Goal: Task Accomplishment & Management: Manage account settings

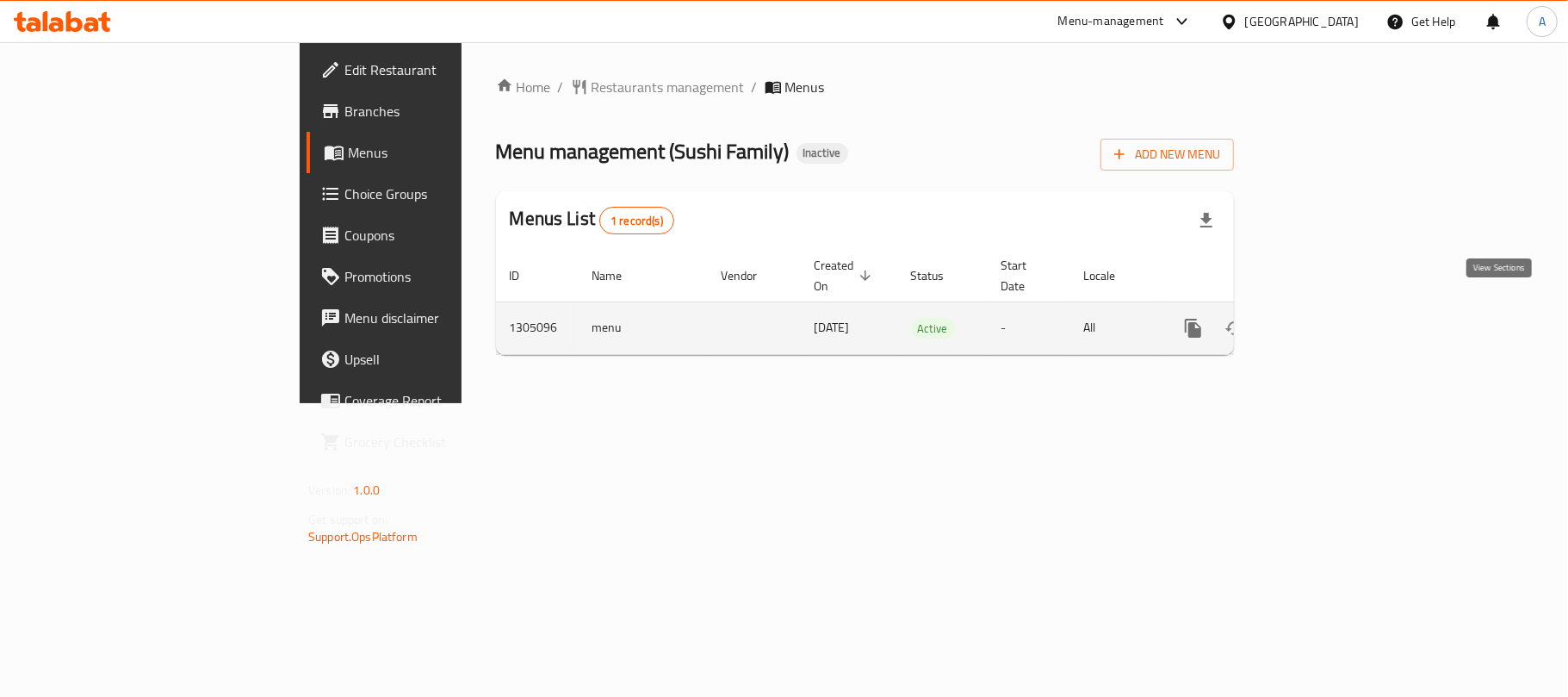
click at [1339, 308] on link "enhanced table" at bounding box center [1318, 329] width 41 height 41
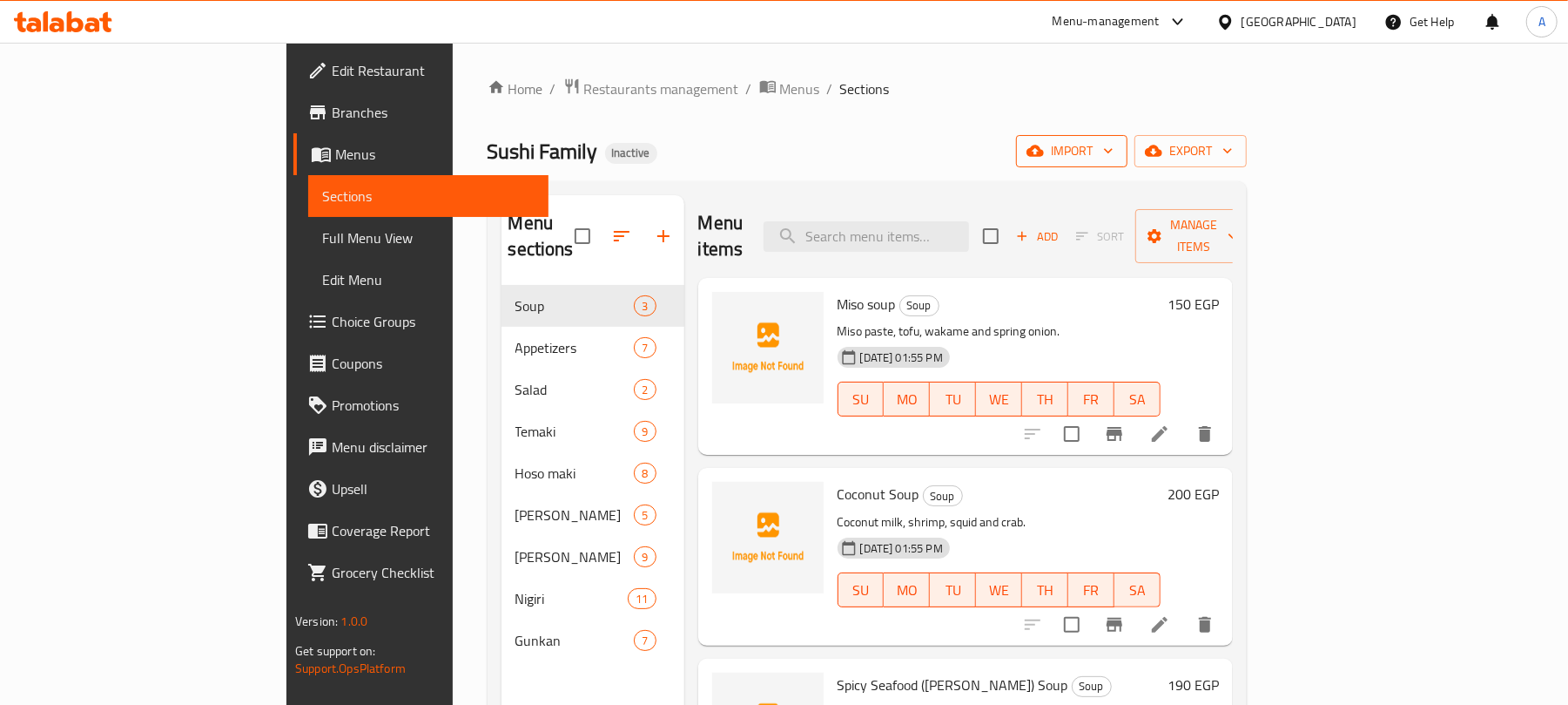
click at [1114, 151] on span "import" at bounding box center [1072, 151] width 84 height 22
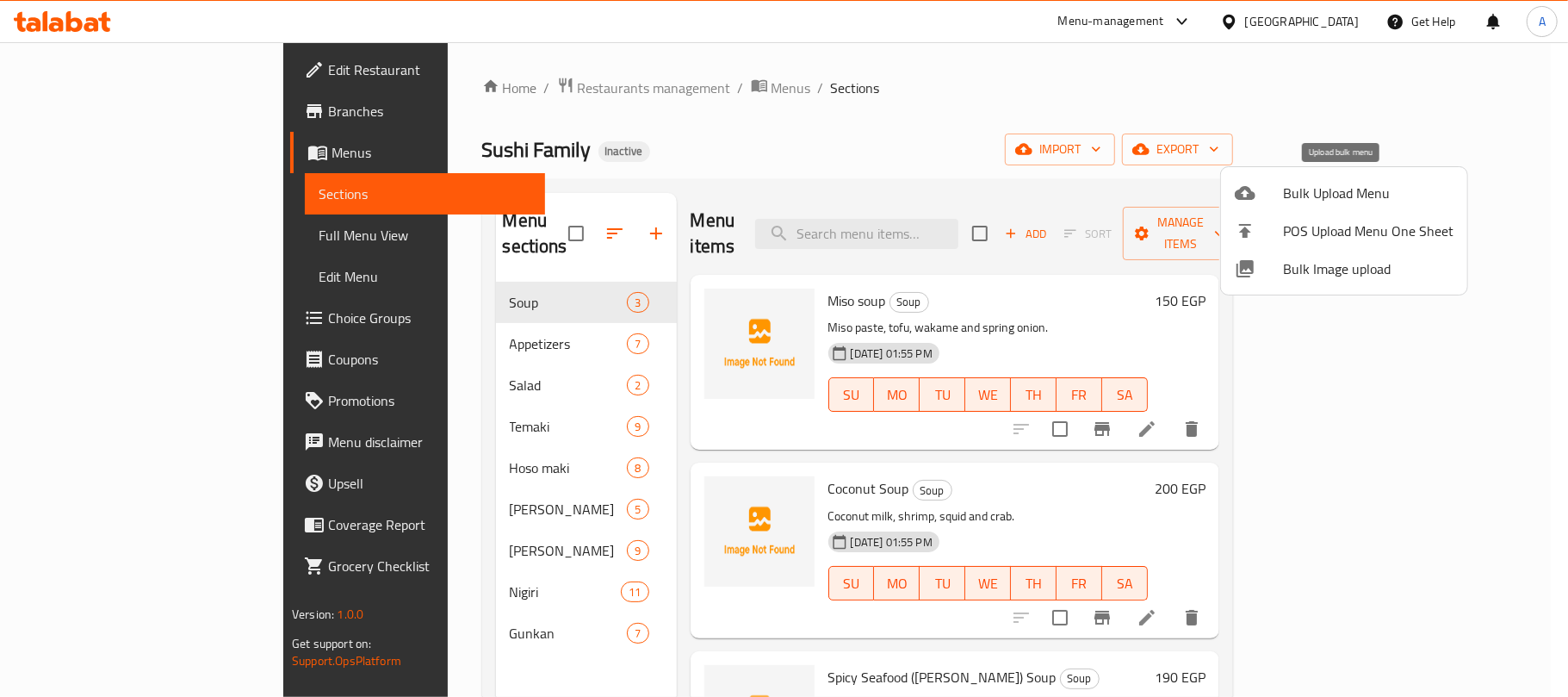
click at [1296, 200] on span "Bulk Upload Menu" at bounding box center [1369, 193] width 171 height 21
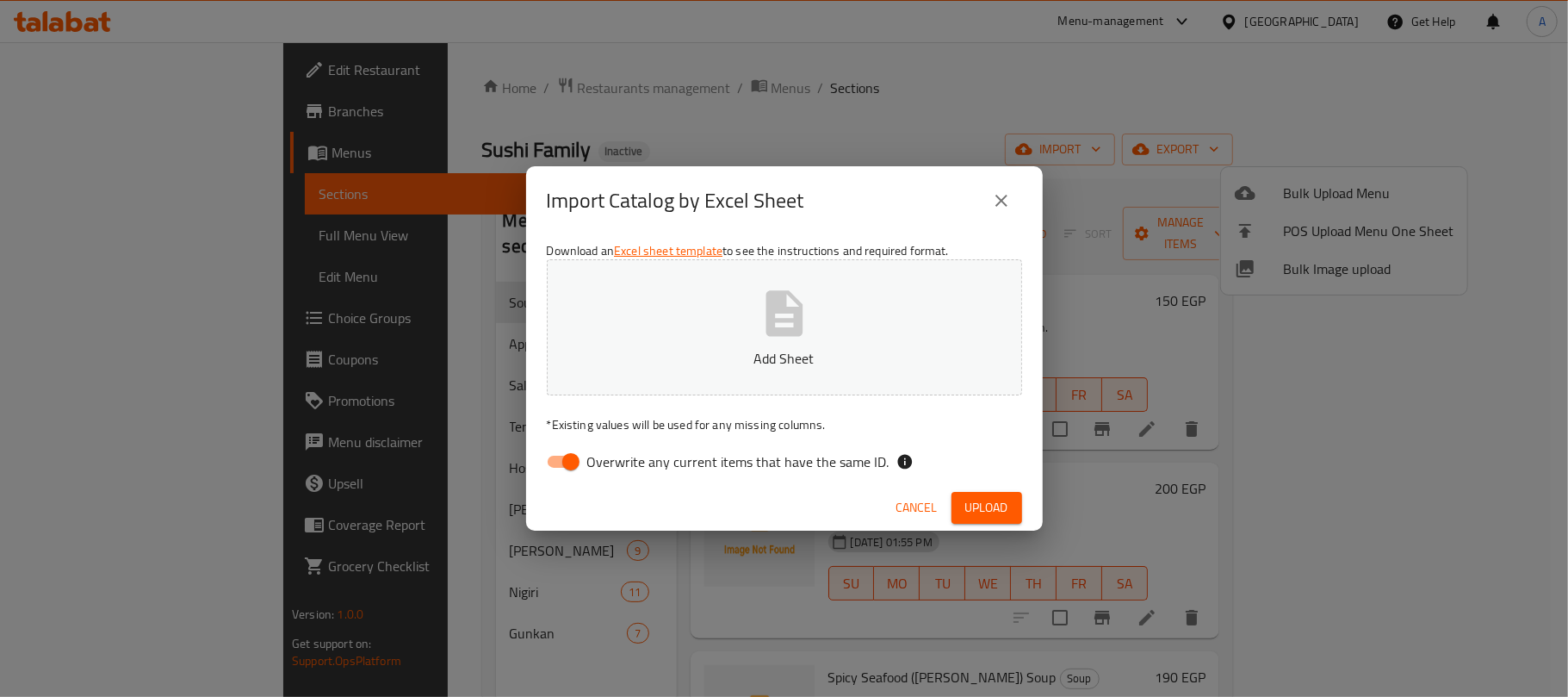
click at [680, 470] on span "Overwrite any current items that have the same ID." at bounding box center [738, 462] width 303 height 21
click at [620, 470] on input "Overwrite any current items that have the same ID." at bounding box center [571, 462] width 98 height 33
checkbox input "false"
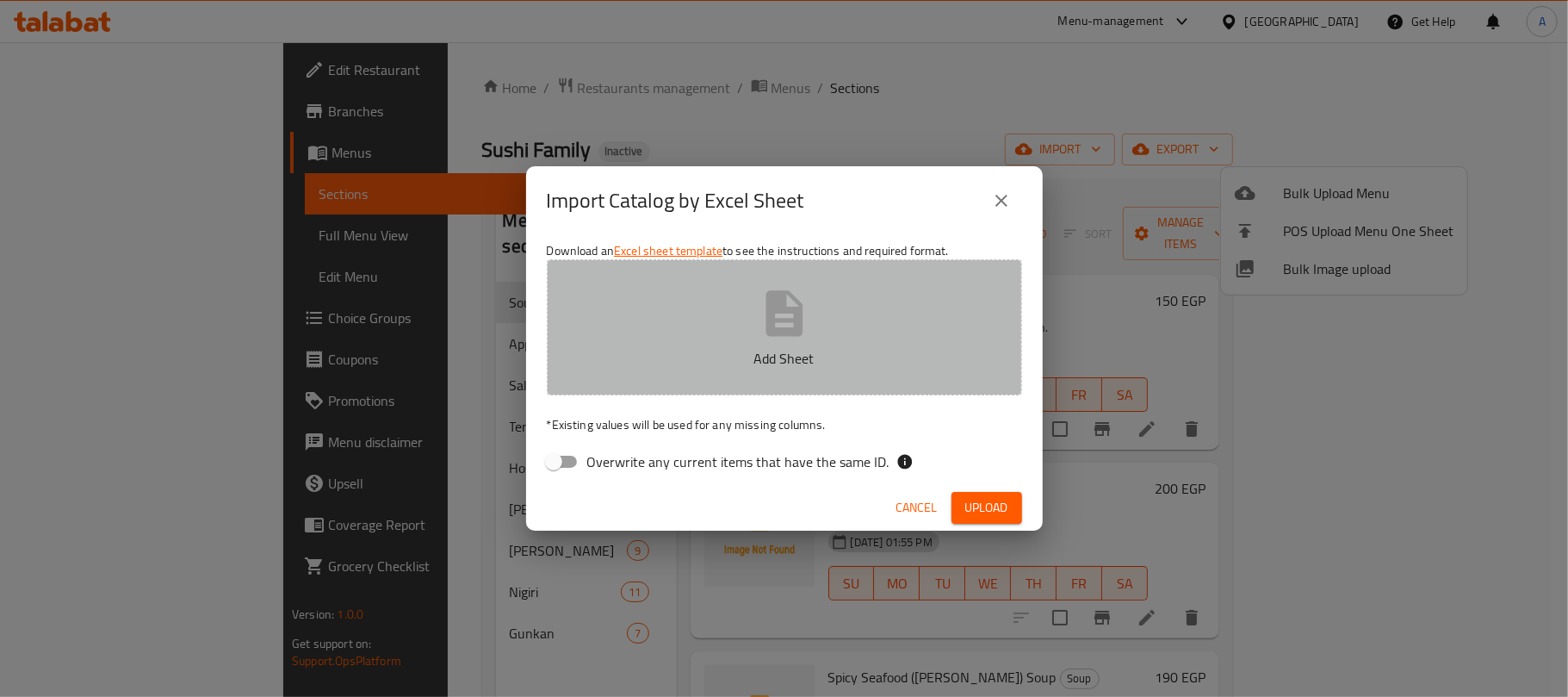
click at [704, 338] on button "Add Sheet" at bounding box center [784, 328] width 475 height 136
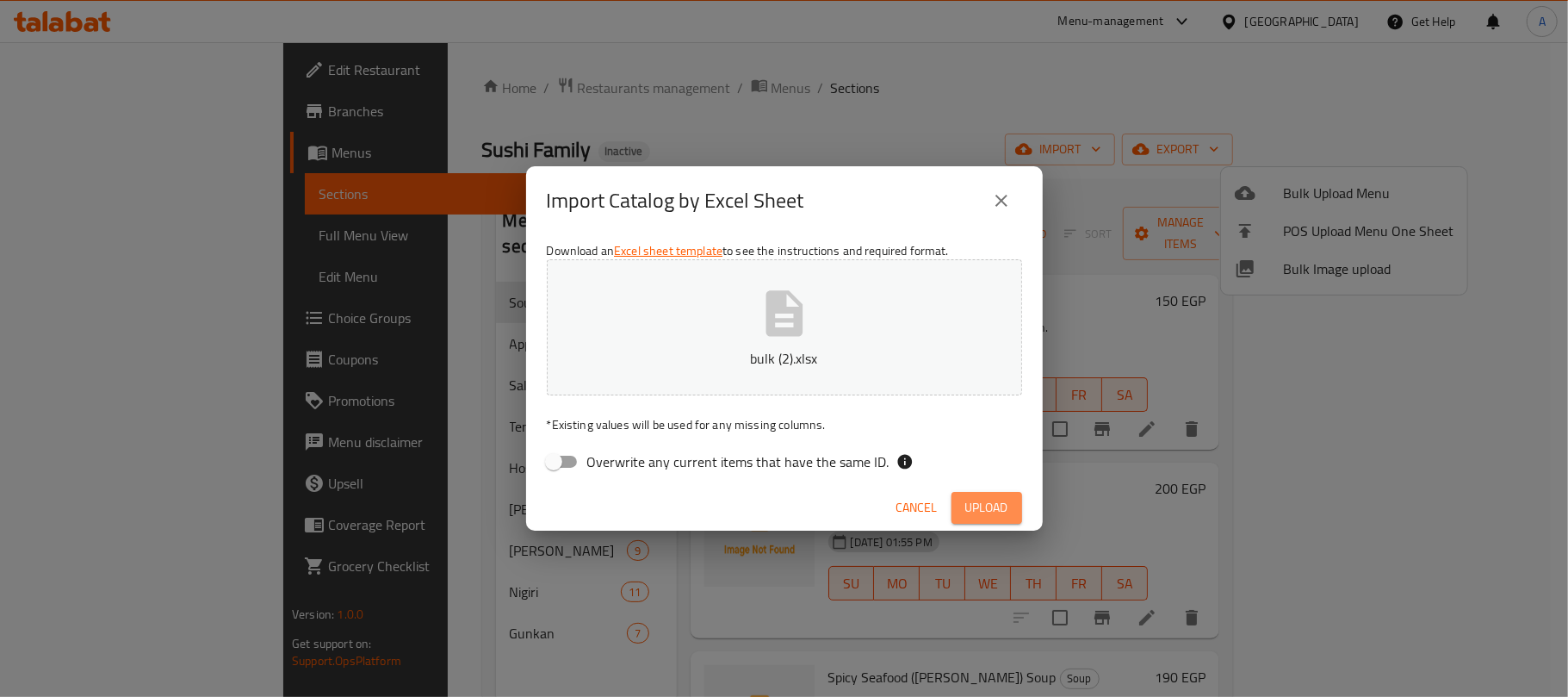
click at [1006, 499] on span "Upload" at bounding box center [987, 507] width 43 height 22
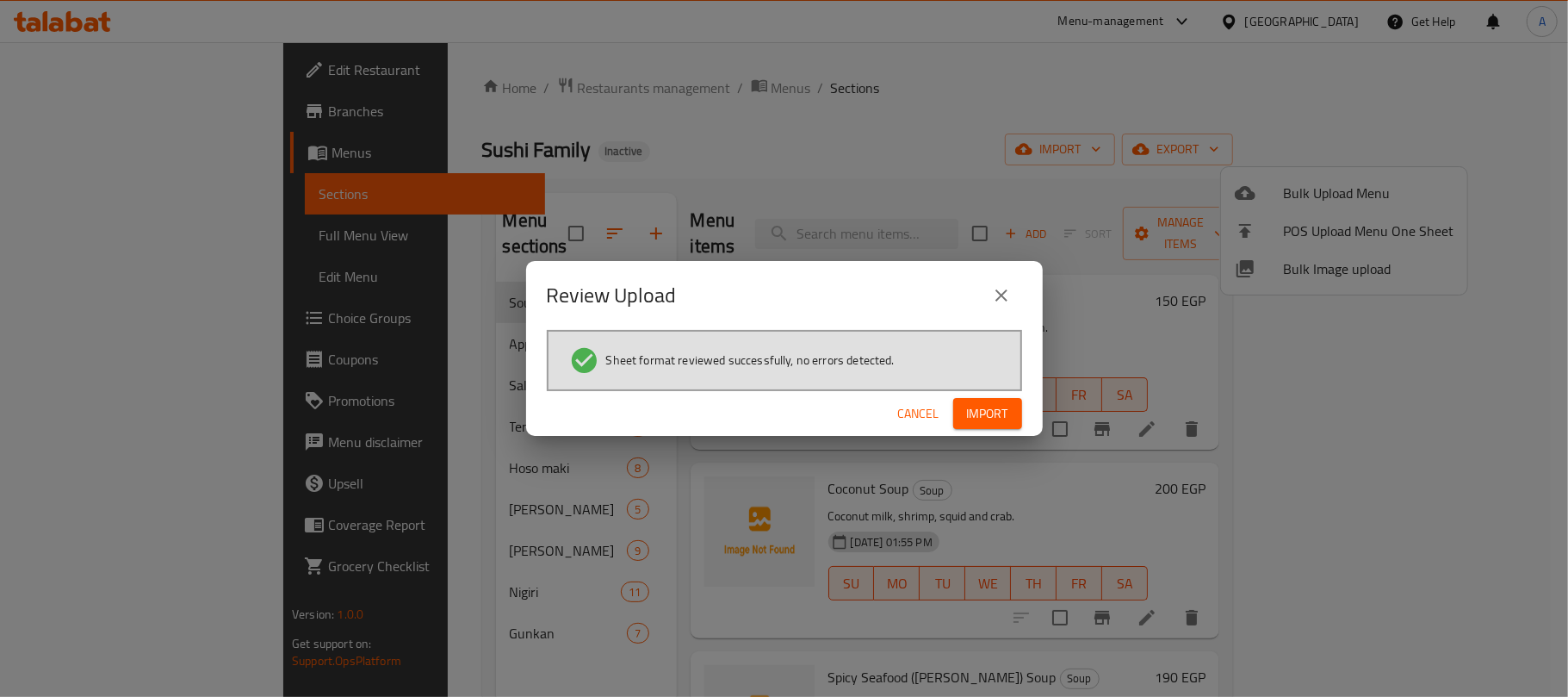
click at [1009, 432] on div "Cancel Import" at bounding box center [784, 413] width 517 height 46
click at [1003, 418] on span "Import" at bounding box center [988, 413] width 41 height 22
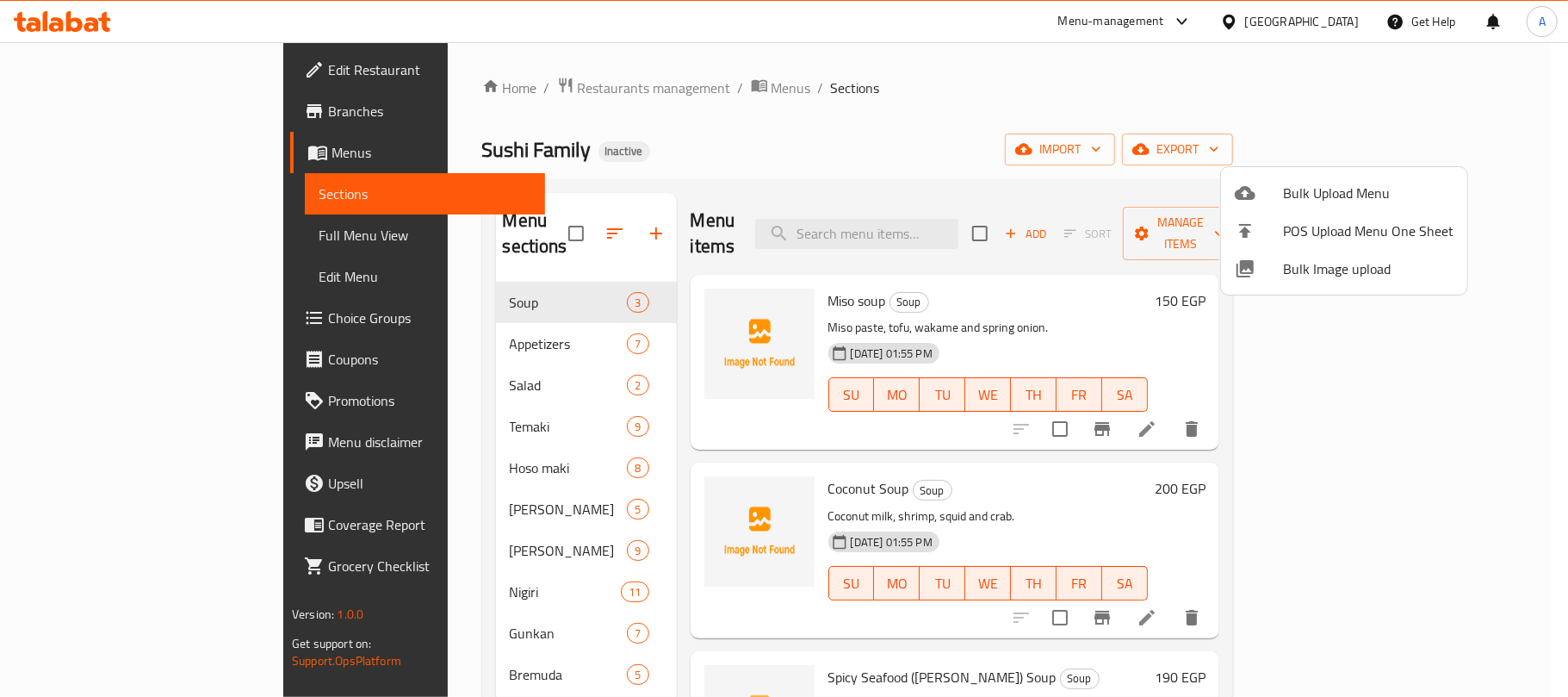
click at [551, 235] on div at bounding box center [784, 348] width 1568 height 697
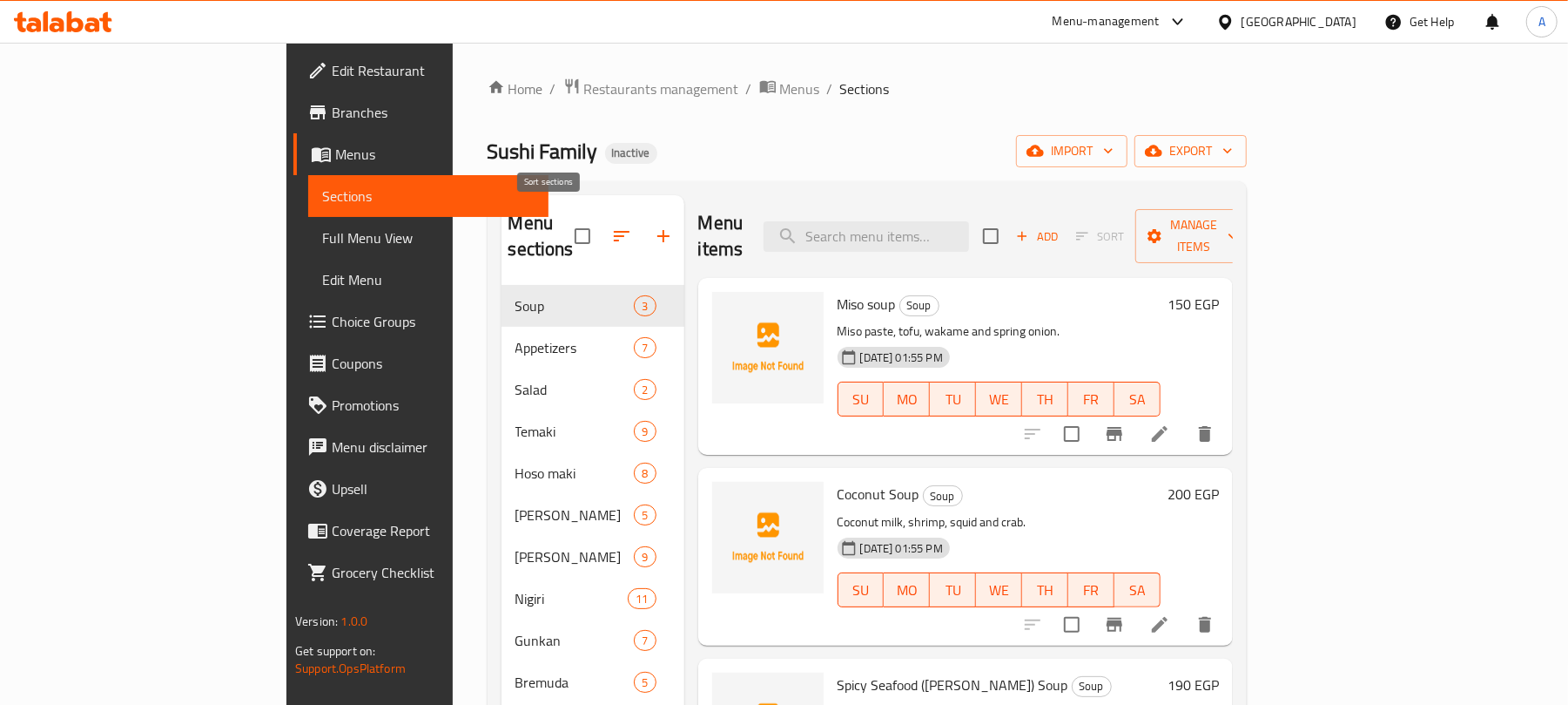
click at [601, 236] on button "button" at bounding box center [622, 236] width 42 height 42
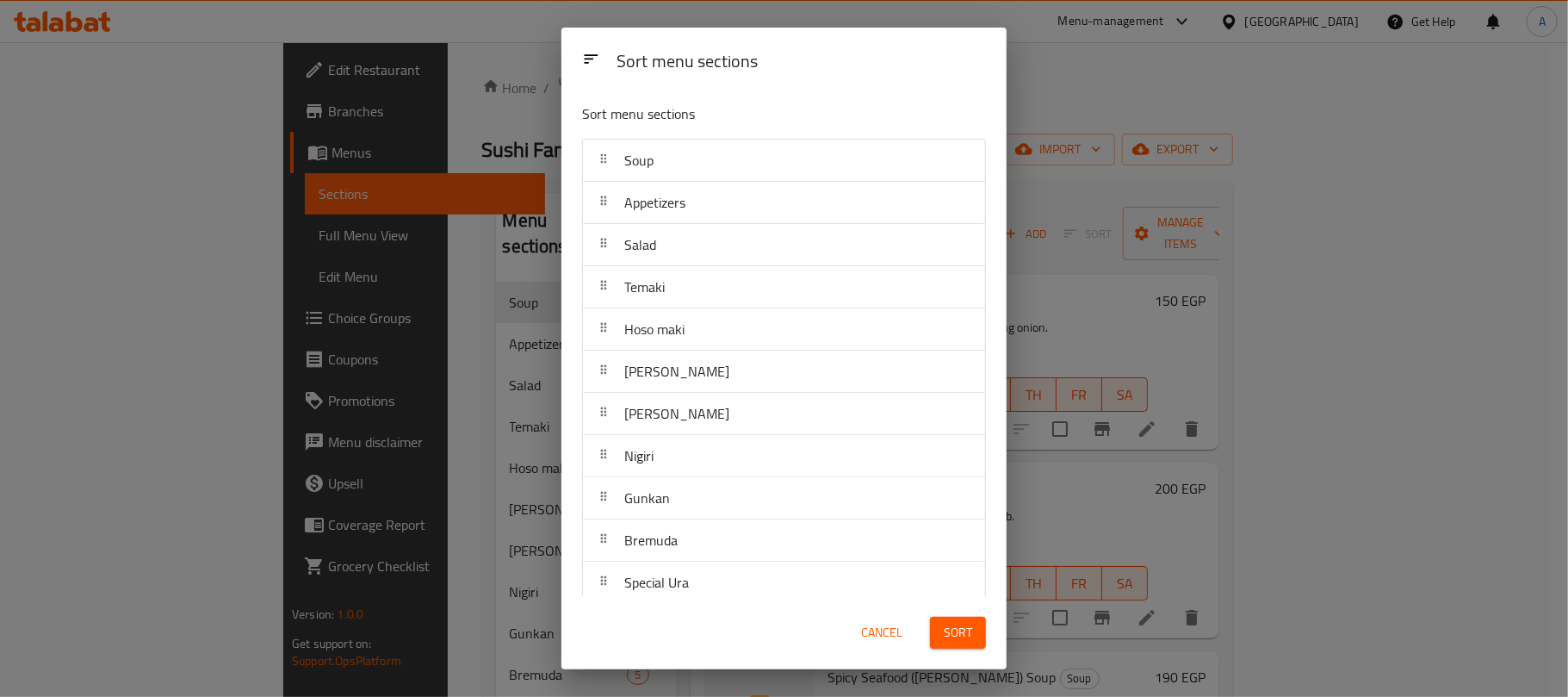
click at [1137, 66] on div "Sort menu sections Sort menu sections Soup Appetizers Salad Temaki Hoso maki Ur…" at bounding box center [784, 348] width 1568 height 697
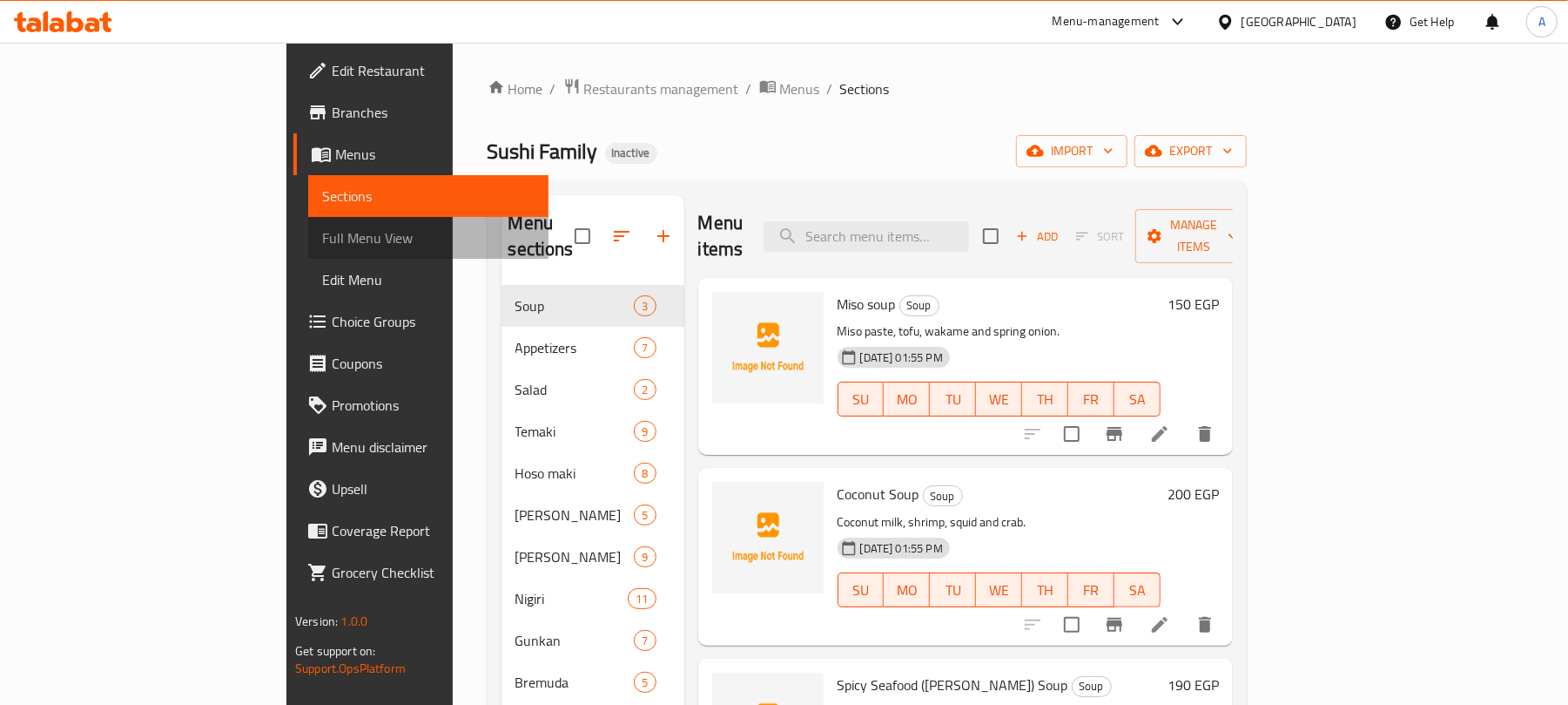
click at [322, 244] on span "Full Menu View" at bounding box center [428, 238] width 213 height 21
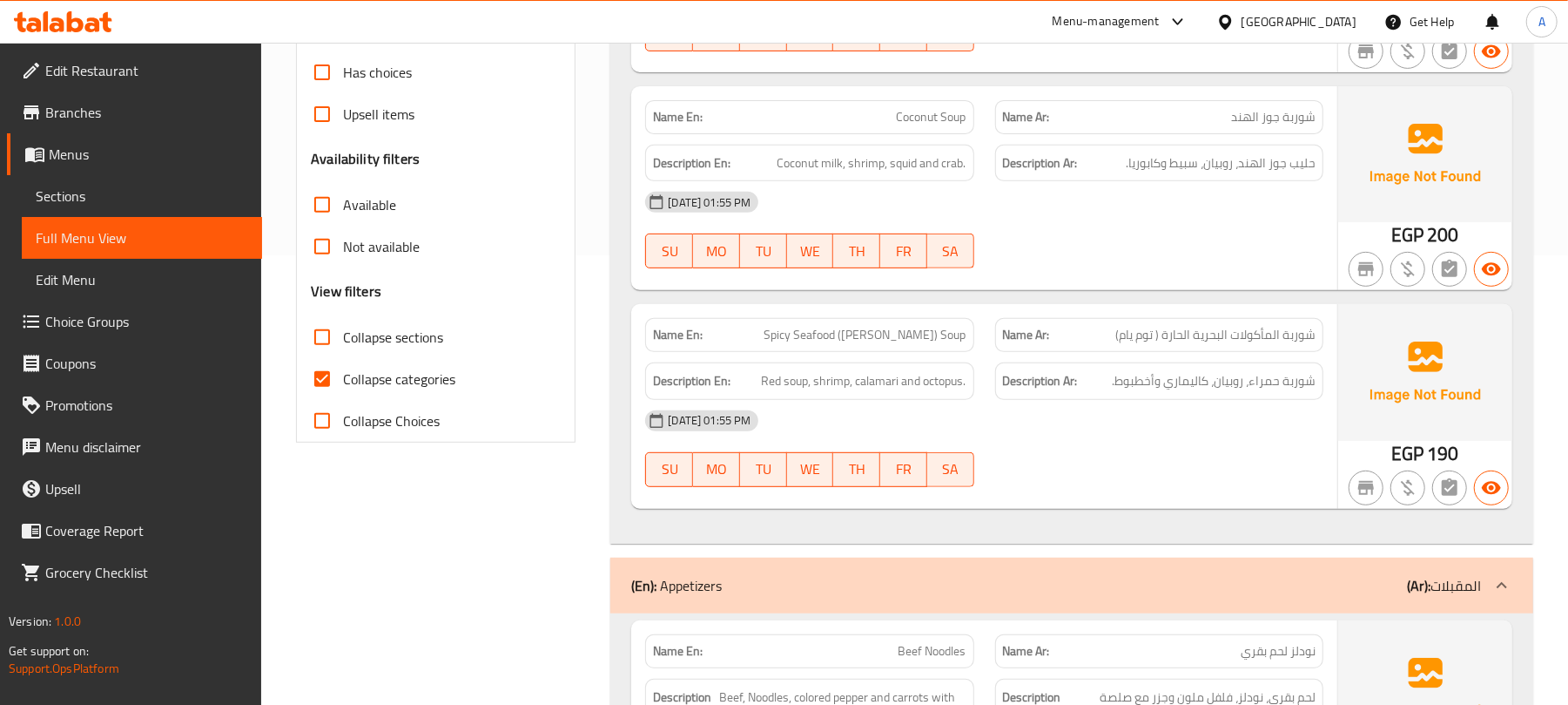
scroll to position [464, 0]
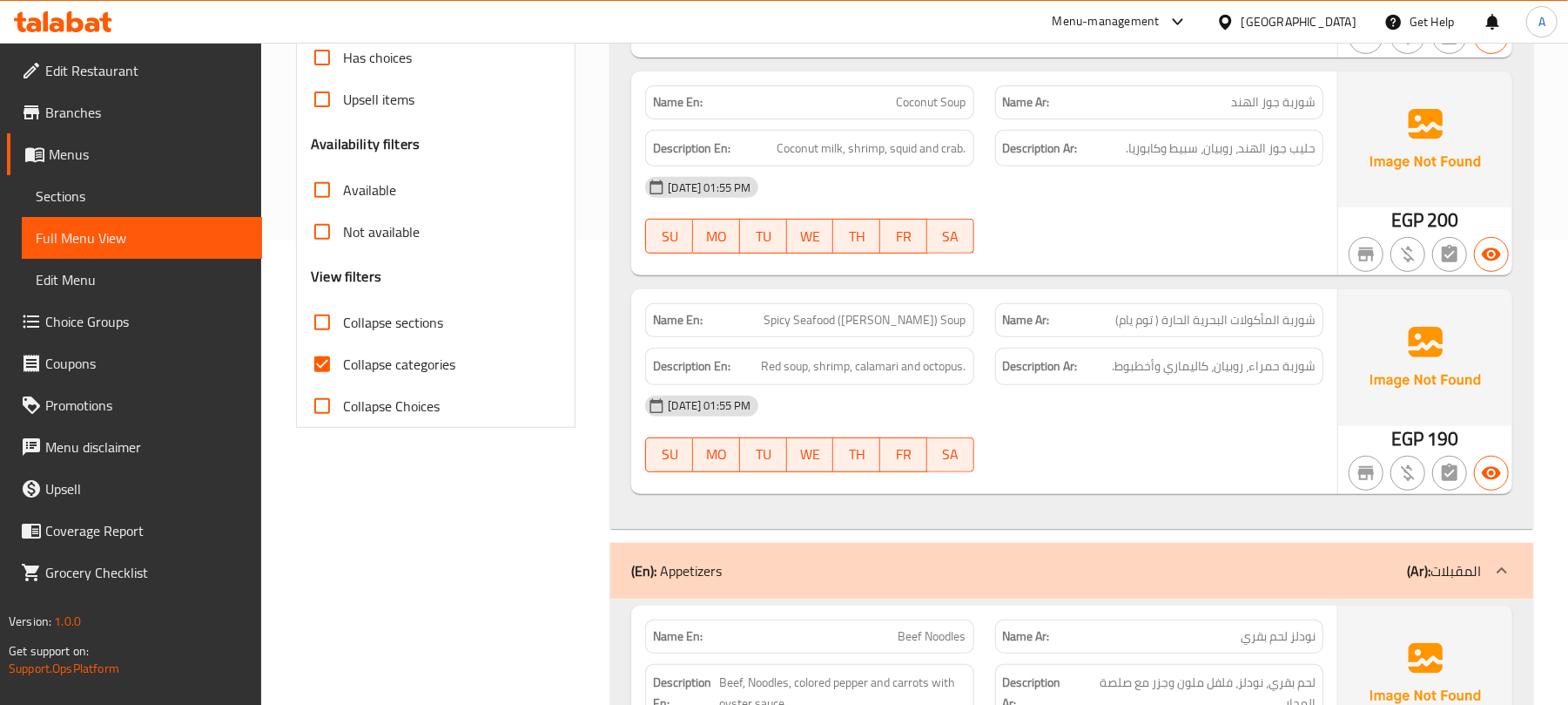
click at [388, 332] on span "Collapse sections" at bounding box center [392, 322] width 100 height 21
click at [343, 332] on input "Collapse sections" at bounding box center [323, 323] width 42 height 42
checkbox input "true"
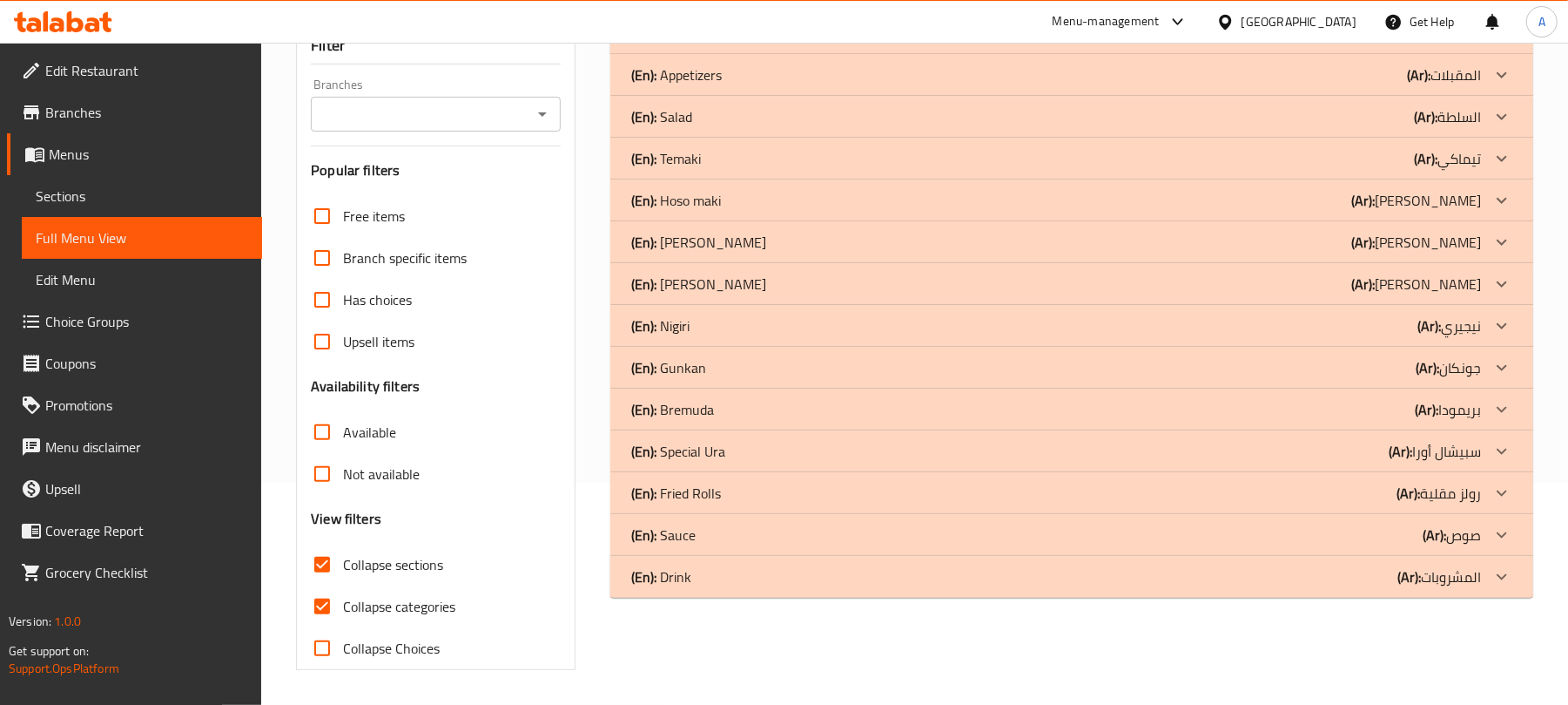
scroll to position [224, 0]
click at [958, 44] on div "(En): Drink (Ar): المشروبات" at bounding box center [1056, 33] width 850 height 21
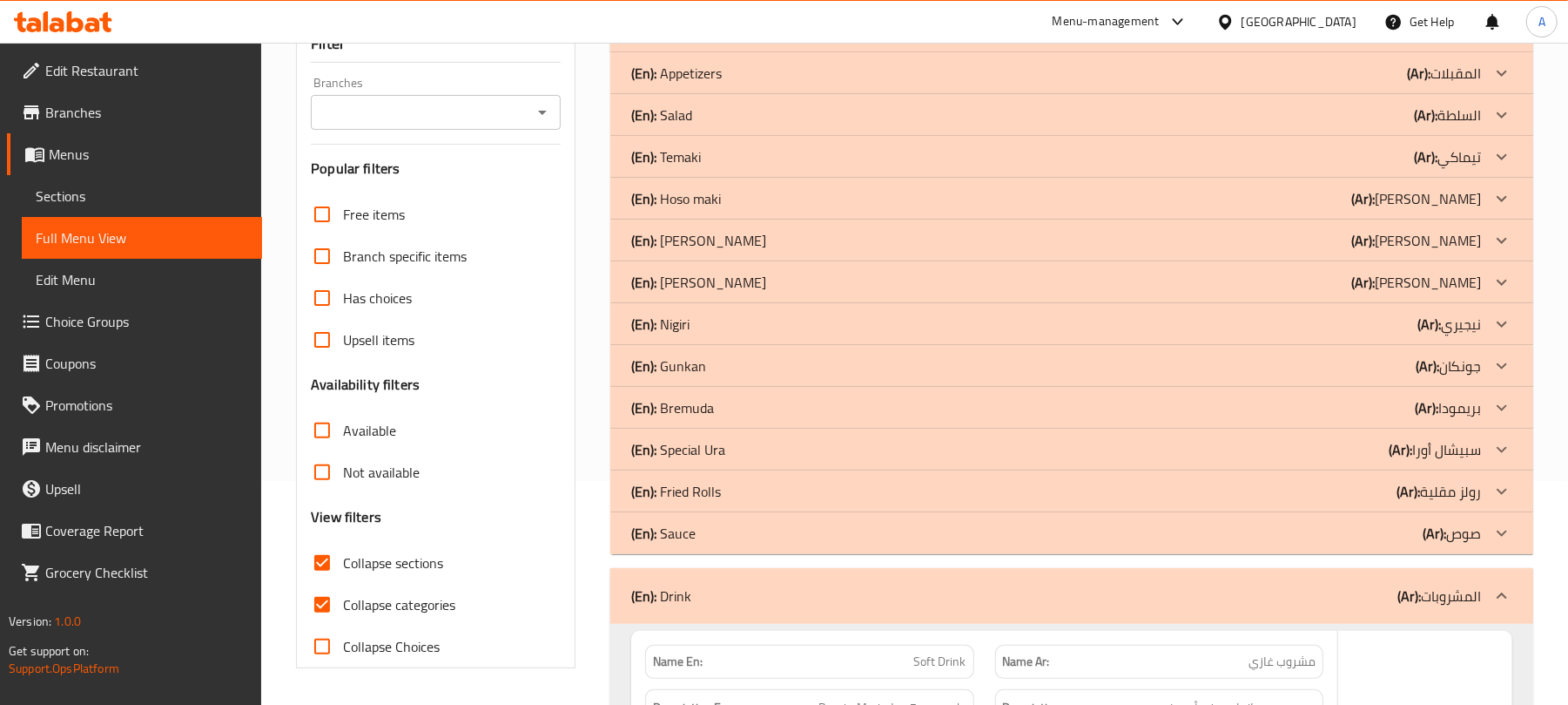
click at [948, 42] on div "(En): Sauce (Ar): صوص" at bounding box center [1056, 31] width 850 height 21
click at [937, 42] on div "(En): Fried Rolls (Ar): رولز مقلية" at bounding box center [1056, 31] width 850 height 21
click at [924, 42] on div "(En): Special Ura (Ar): سبيشال أورا" at bounding box center [1056, 31] width 850 height 21
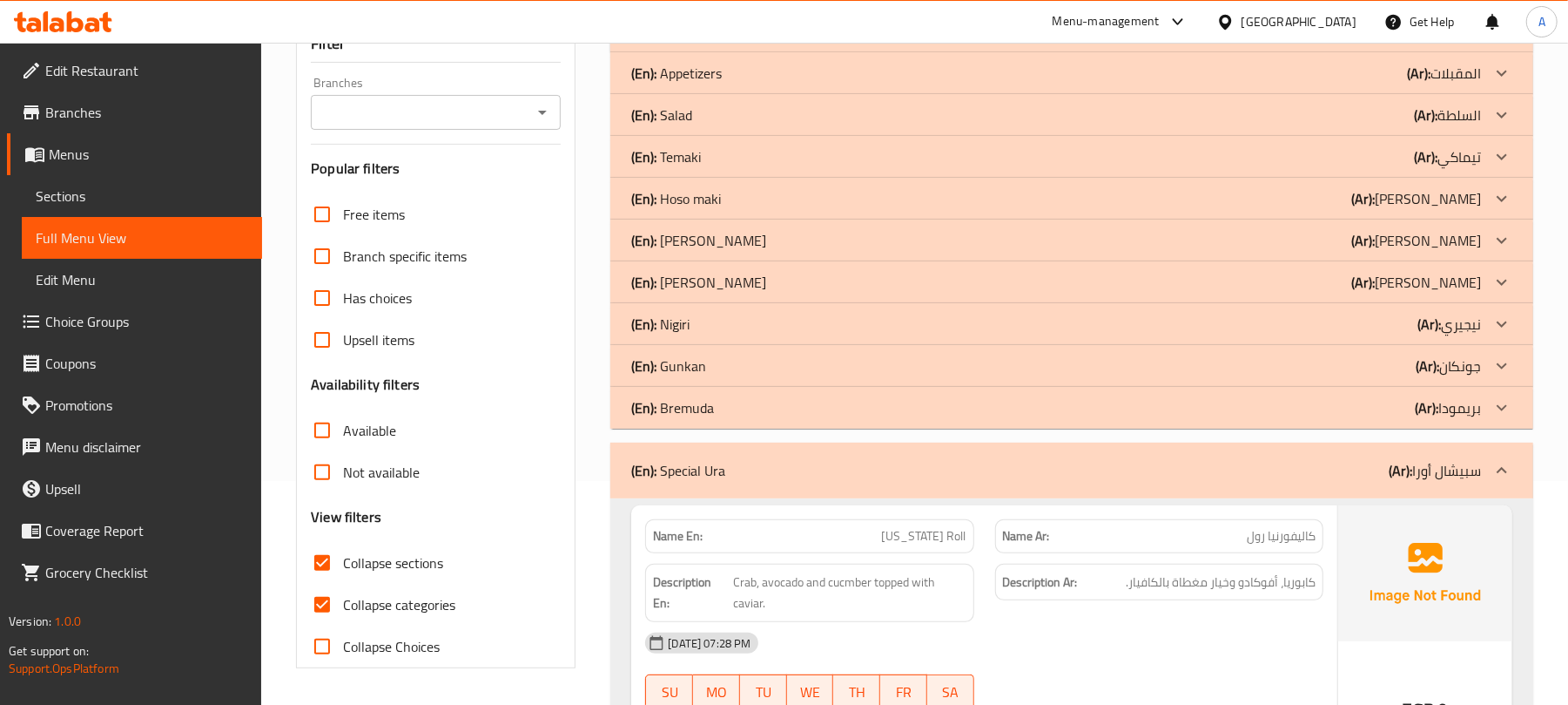
click at [914, 42] on div "(En): Bremuda (Ar): بريمودا" at bounding box center [1056, 31] width 850 height 21
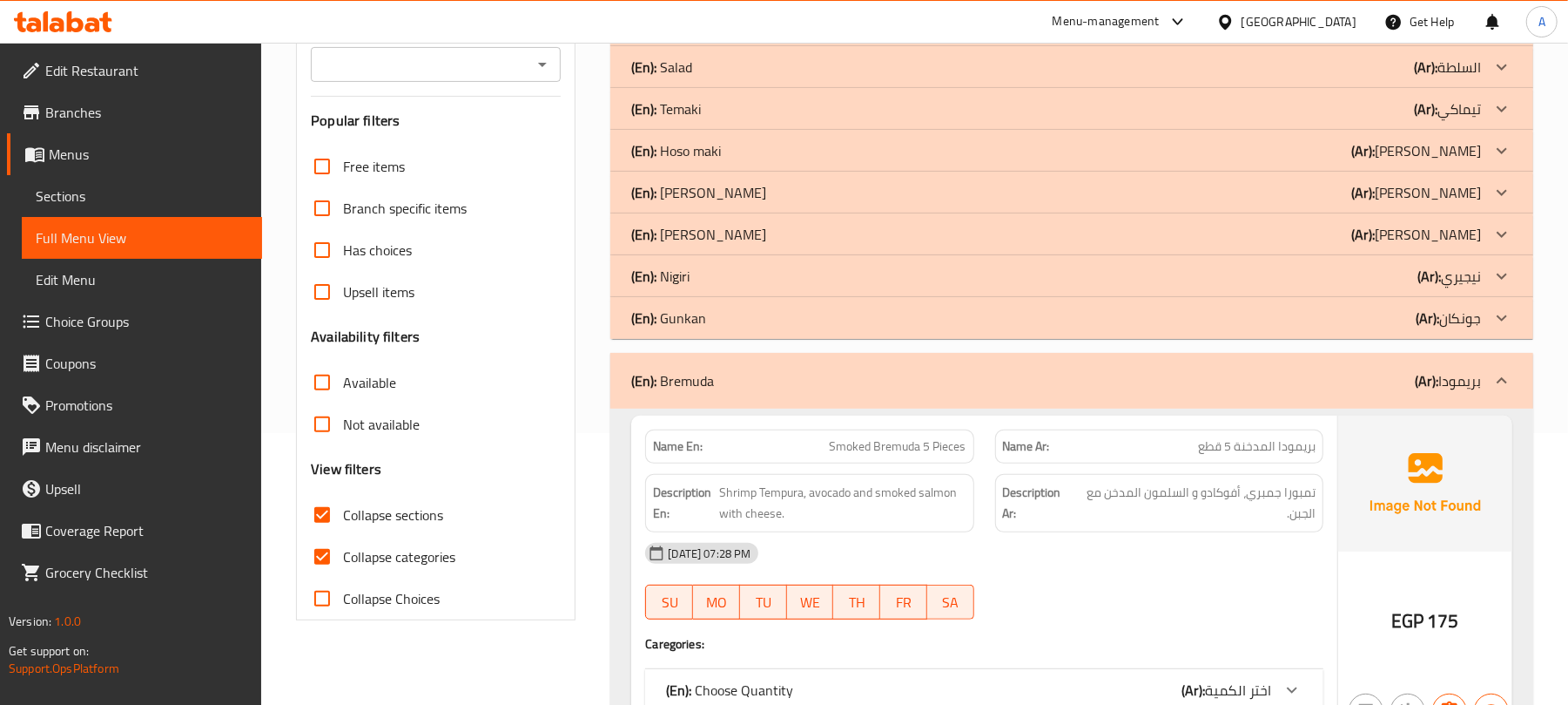
scroll to position [456, 0]
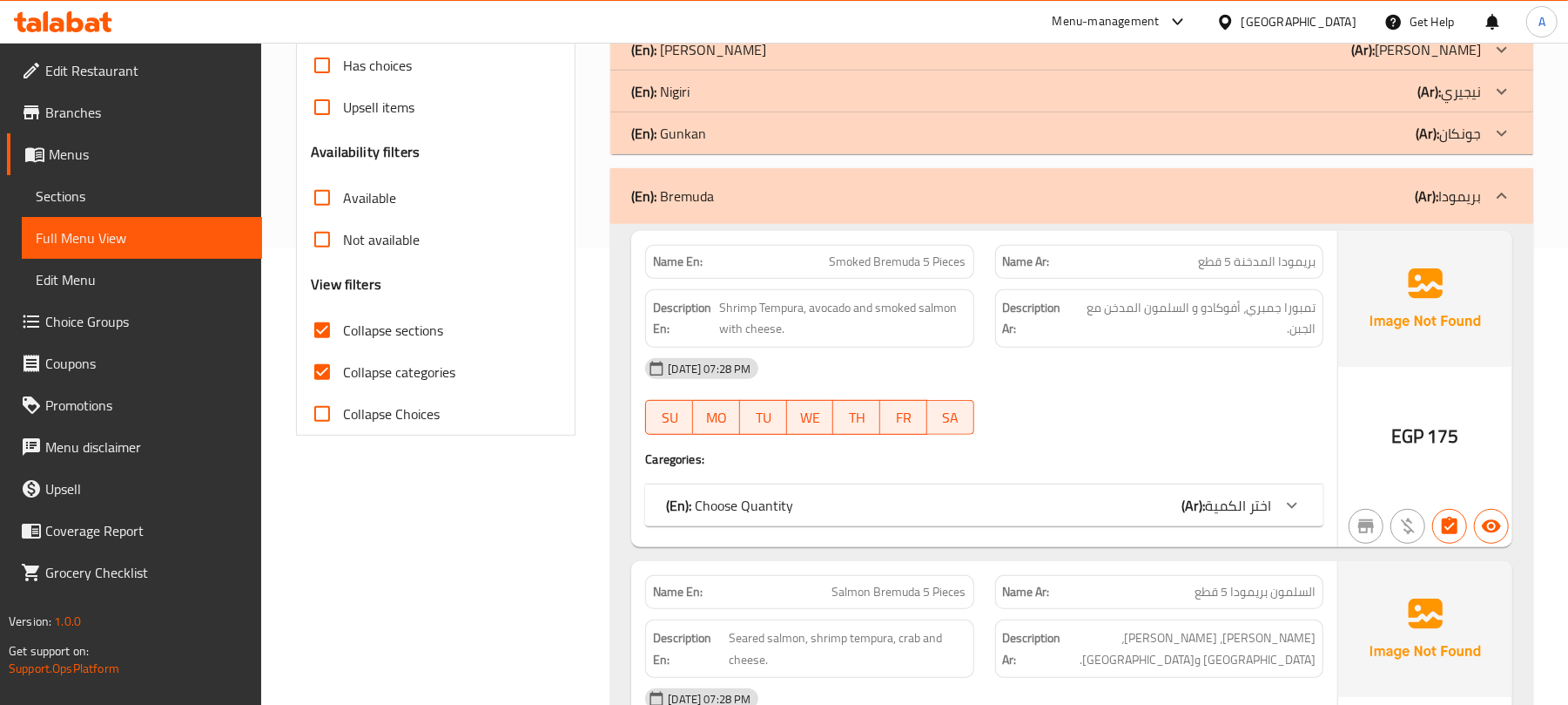
click at [433, 376] on span "Collapse categories" at bounding box center [399, 372] width 112 height 21
click at [343, 376] on input "Collapse categories" at bounding box center [323, 372] width 42 height 42
checkbox input "false"
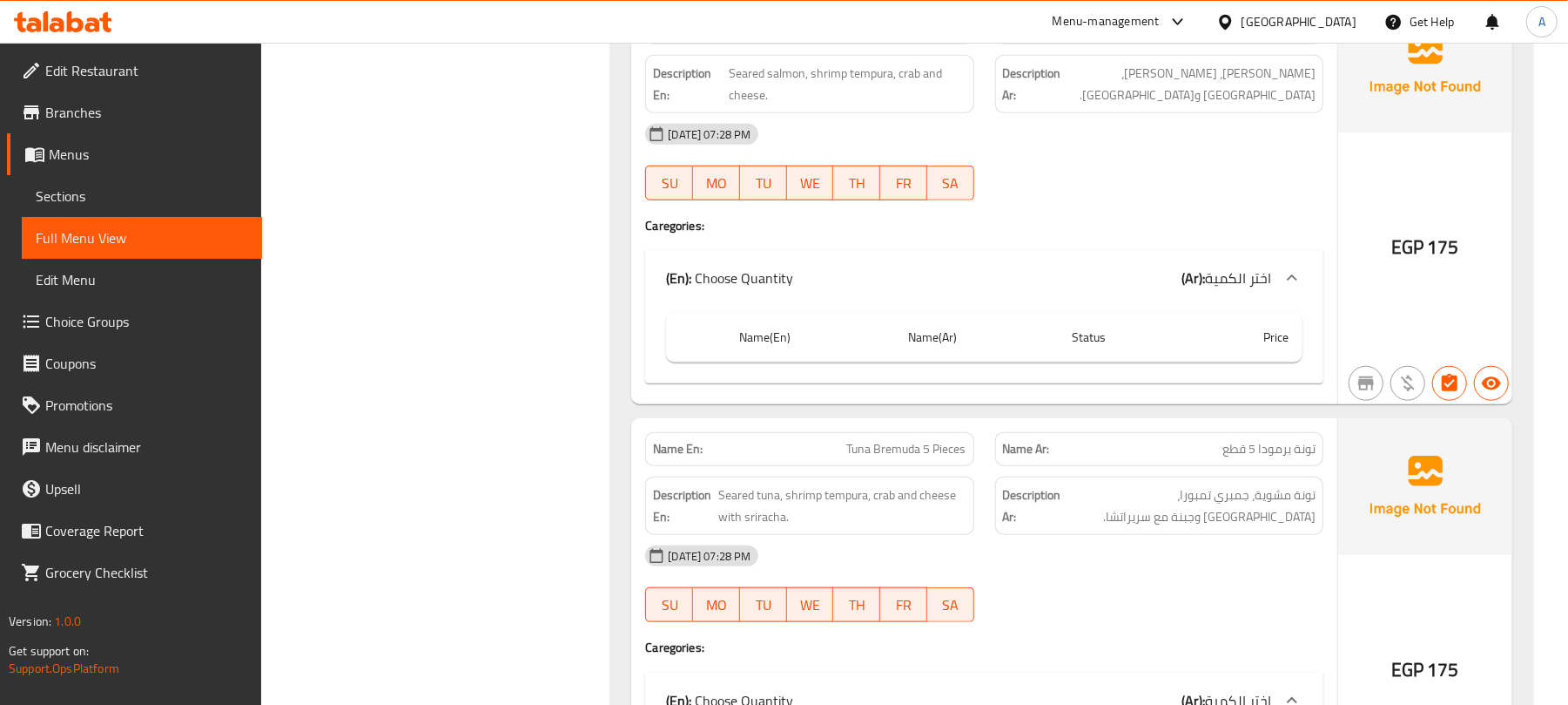
scroll to position [1270, 0]
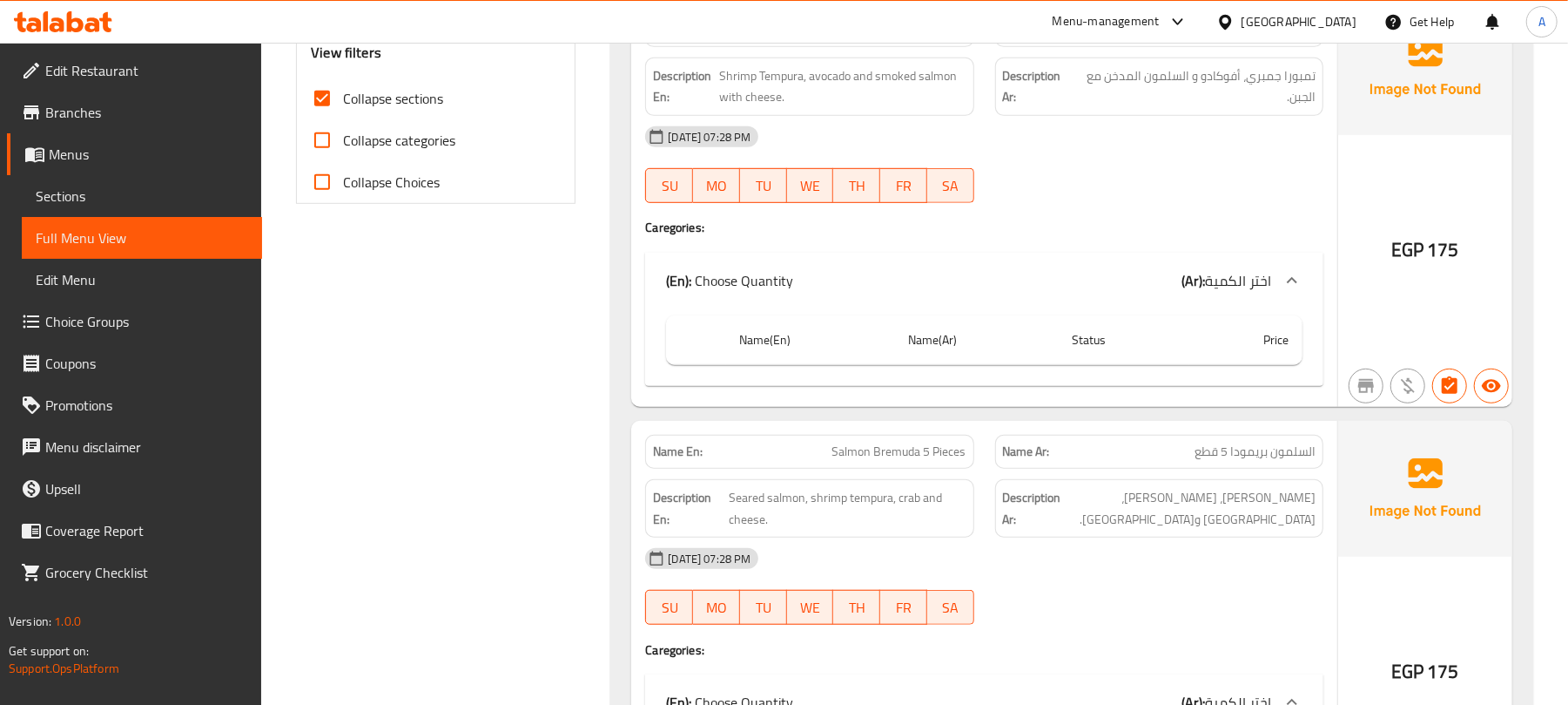
scroll to position [224, 0]
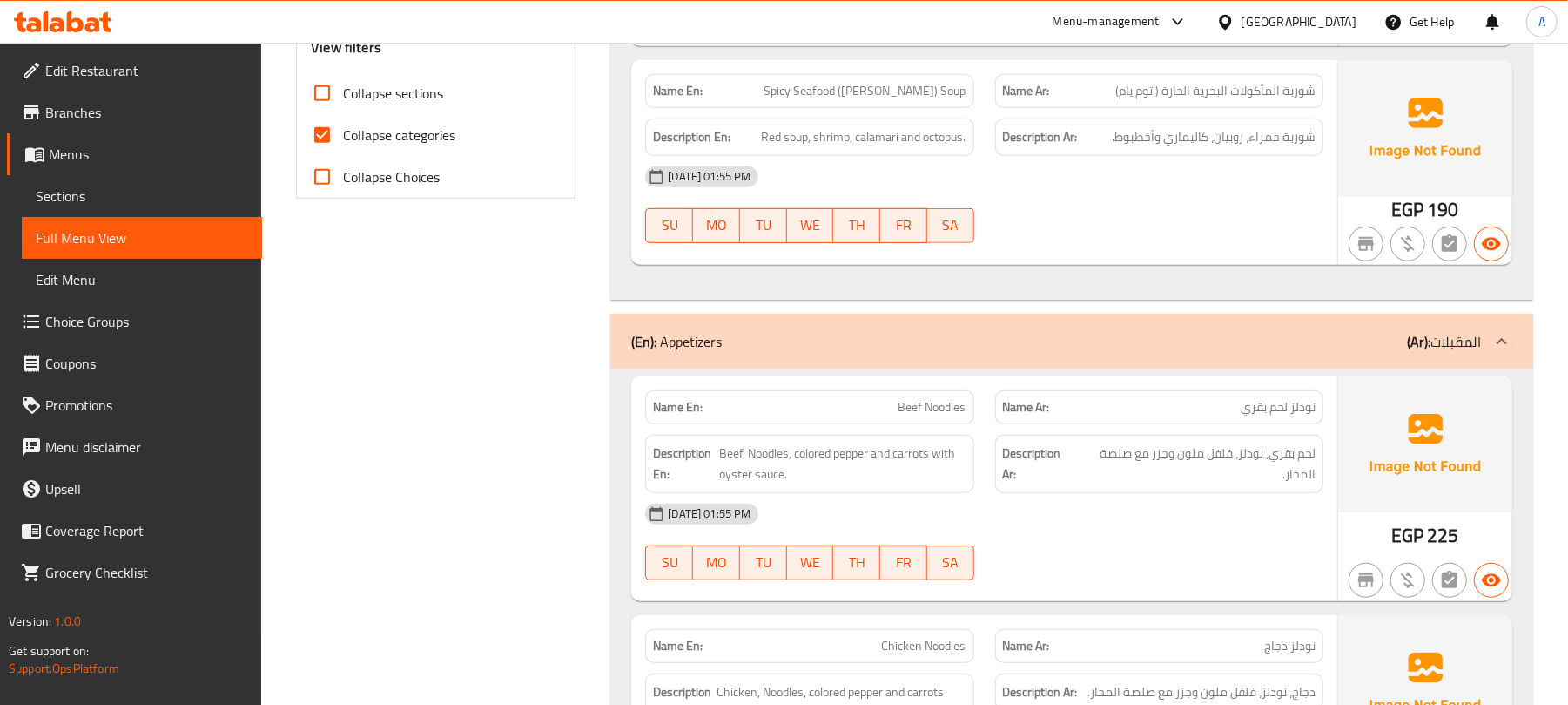
scroll to position [580, 0]
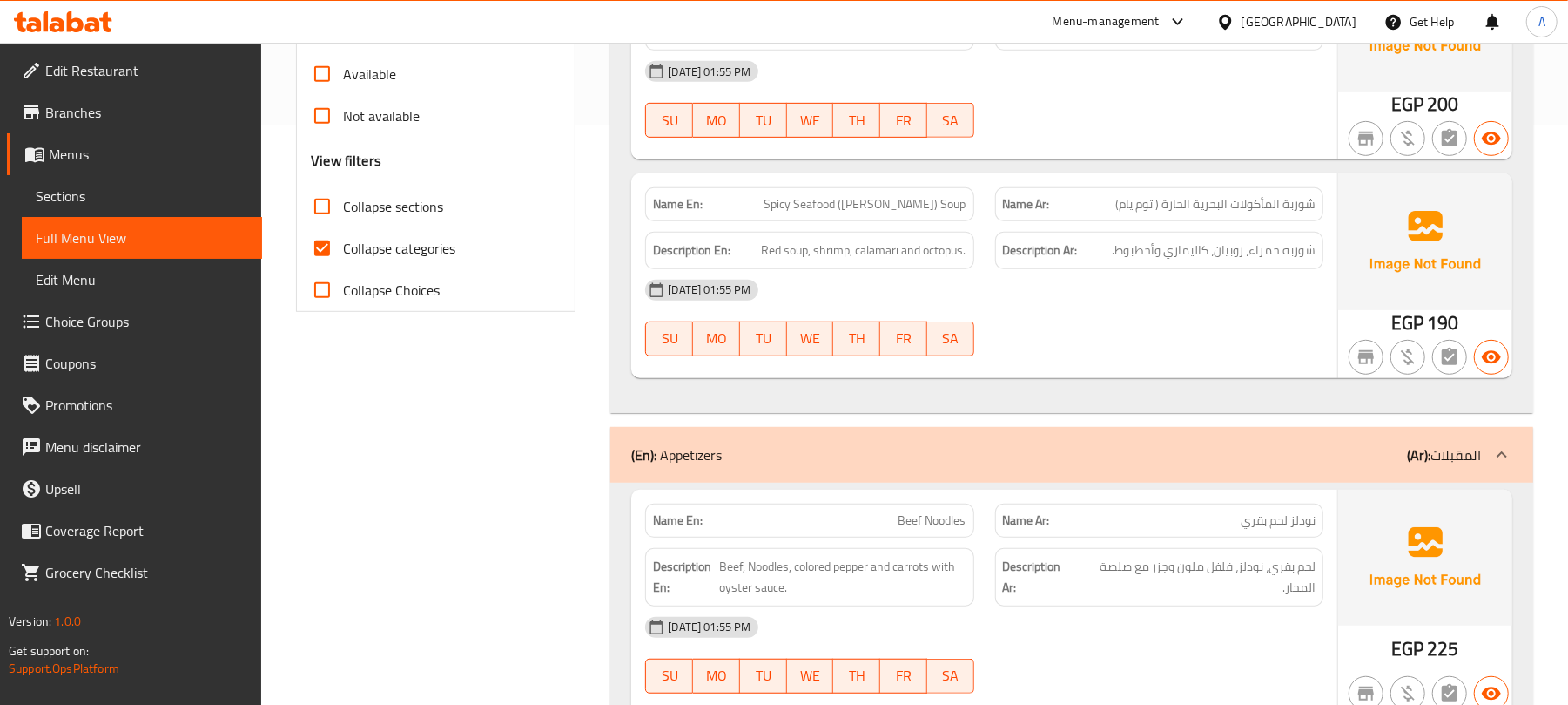
click at [412, 243] on span "Collapse categories" at bounding box center [399, 249] width 112 height 21
click at [343, 243] on input "Collapse categories" at bounding box center [323, 249] width 42 height 42
checkbox input "false"
click at [426, 207] on span "Collapse sections" at bounding box center [392, 207] width 100 height 21
click at [343, 207] on input "Collapse sections" at bounding box center [323, 207] width 42 height 42
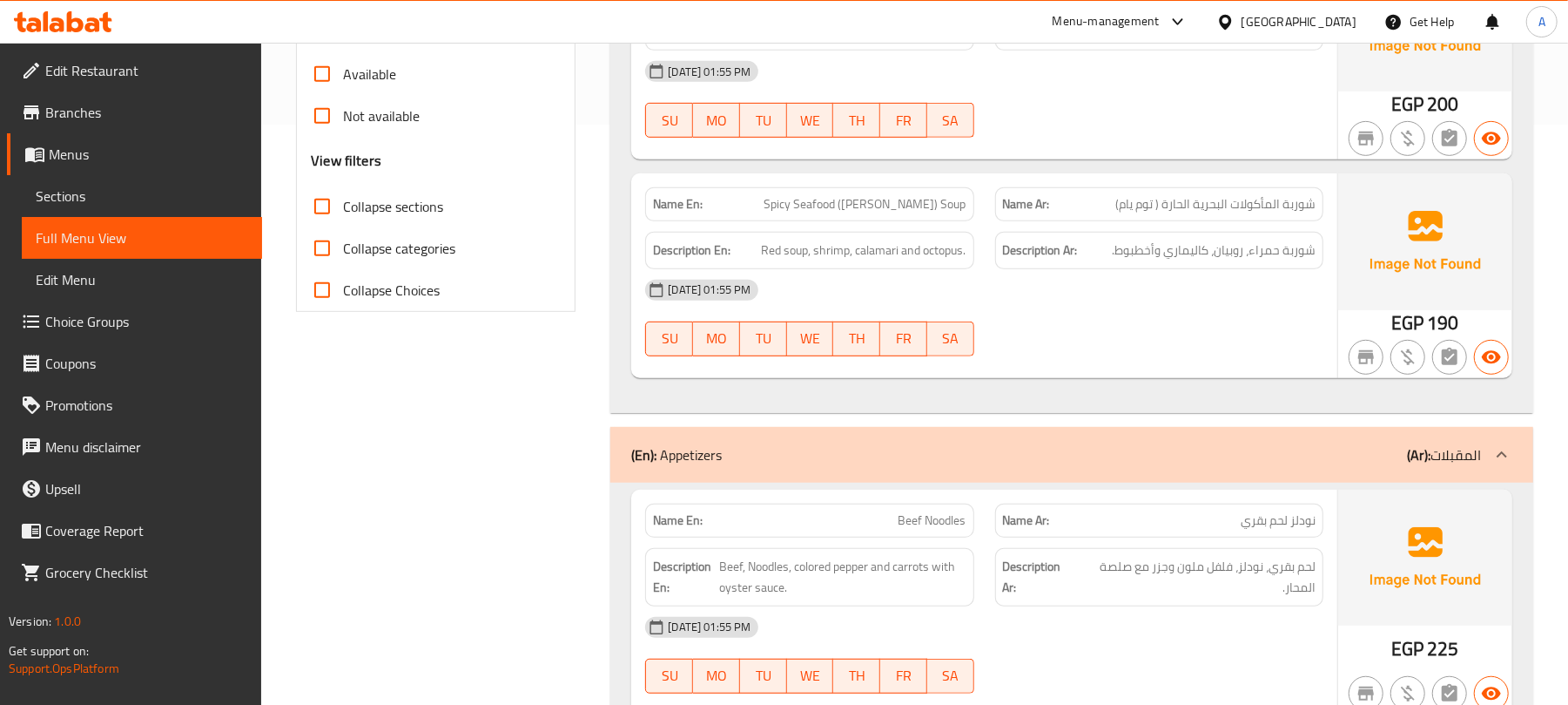
checkbox input "true"
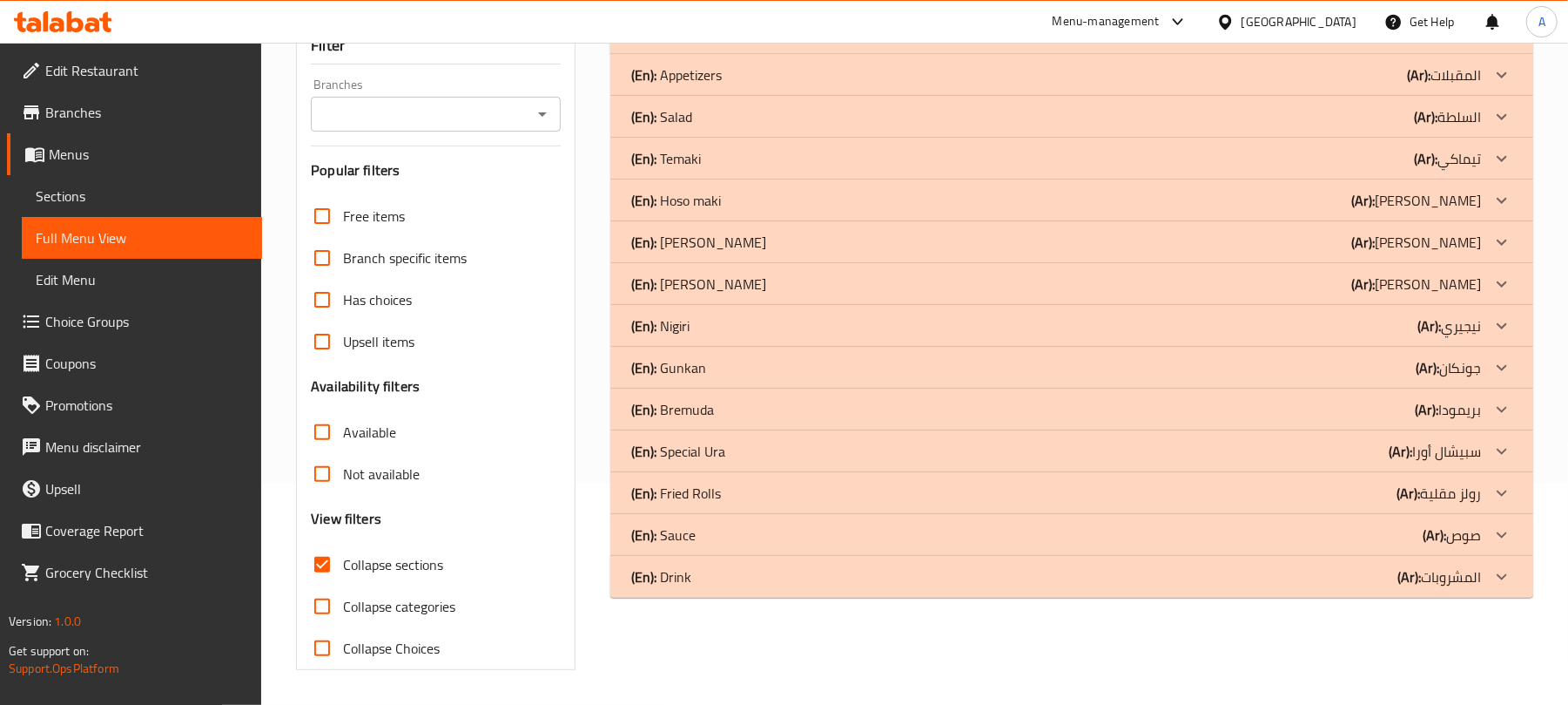
scroll to position [224, 0]
click at [983, 472] on div "(En): Fried Rolls (Ar): رولز مقلية Name En: Hot Lemon Roll Name Ar: رول ليمون ح…" at bounding box center [1072, 493] width 924 height 42
click at [978, 54] on div "(En): Fried Rolls (Ar): رولز مقلية" at bounding box center [1072, 33] width 924 height 42
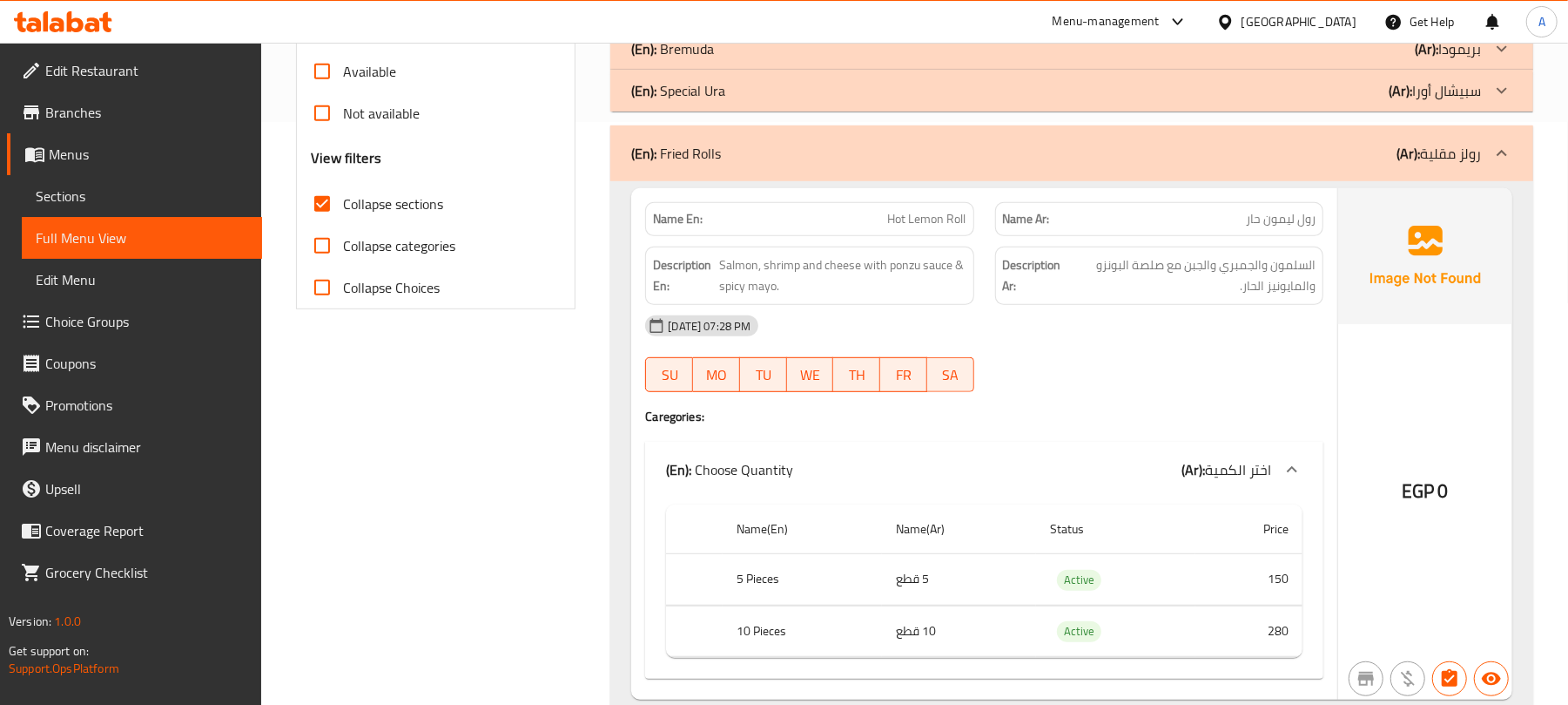
scroll to position [456, 0]
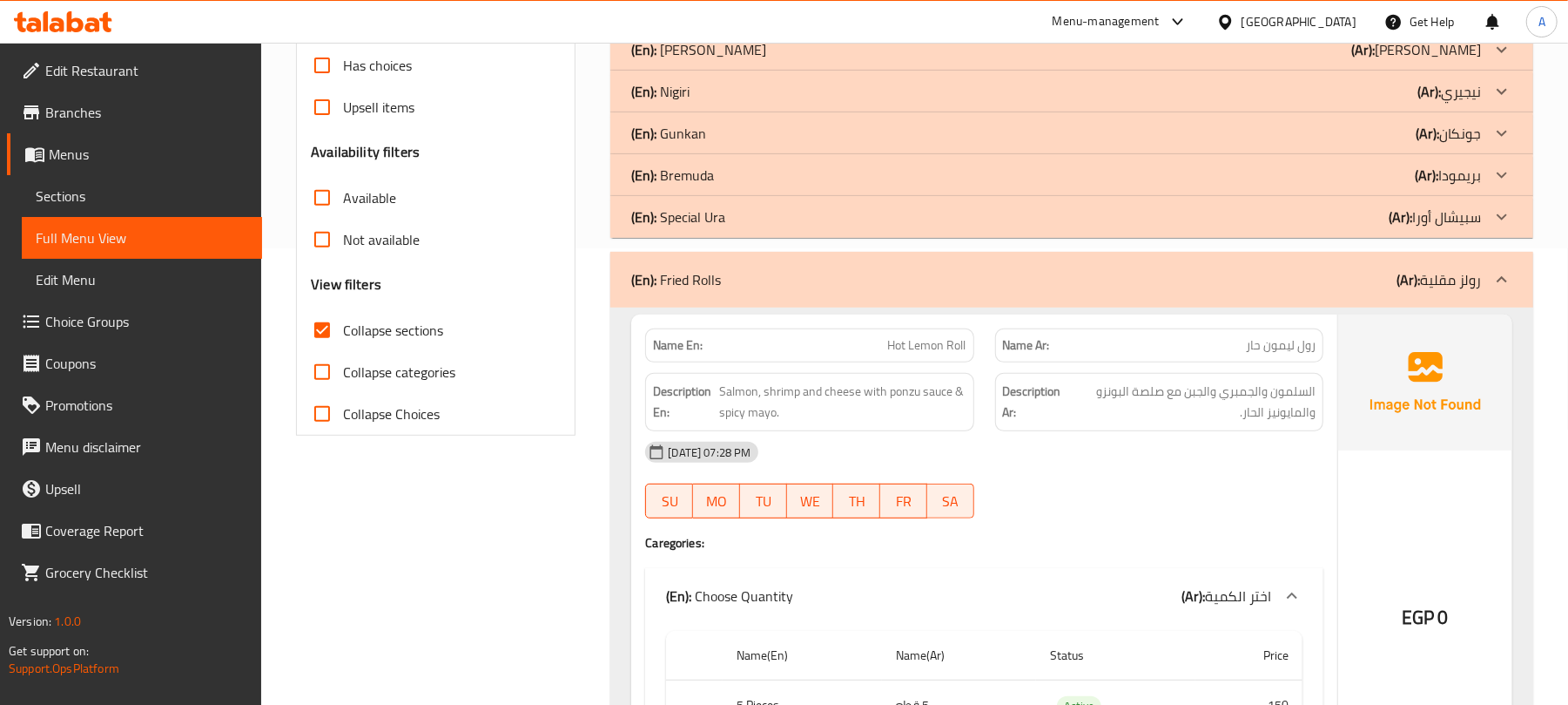
drag, startPoint x: 740, startPoint y: 220, endPoint x: 743, endPoint y: 193, distance: 27.2
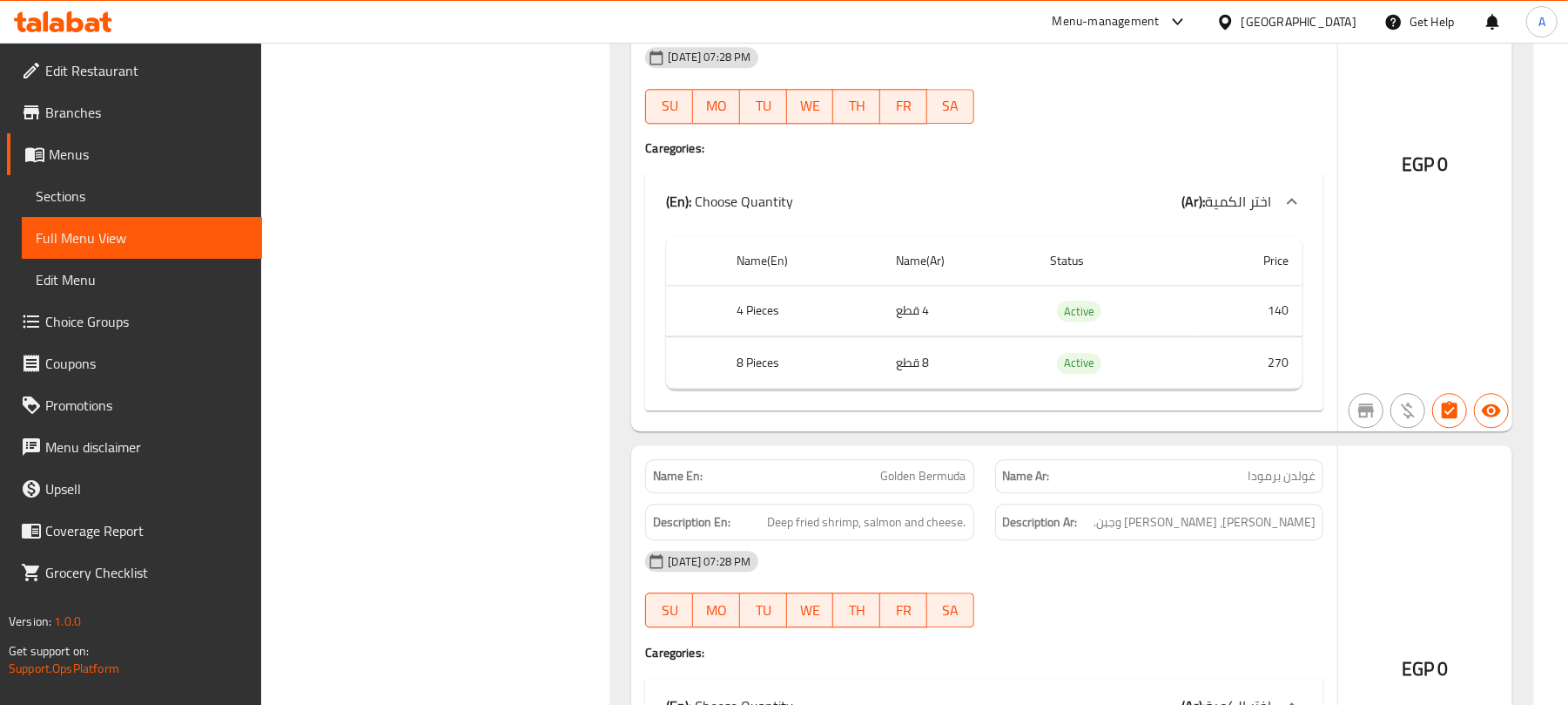
scroll to position [17705, 0]
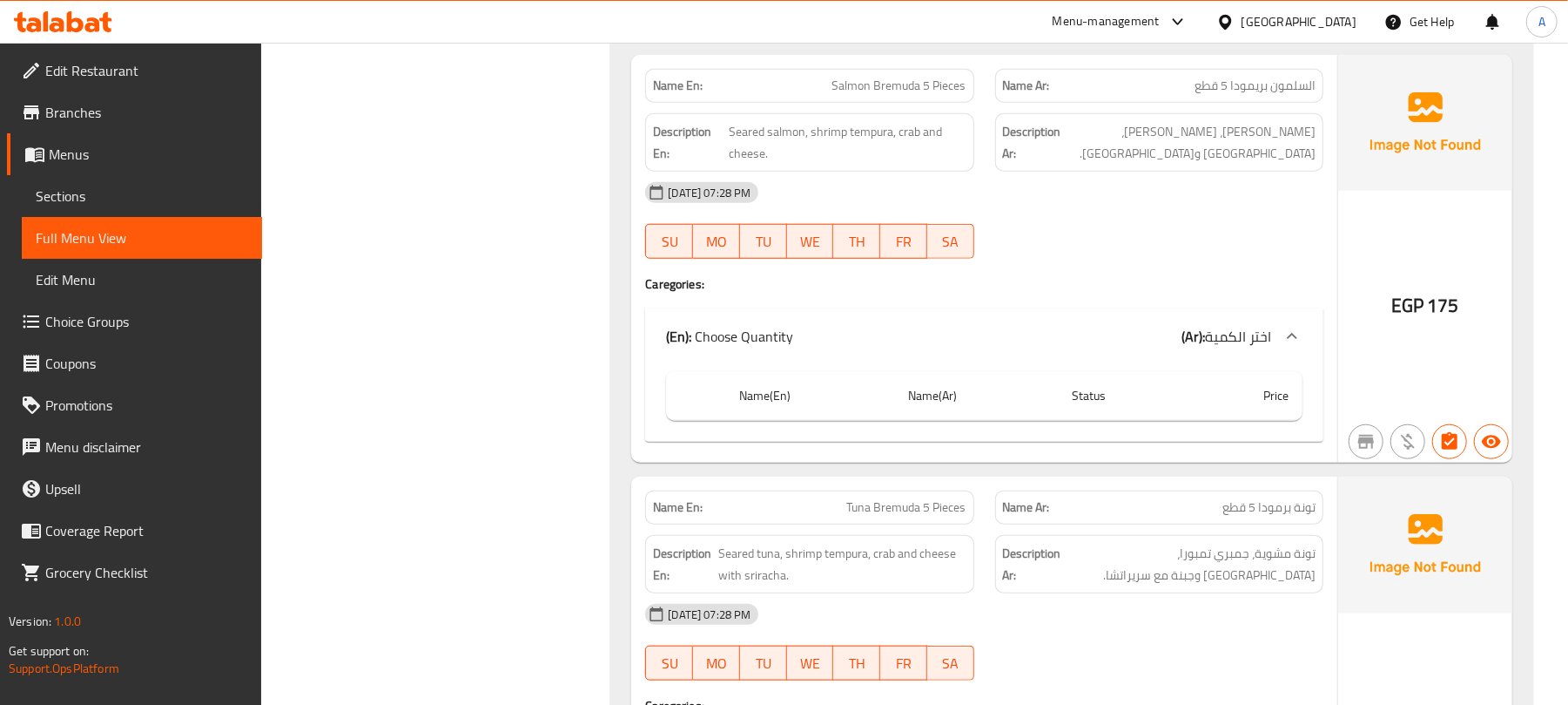
scroll to position [0, 0]
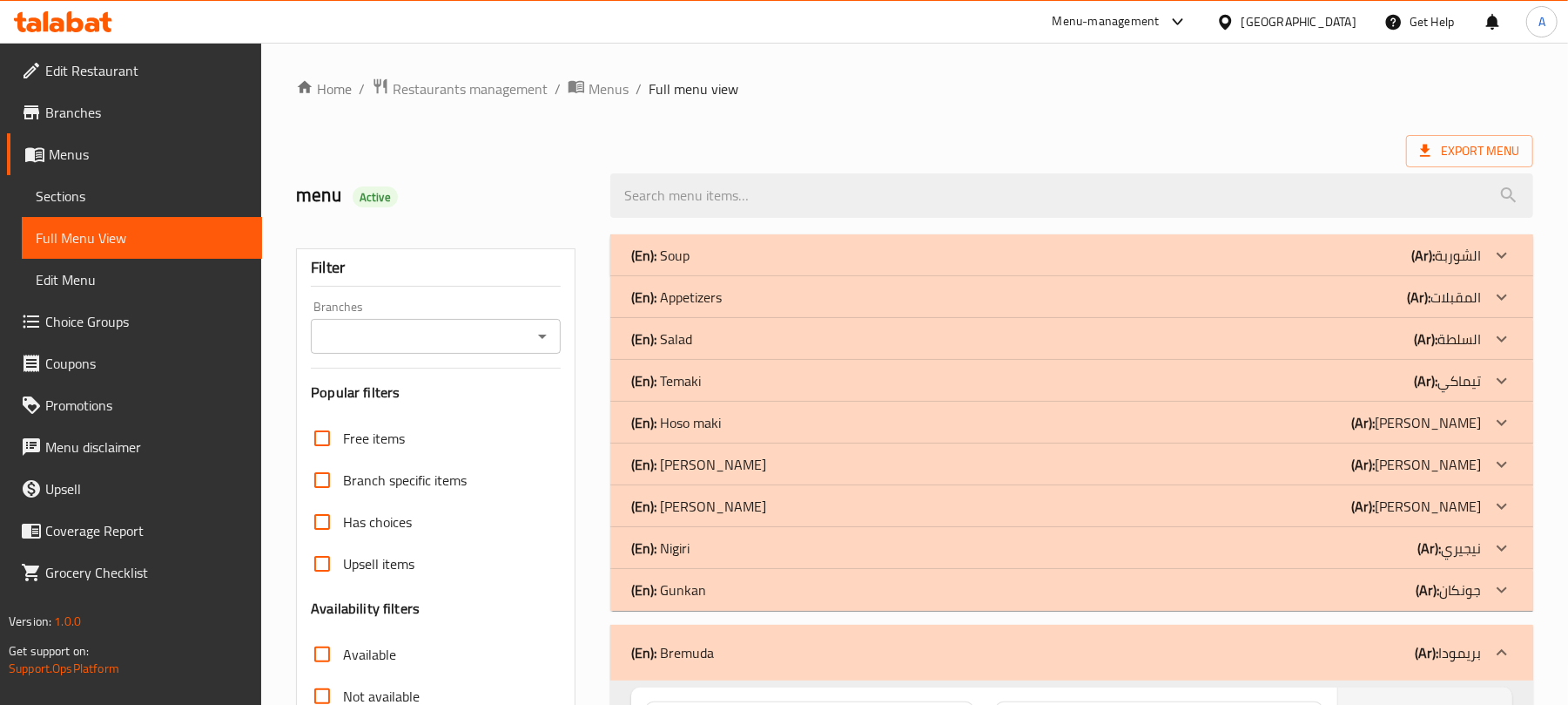
click at [601, 87] on span "Menus" at bounding box center [609, 89] width 40 height 21
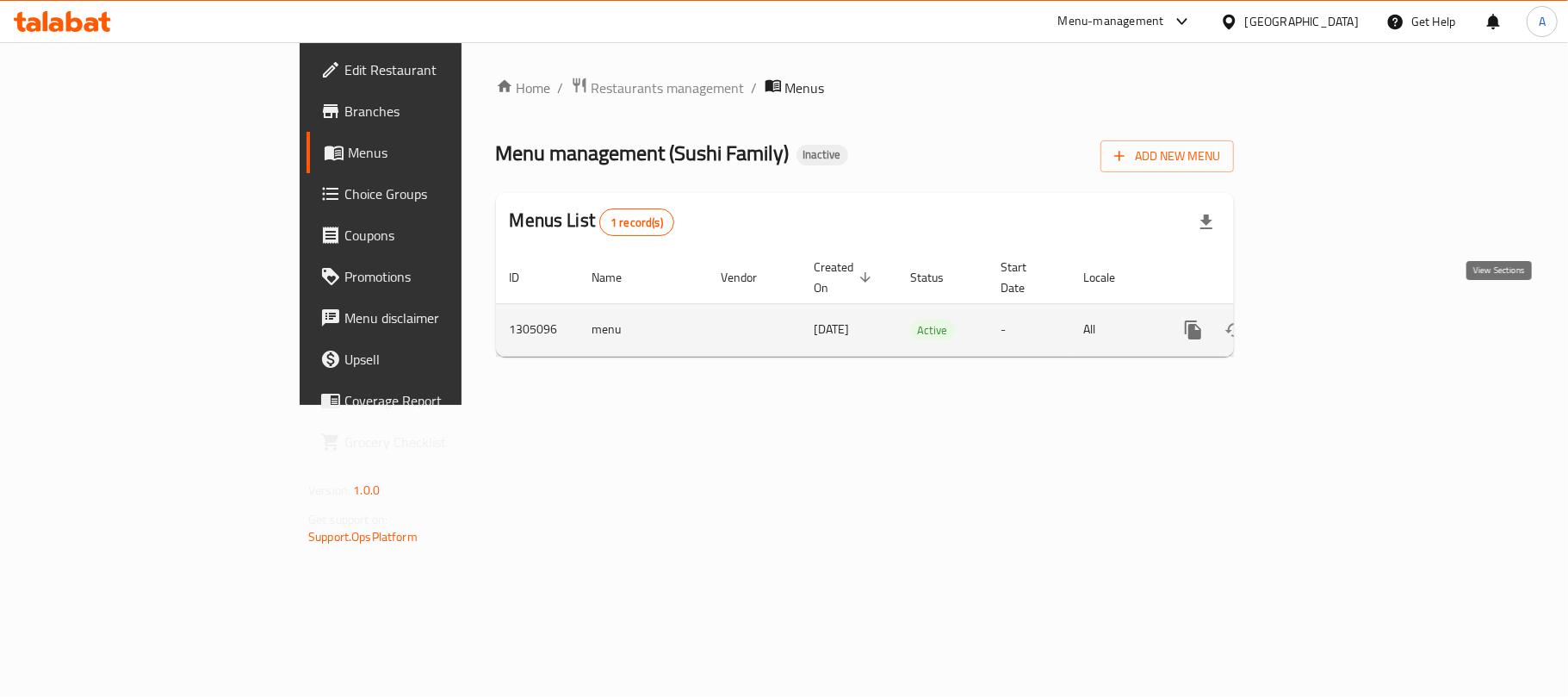
click at [1339, 309] on link "enhanced table" at bounding box center [1318, 330] width 41 height 41
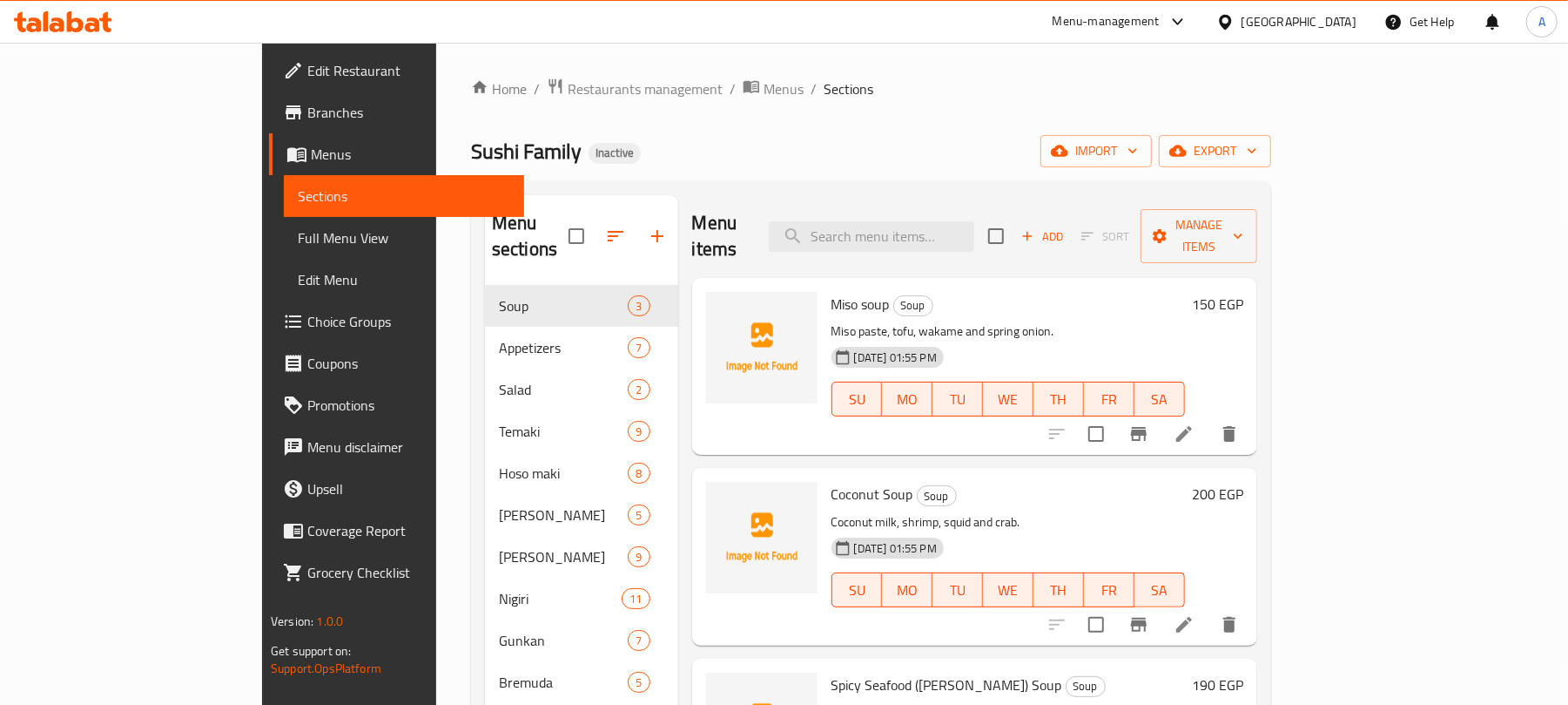
scroll to position [245, 0]
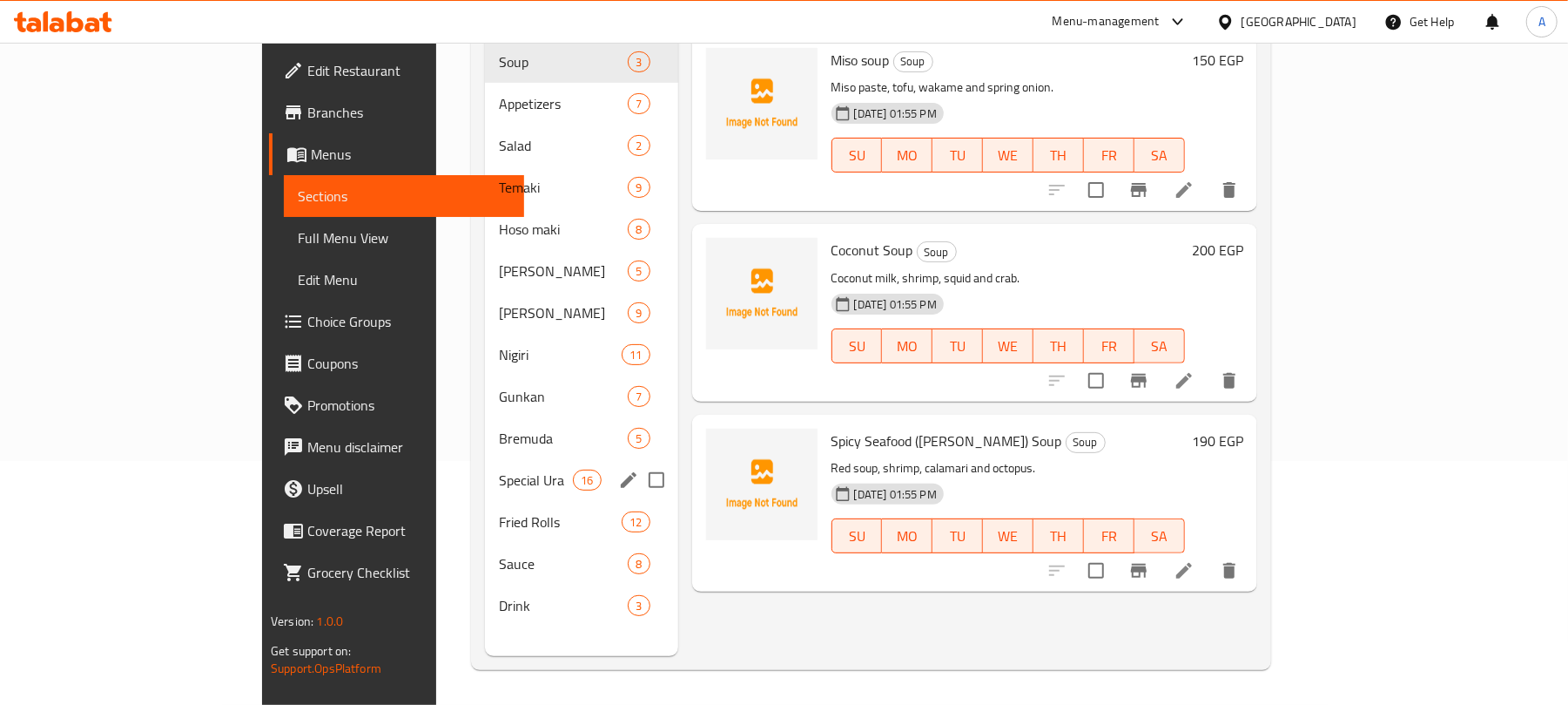
click at [485, 459] on div "Special Ura 16" at bounding box center [582, 480] width 194 height 42
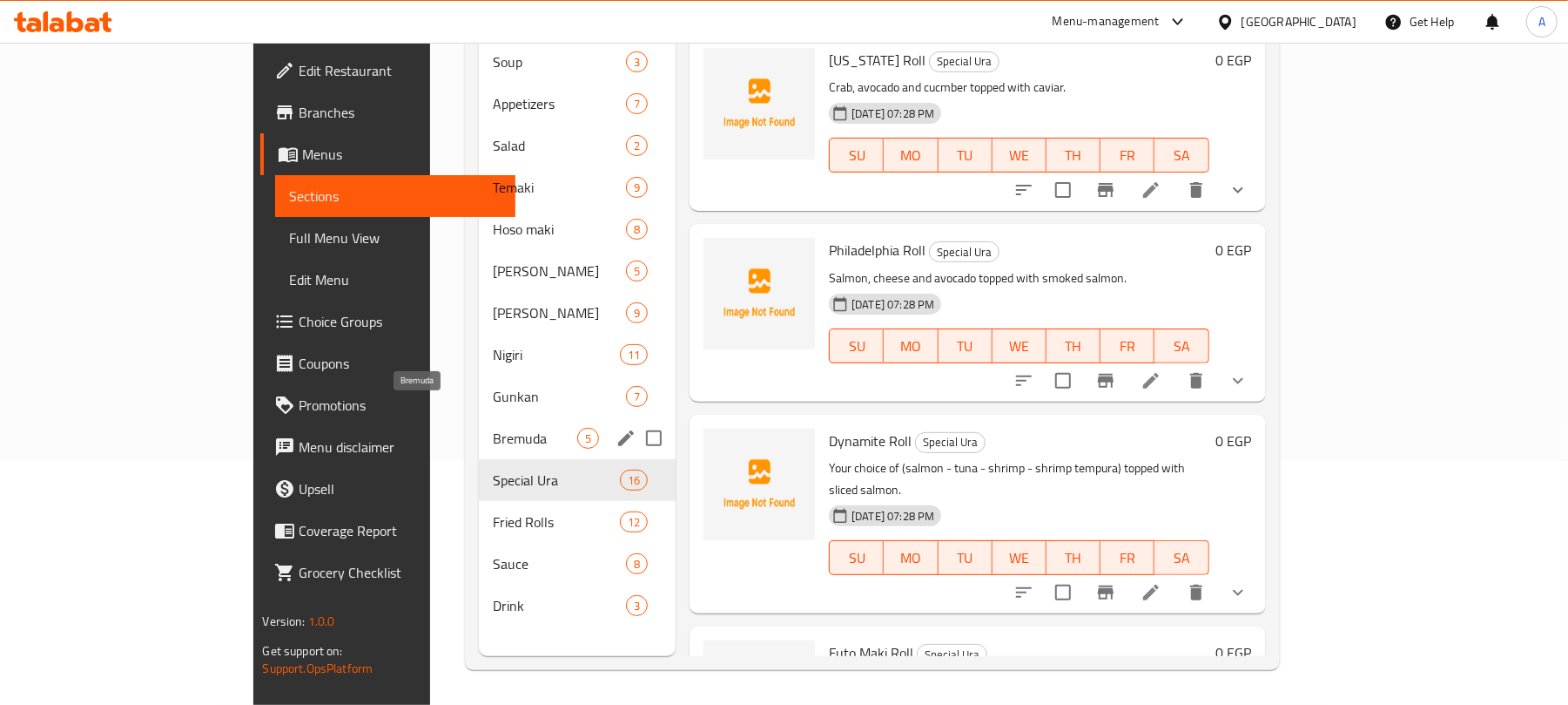
click at [493, 428] on span "Bremuda" at bounding box center [535, 438] width 85 height 21
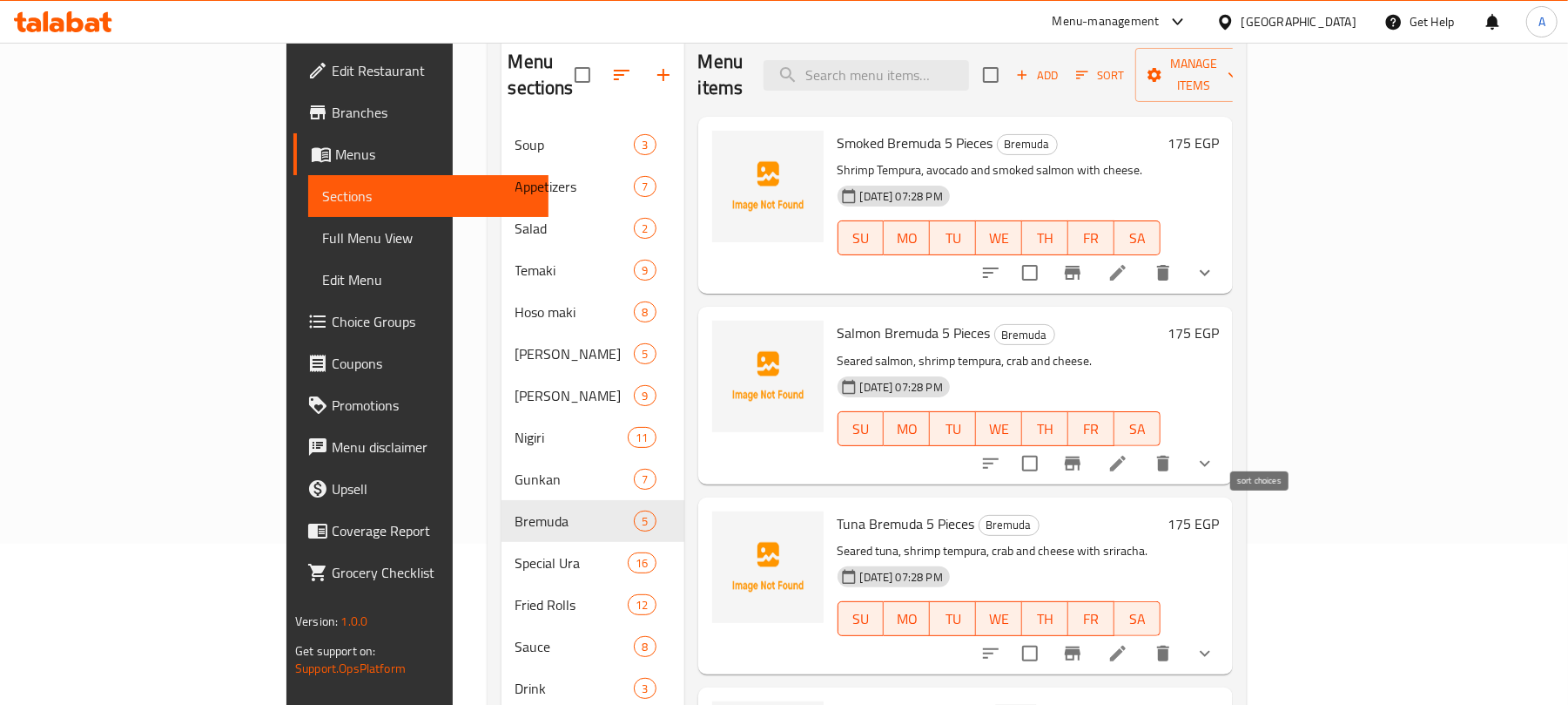
scroll to position [129, 0]
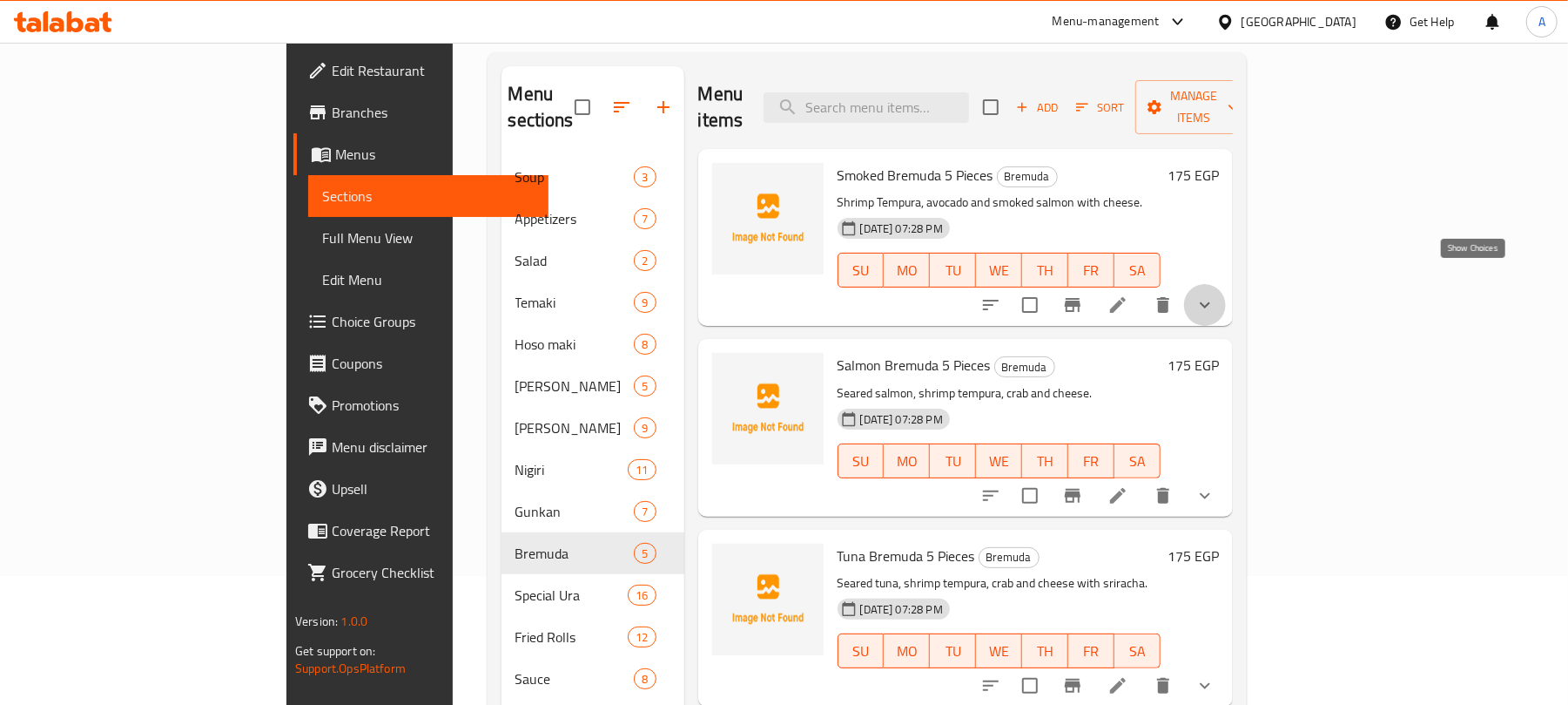
click at [1216, 295] on icon "show more" at bounding box center [1205, 305] width 21 height 21
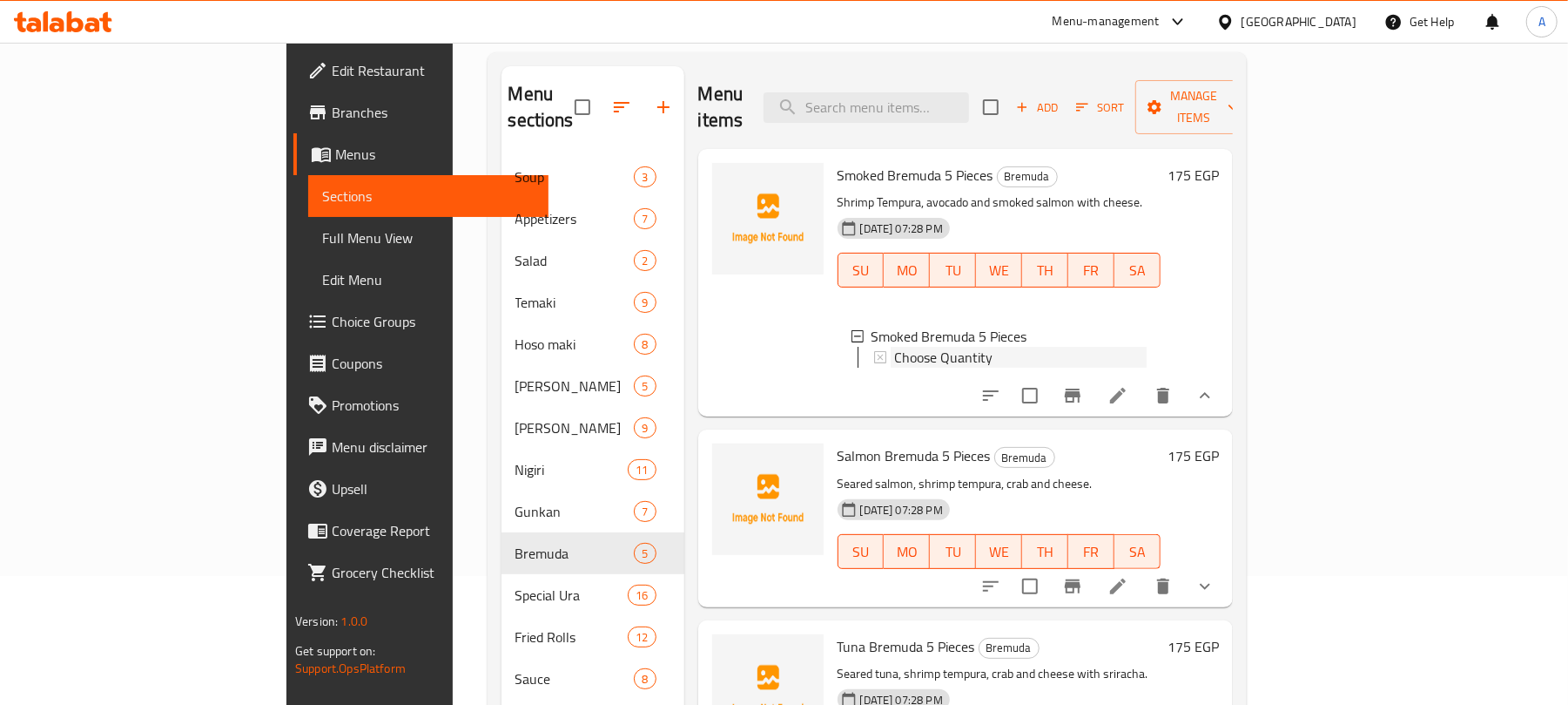
click at [975, 346] on div "Choose Quantity" at bounding box center [1021, 357] width 253 height 21
click at [990, 325] on div "Smoked Bremuda 5 Pieces" at bounding box center [1010, 336] width 276 height 21
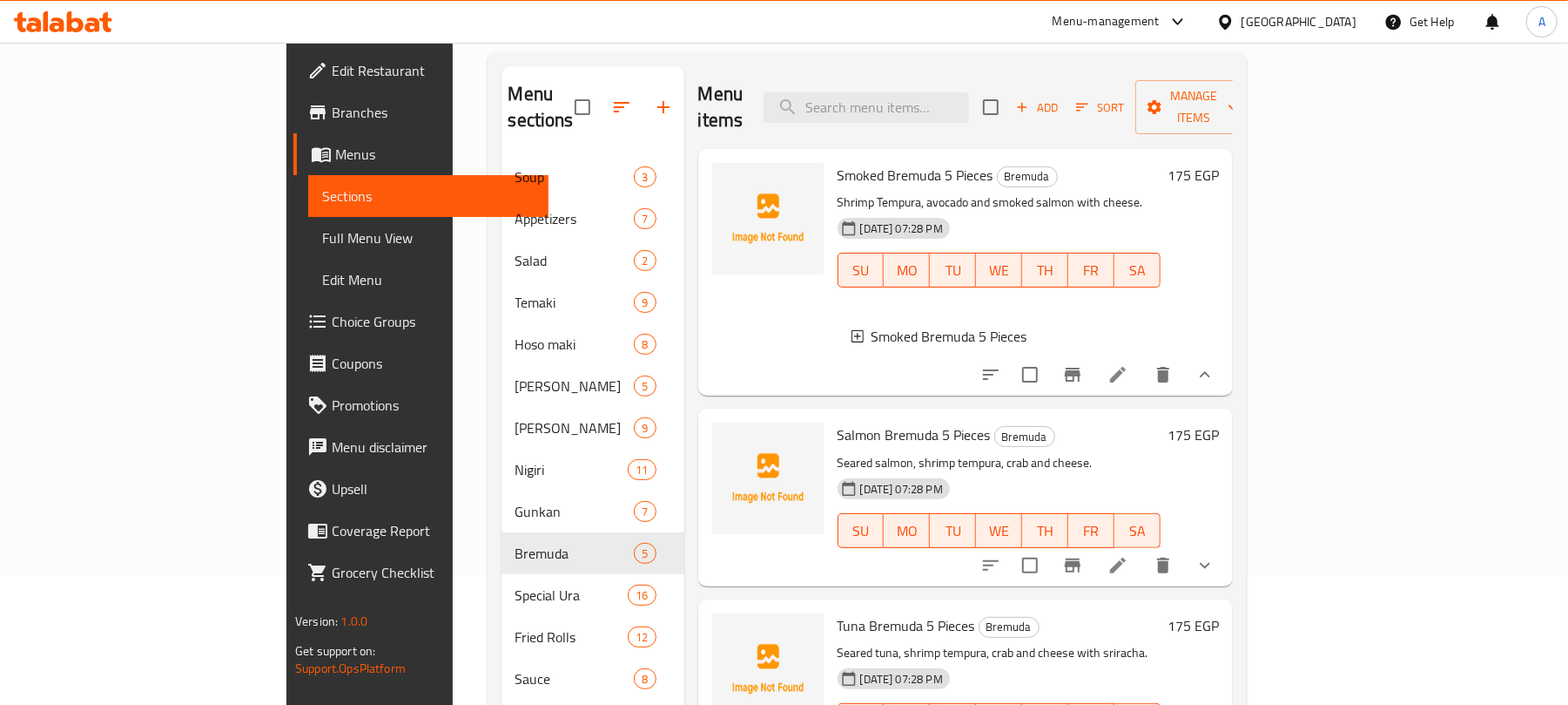
click at [1039, 325] on div "Smoked Bremuda 5 Pieces" at bounding box center [1010, 336] width 276 height 21
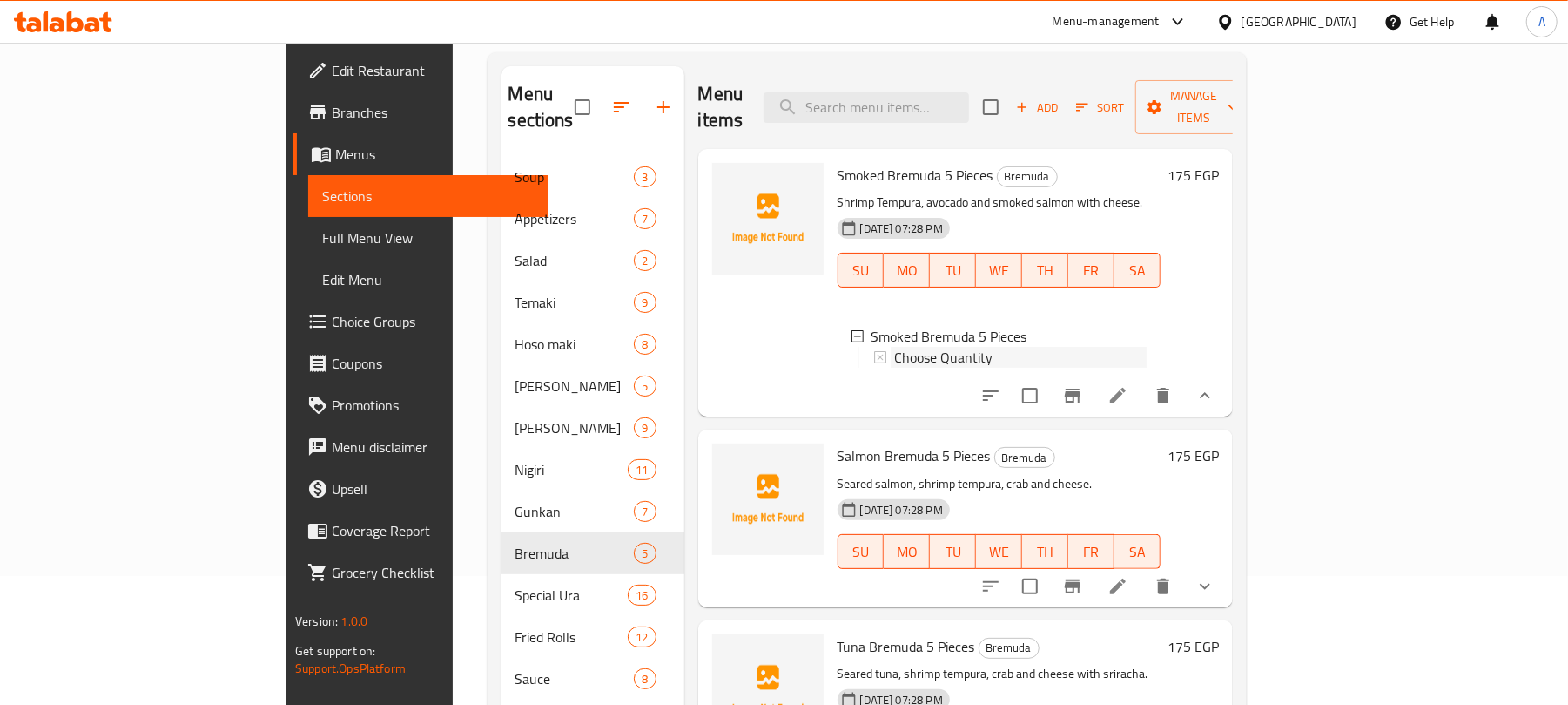
click at [1038, 346] on div "Choose Quantity" at bounding box center [1021, 357] width 253 height 21
click at [1128, 385] on icon at bounding box center [1118, 395] width 21 height 21
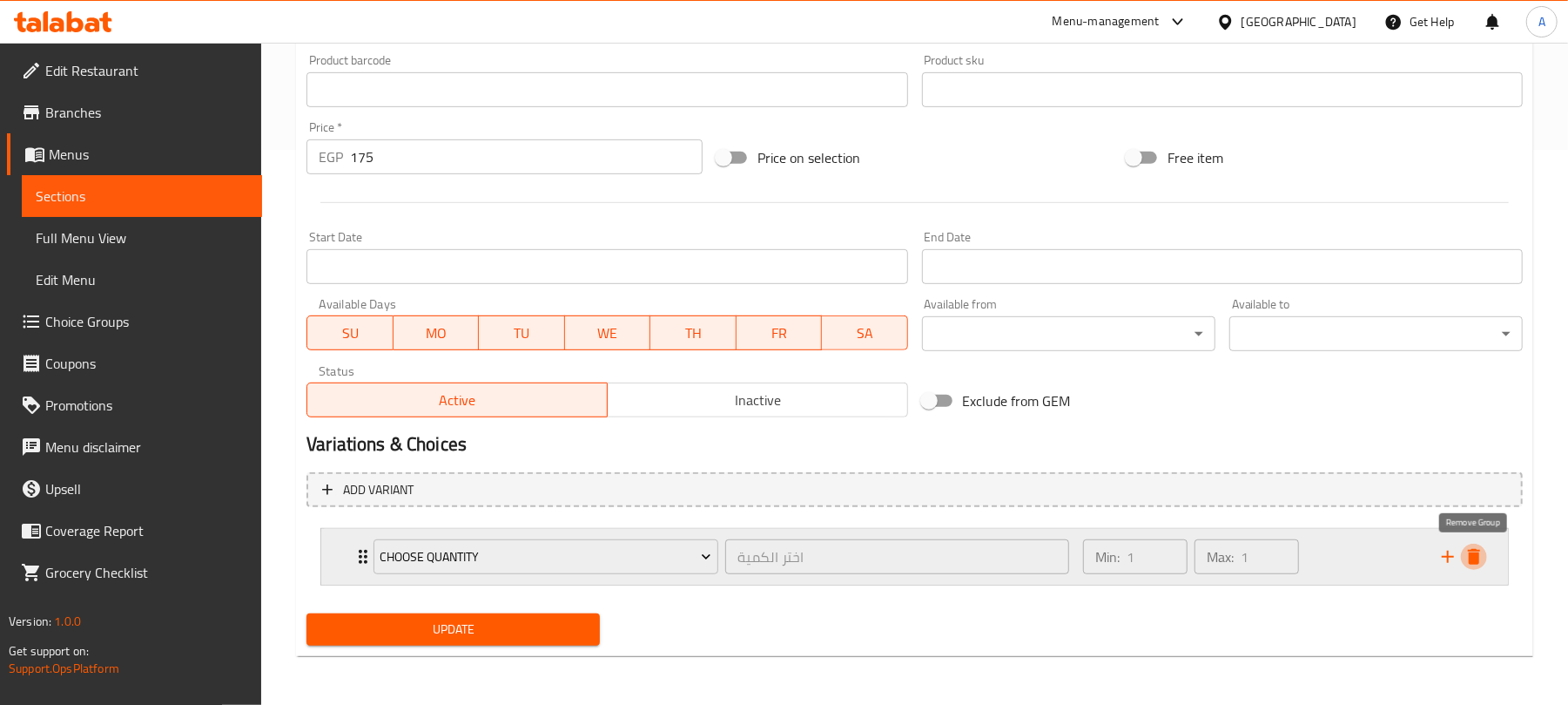
click at [1472, 551] on icon "delete" at bounding box center [1475, 557] width 21 height 21
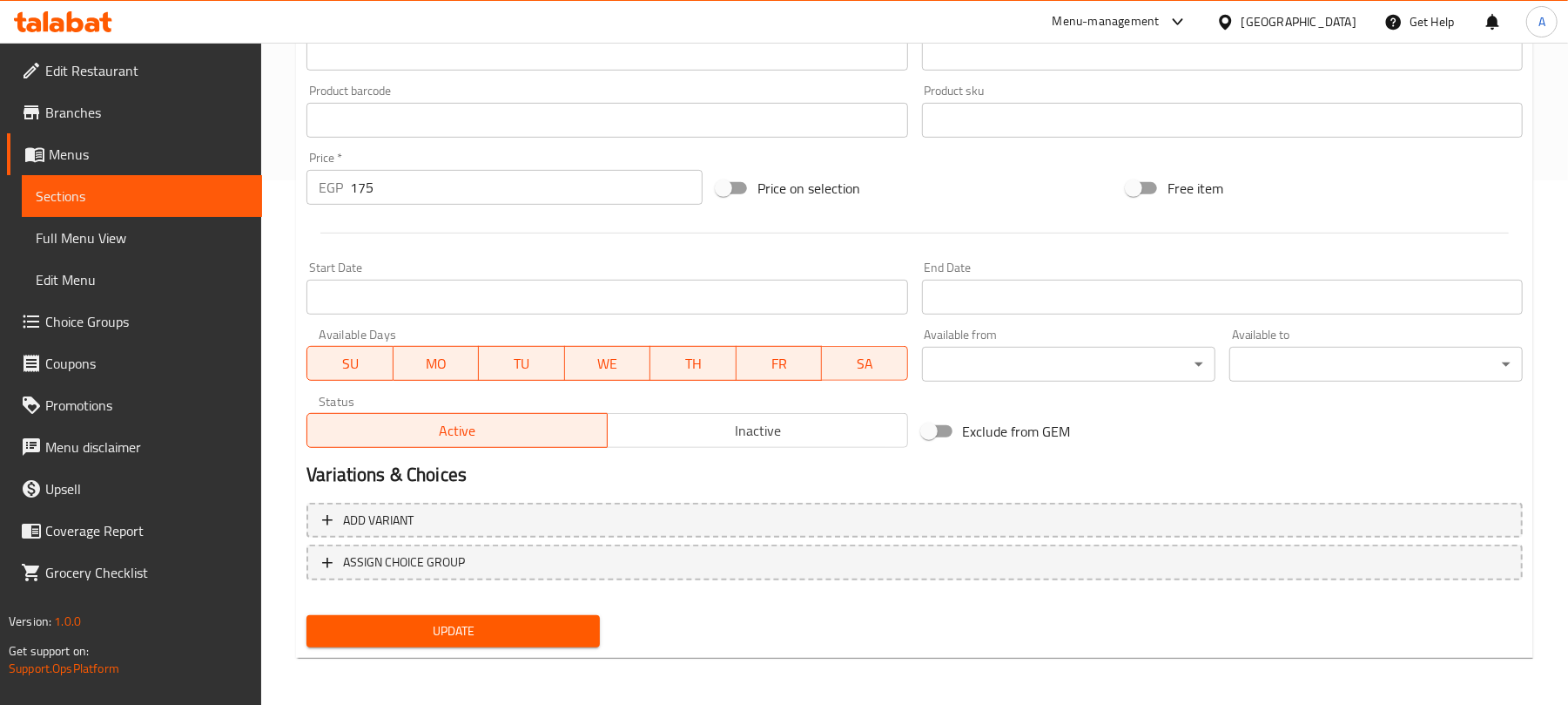
click at [496, 632] on span "Update" at bounding box center [453, 631] width 266 height 22
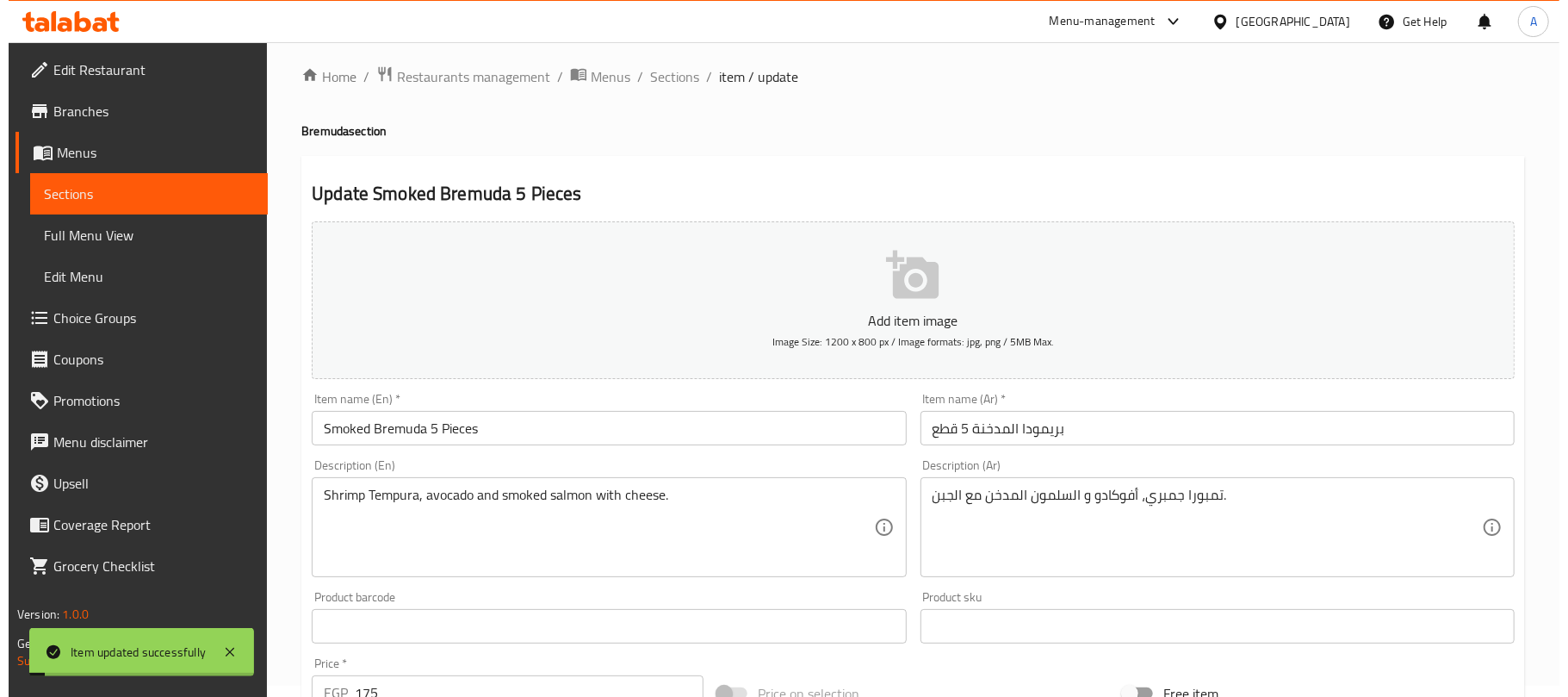
scroll to position [0, 0]
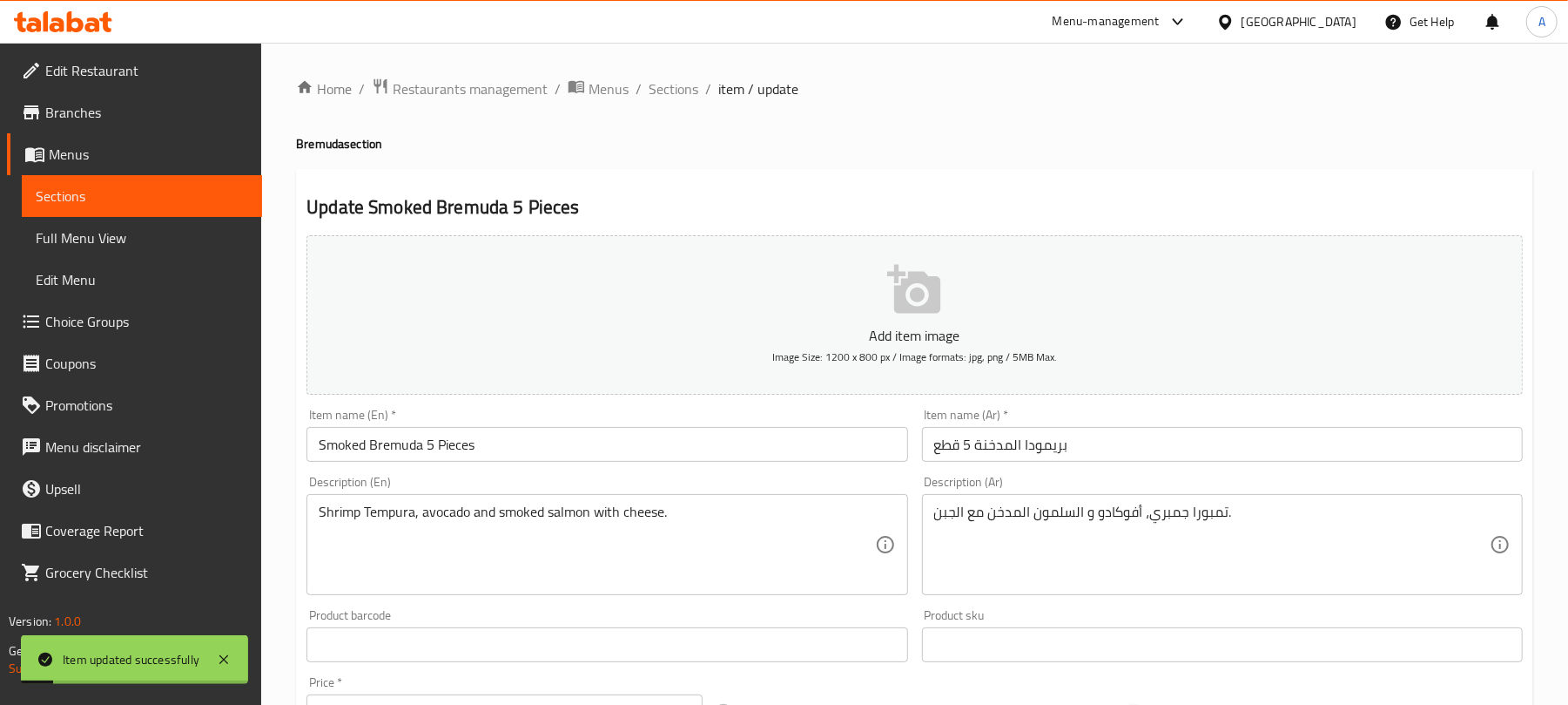
click at [701, 87] on ol "Home / Restaurants management / Menus / Sections / item / update" at bounding box center [915, 89] width 1237 height 23
click at [642, 103] on div "Home / Restaurants management / Menus / Sections / item / update Bremuda sectio…" at bounding box center [915, 637] width 1237 height 1119
click at [651, 95] on span "Sections" at bounding box center [673, 89] width 50 height 21
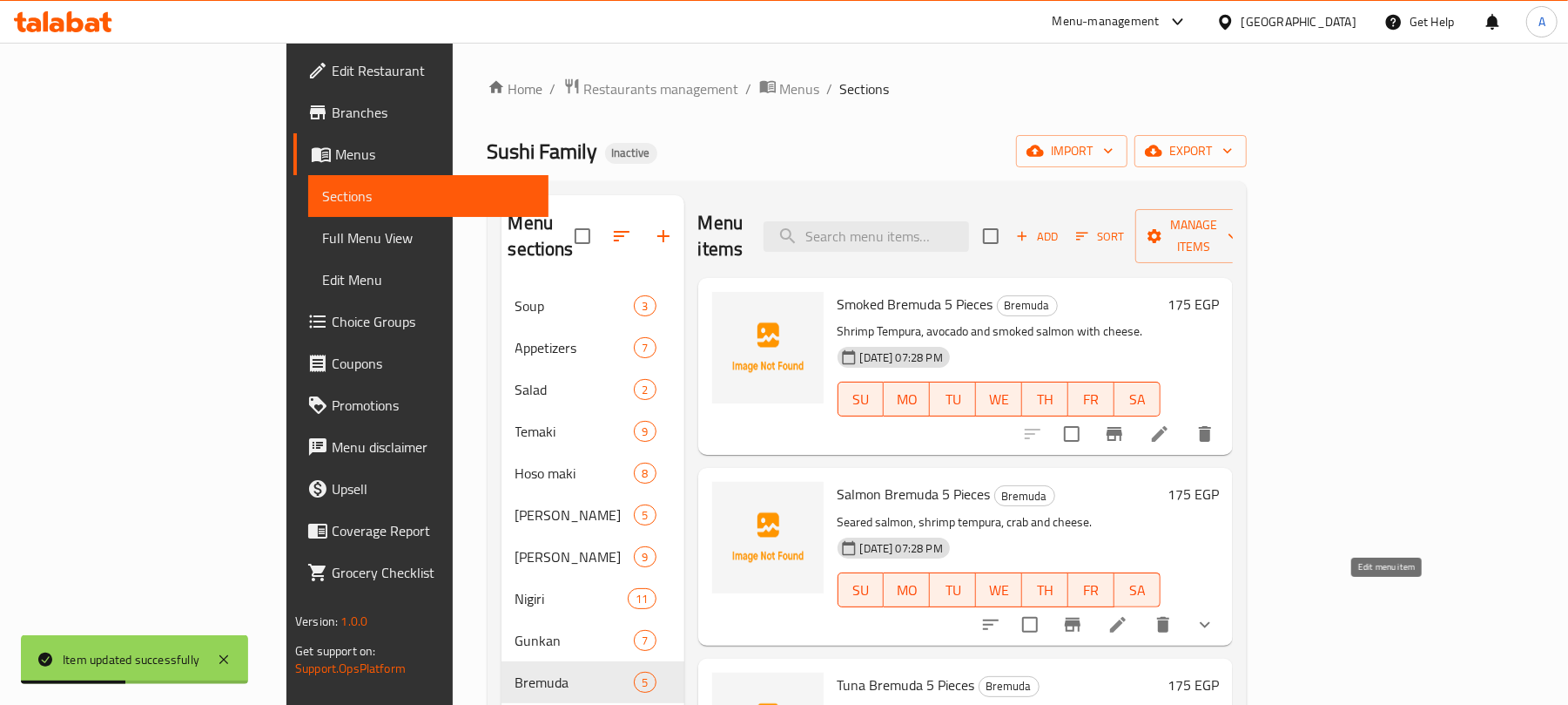
click at [1128, 614] on icon at bounding box center [1118, 625] width 21 height 21
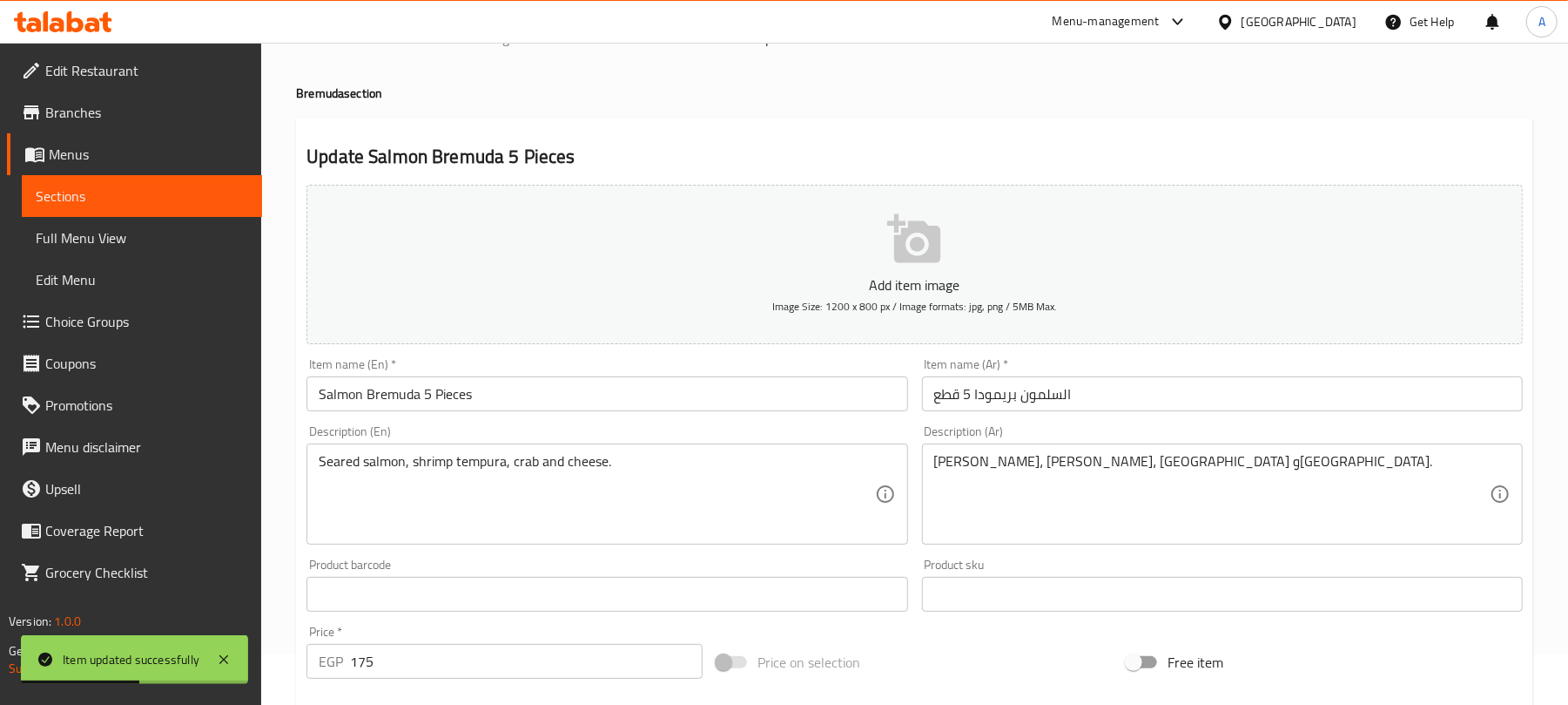
scroll to position [556, 0]
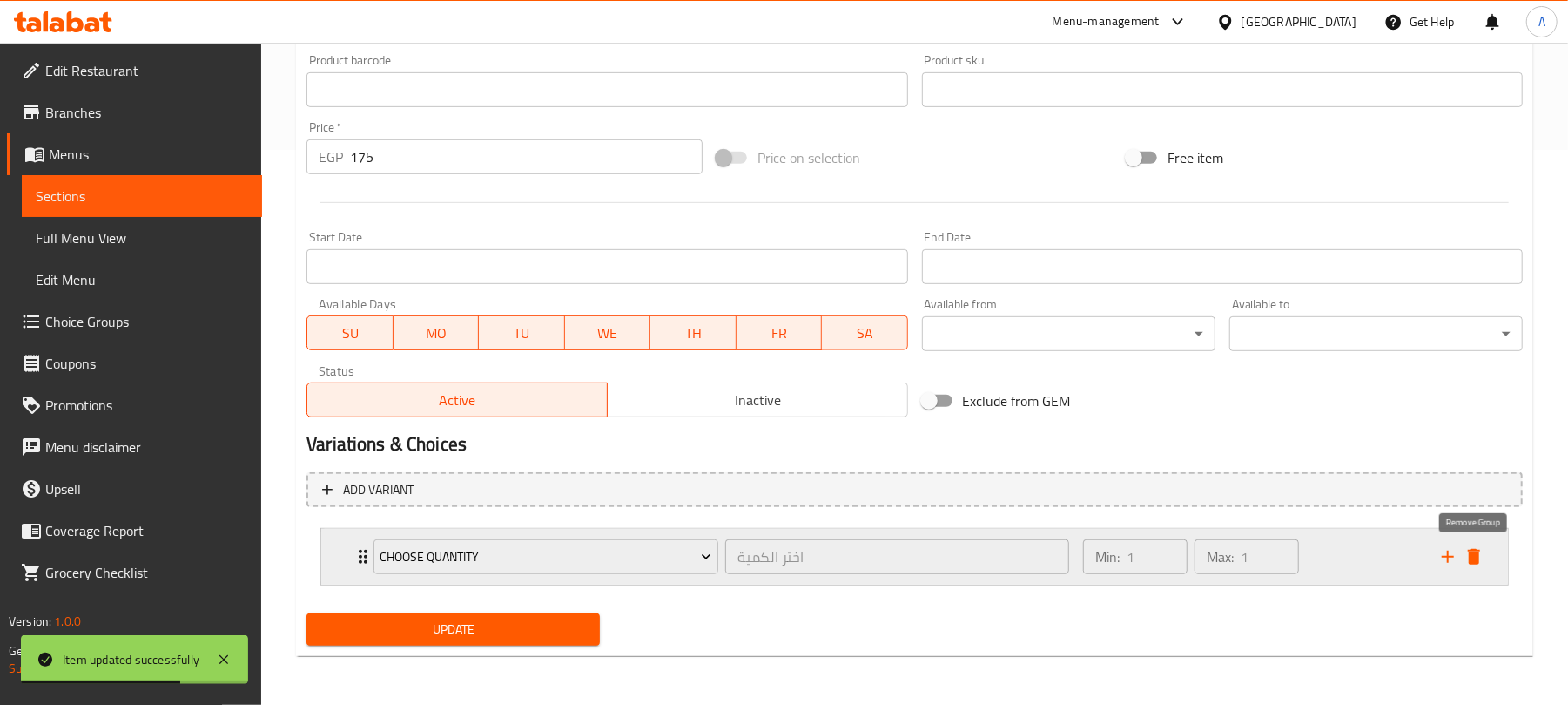
click at [1467, 558] on icon "delete" at bounding box center [1475, 557] width 21 height 21
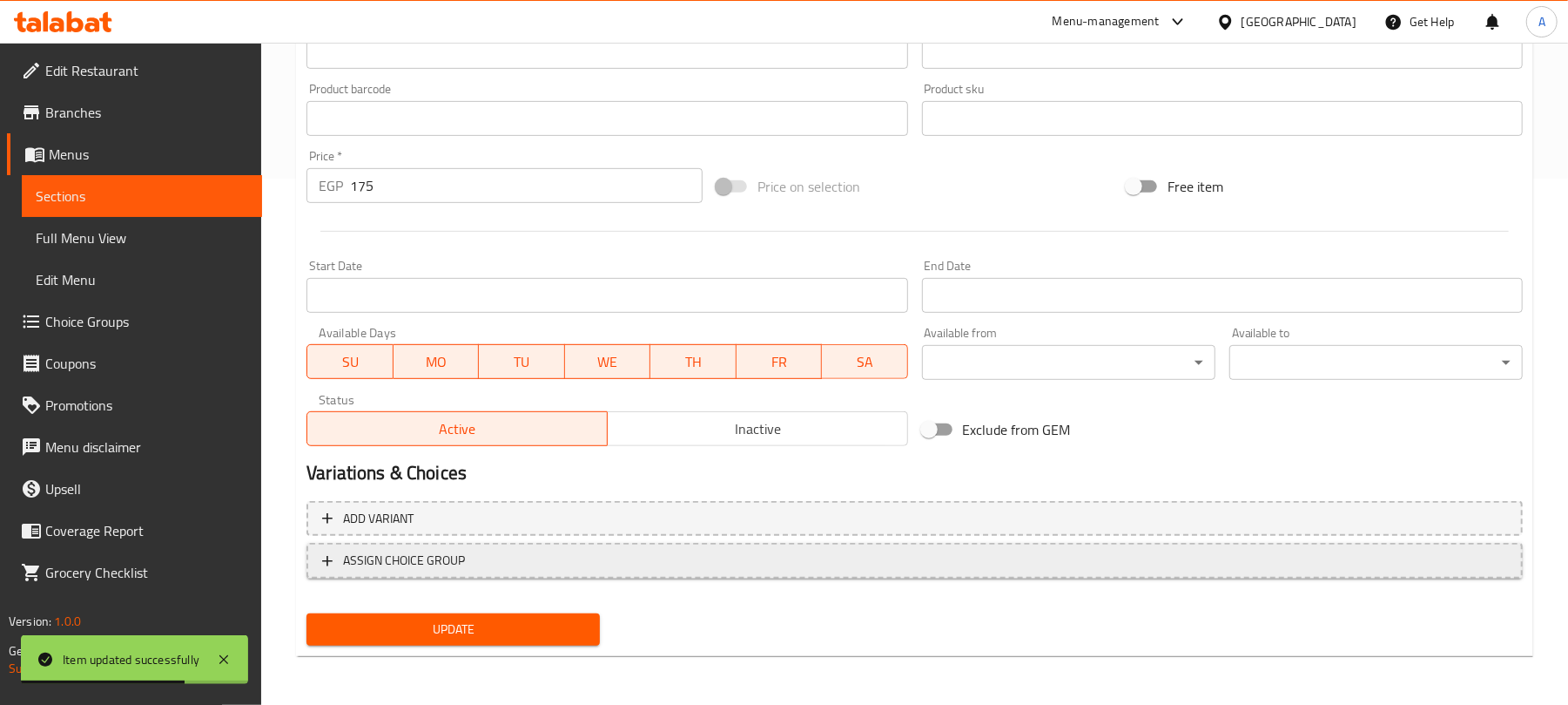
scroll to position [524, 0]
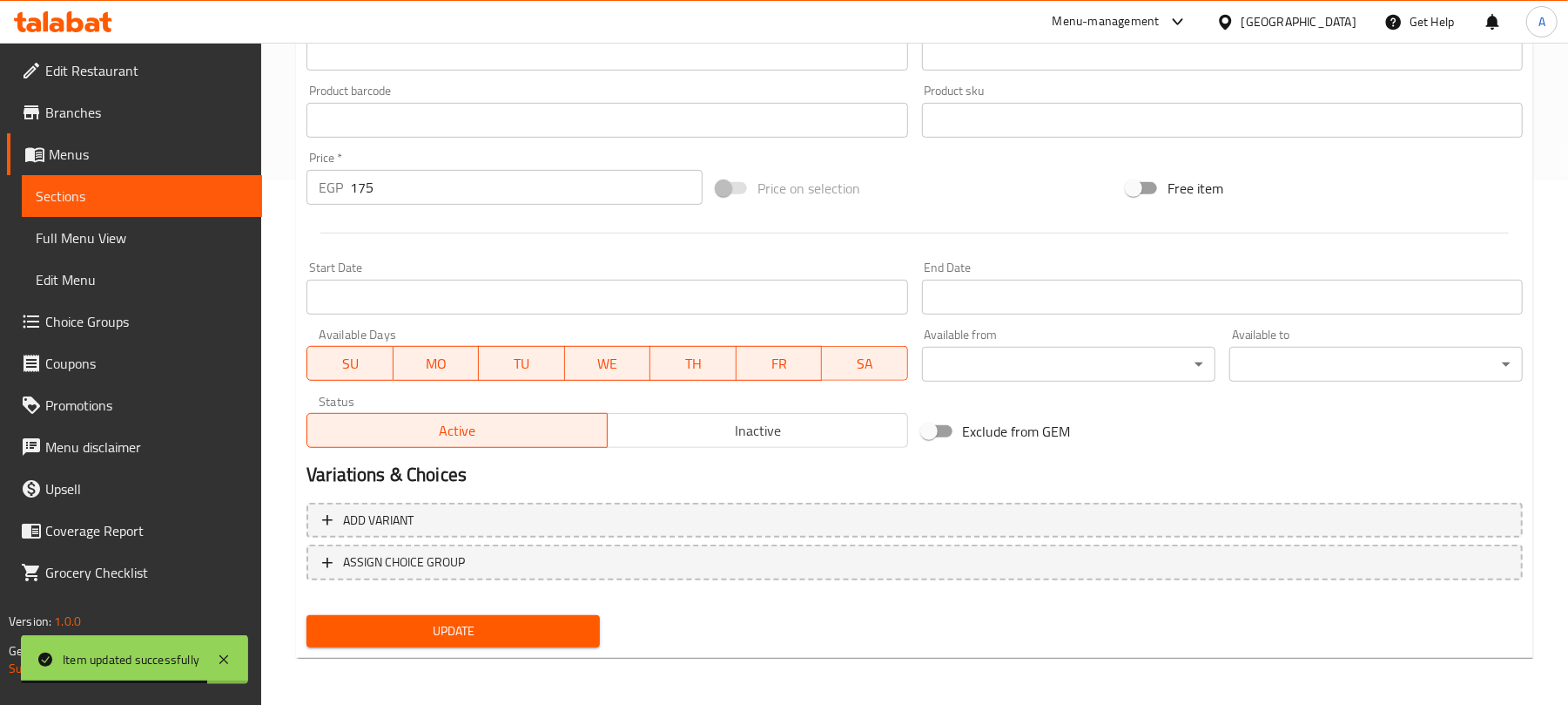
click at [433, 639] on span "Update" at bounding box center [453, 631] width 266 height 22
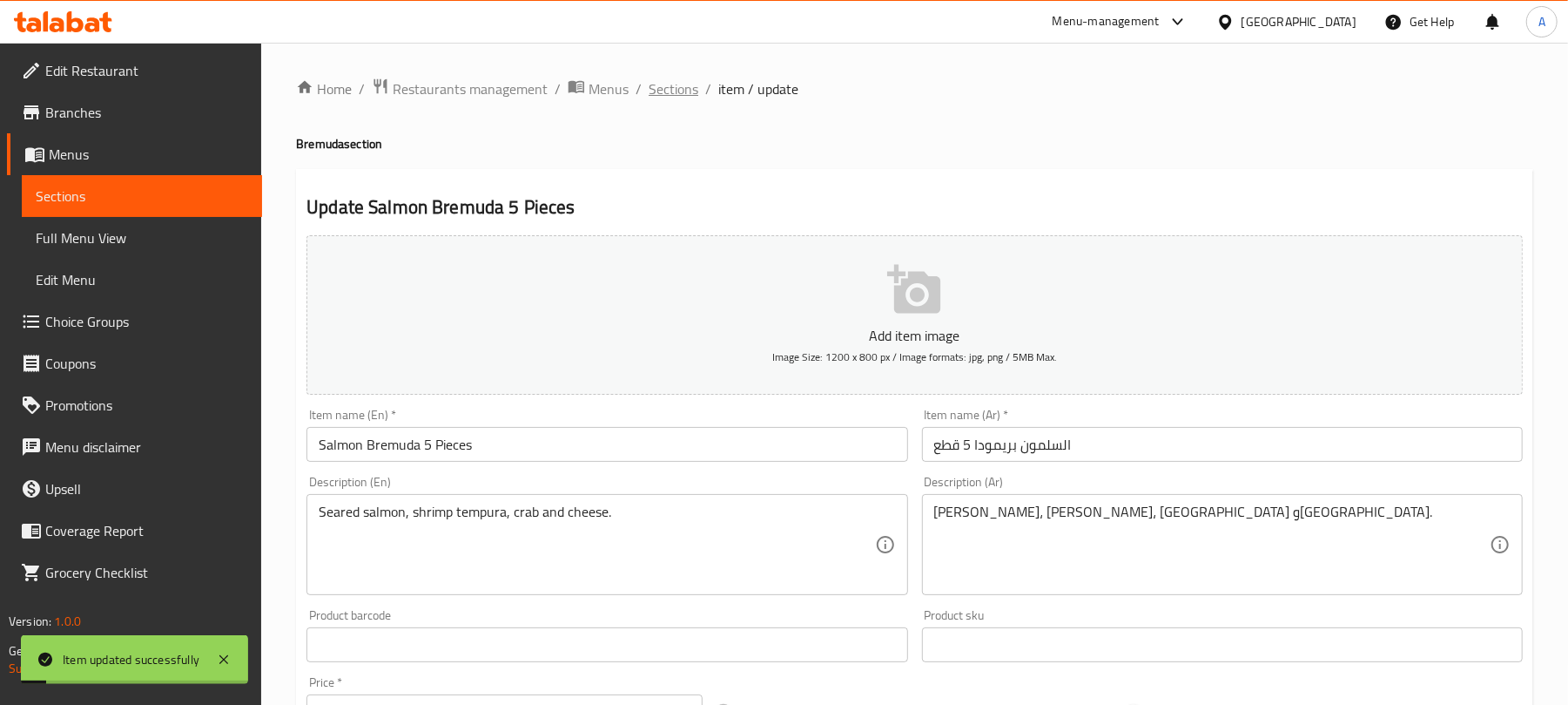
click at [676, 92] on span "Sections" at bounding box center [673, 89] width 50 height 21
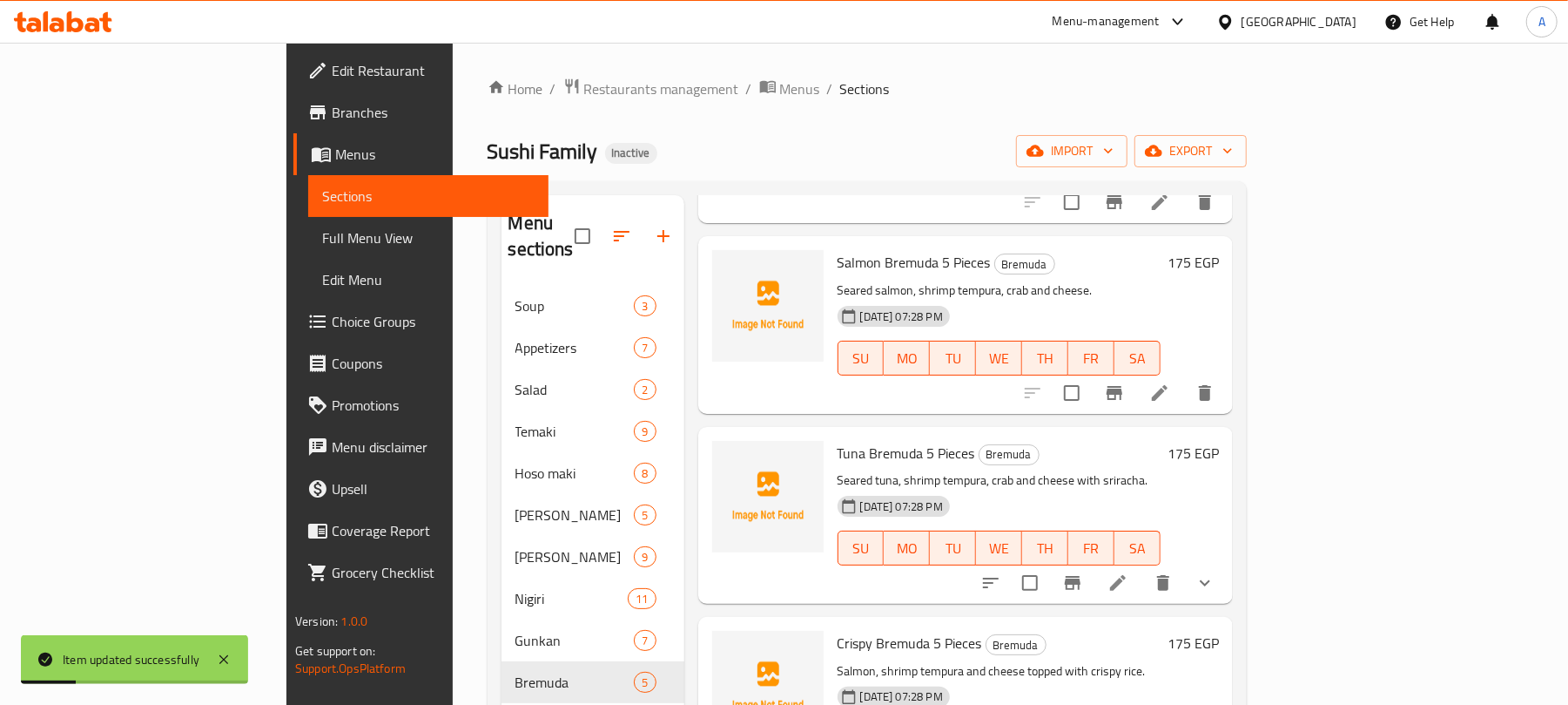
scroll to position [291, 0]
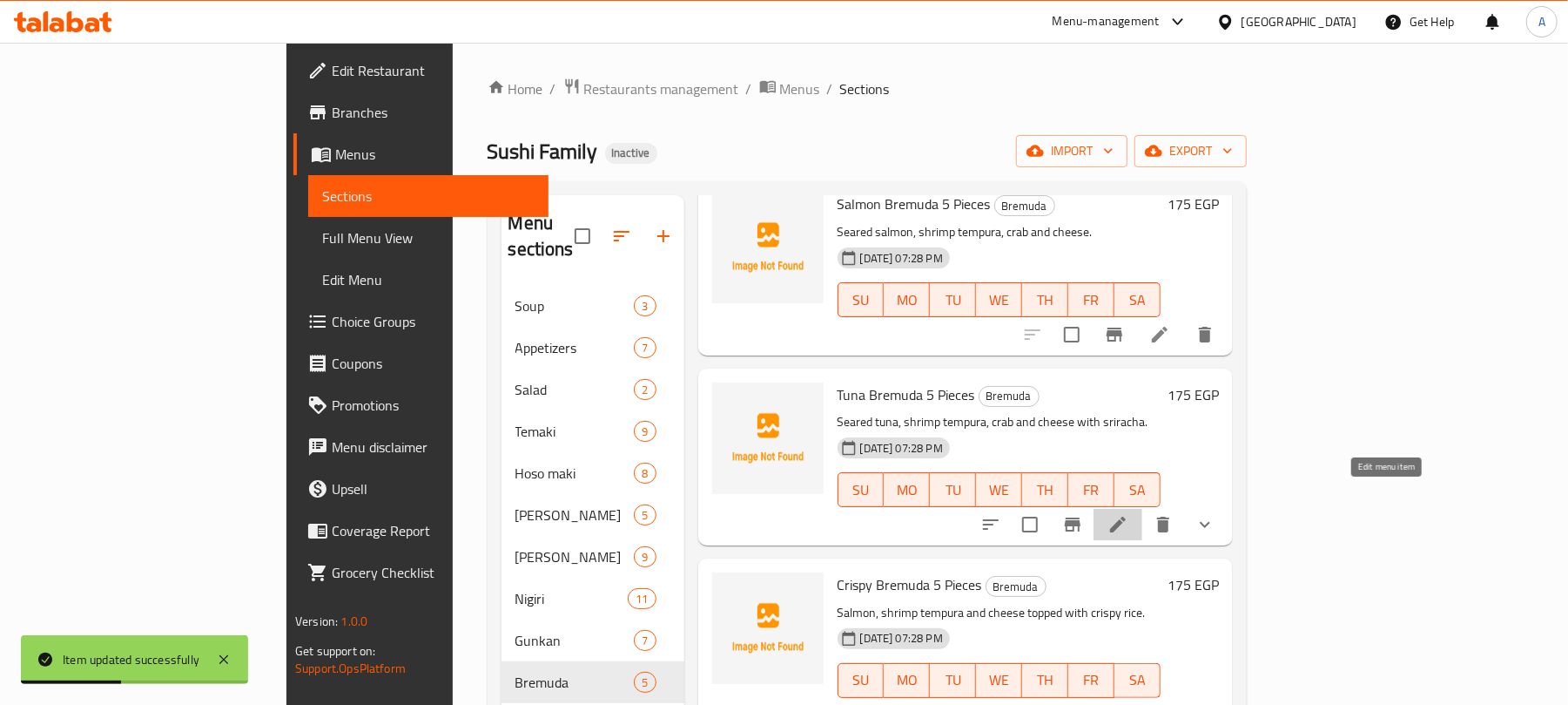
click at [1128, 514] on icon at bounding box center [1118, 524] width 21 height 21
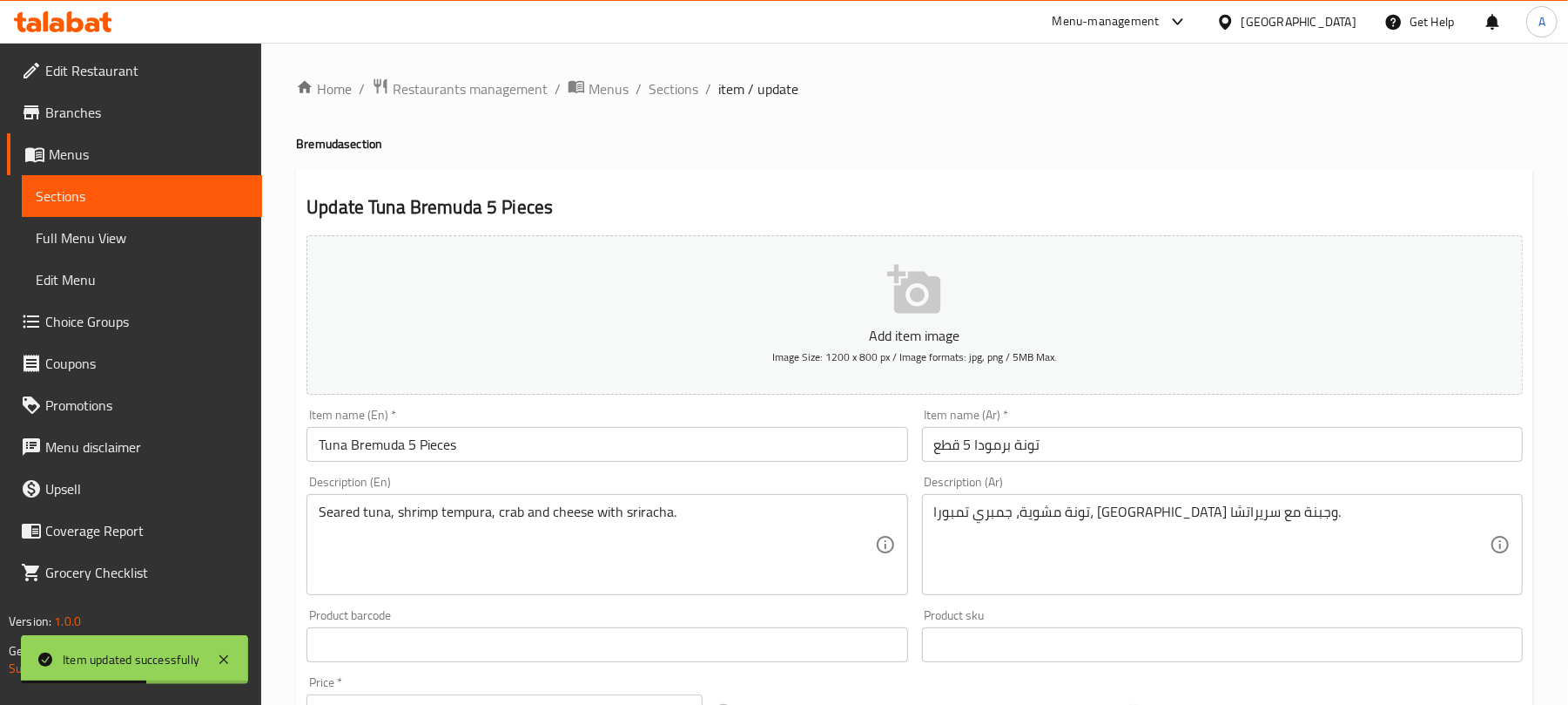
scroll to position [556, 0]
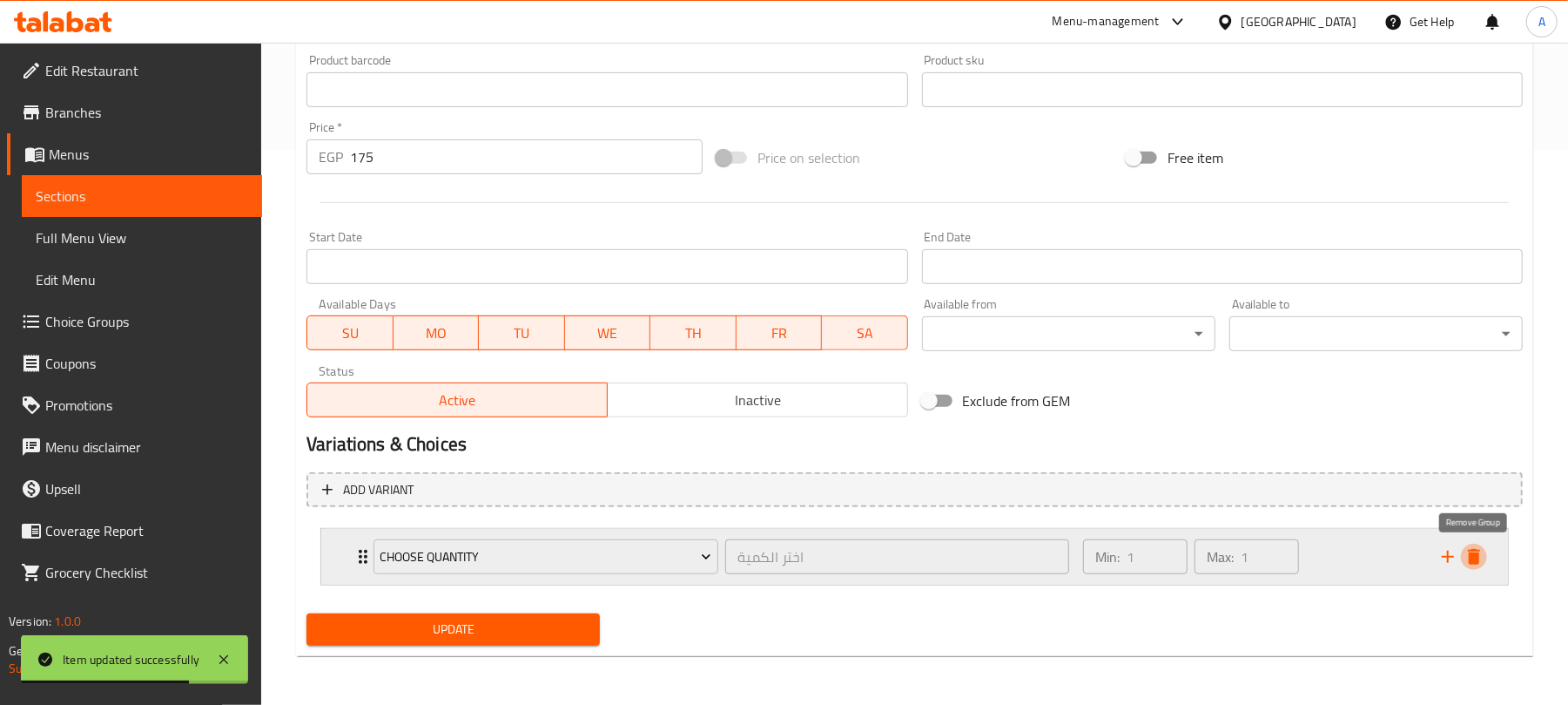
click at [1483, 555] on icon "delete" at bounding box center [1475, 557] width 21 height 21
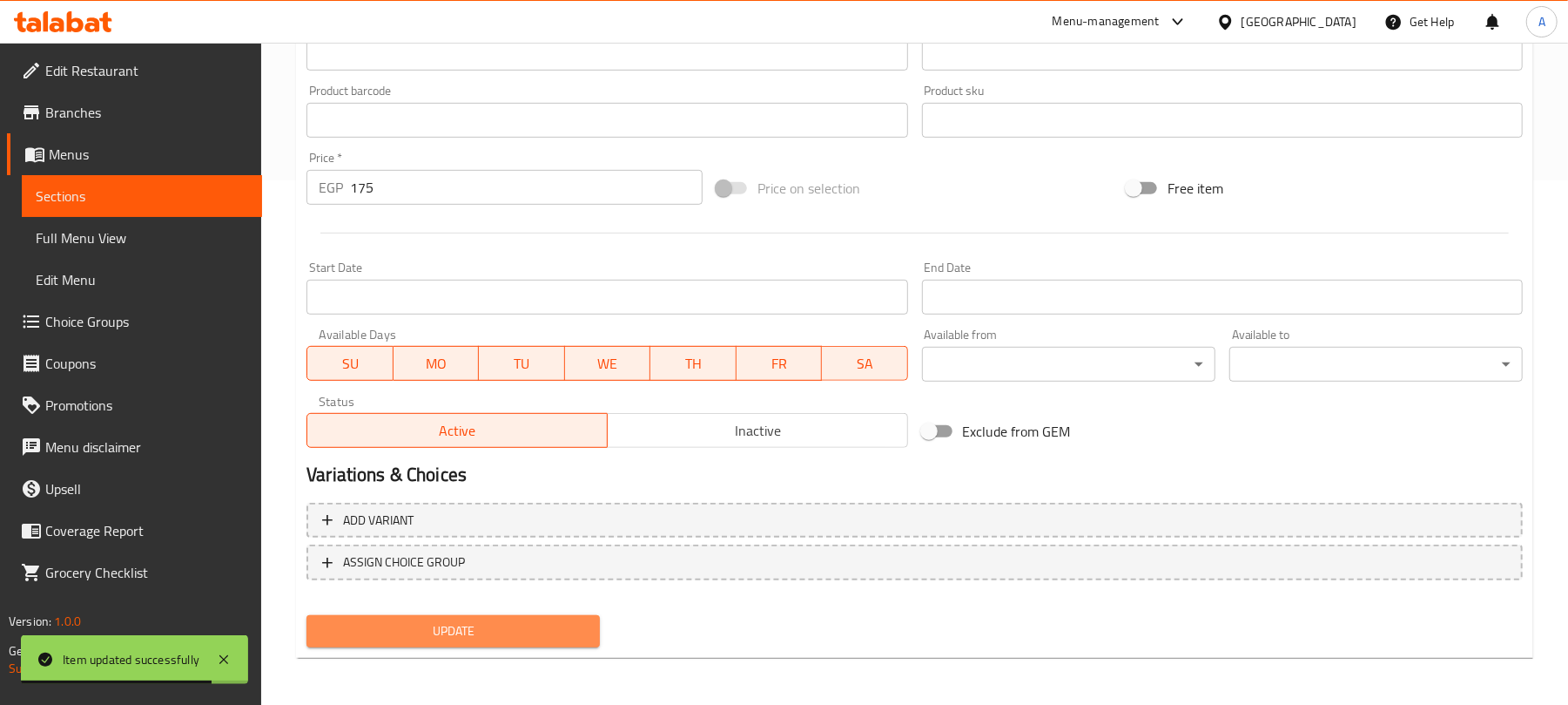
click at [569, 624] on span "Update" at bounding box center [453, 631] width 266 height 22
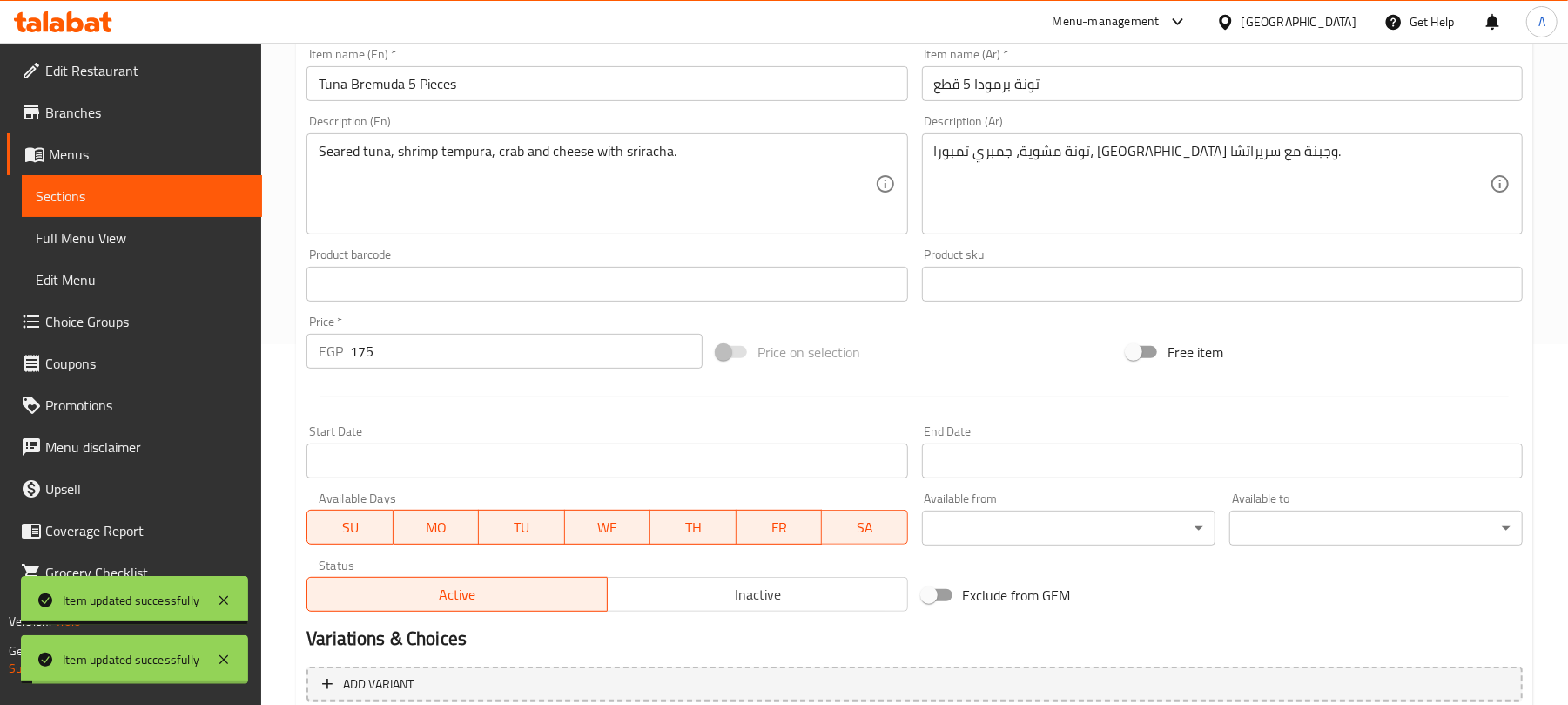
scroll to position [0, 0]
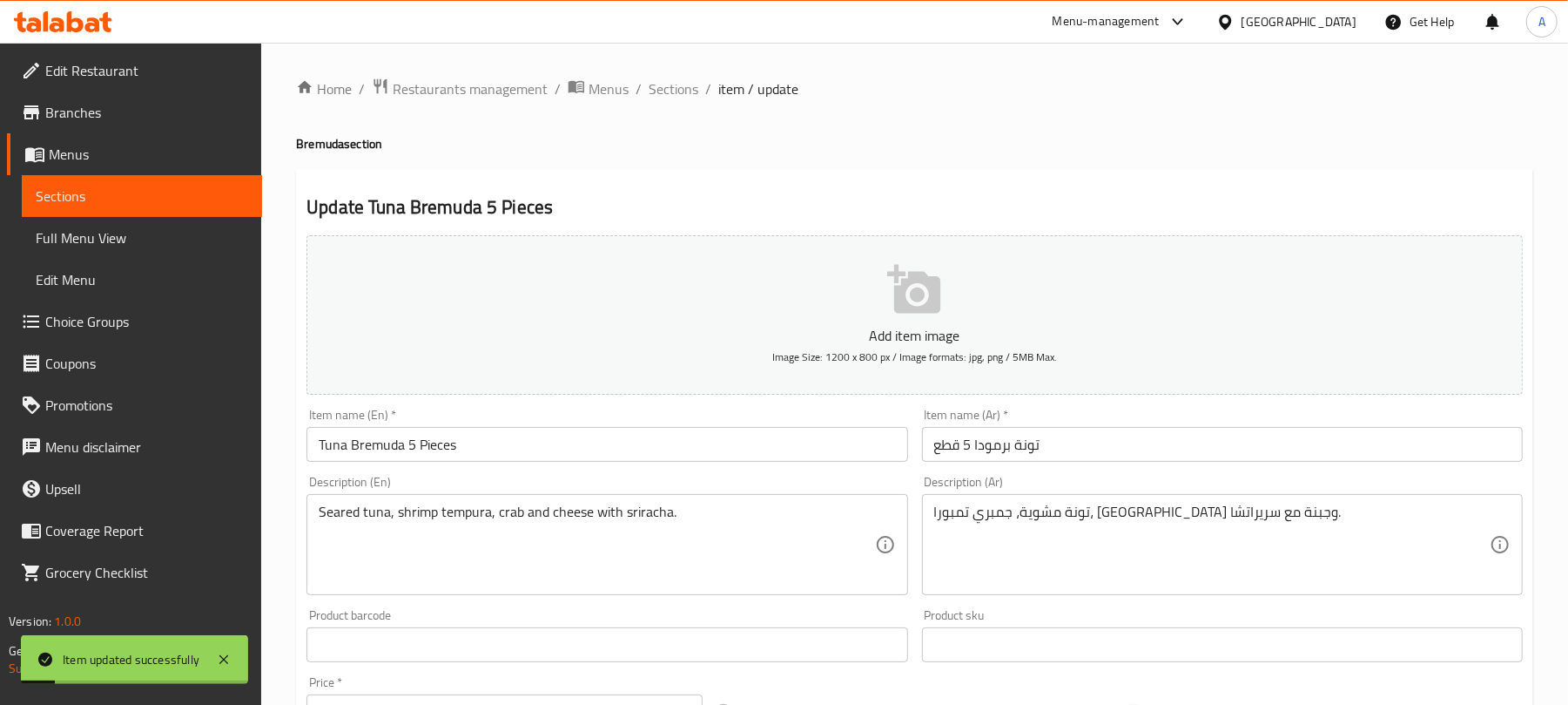
click at [697, 89] on ol "Home / Restaurants management / Menus / Sections / item / update" at bounding box center [915, 89] width 1237 height 23
click at [692, 87] on span "Sections" at bounding box center [673, 89] width 50 height 21
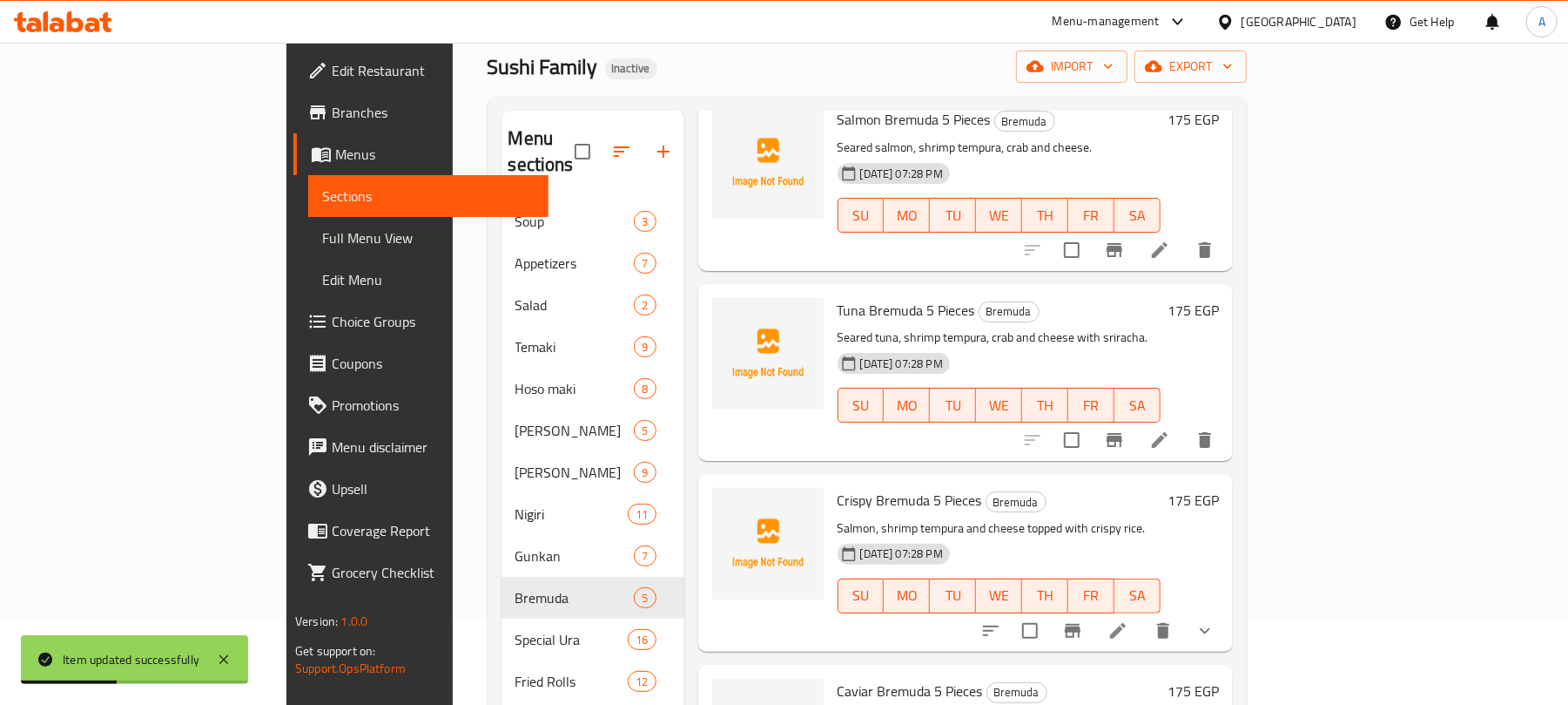
scroll to position [116, 0]
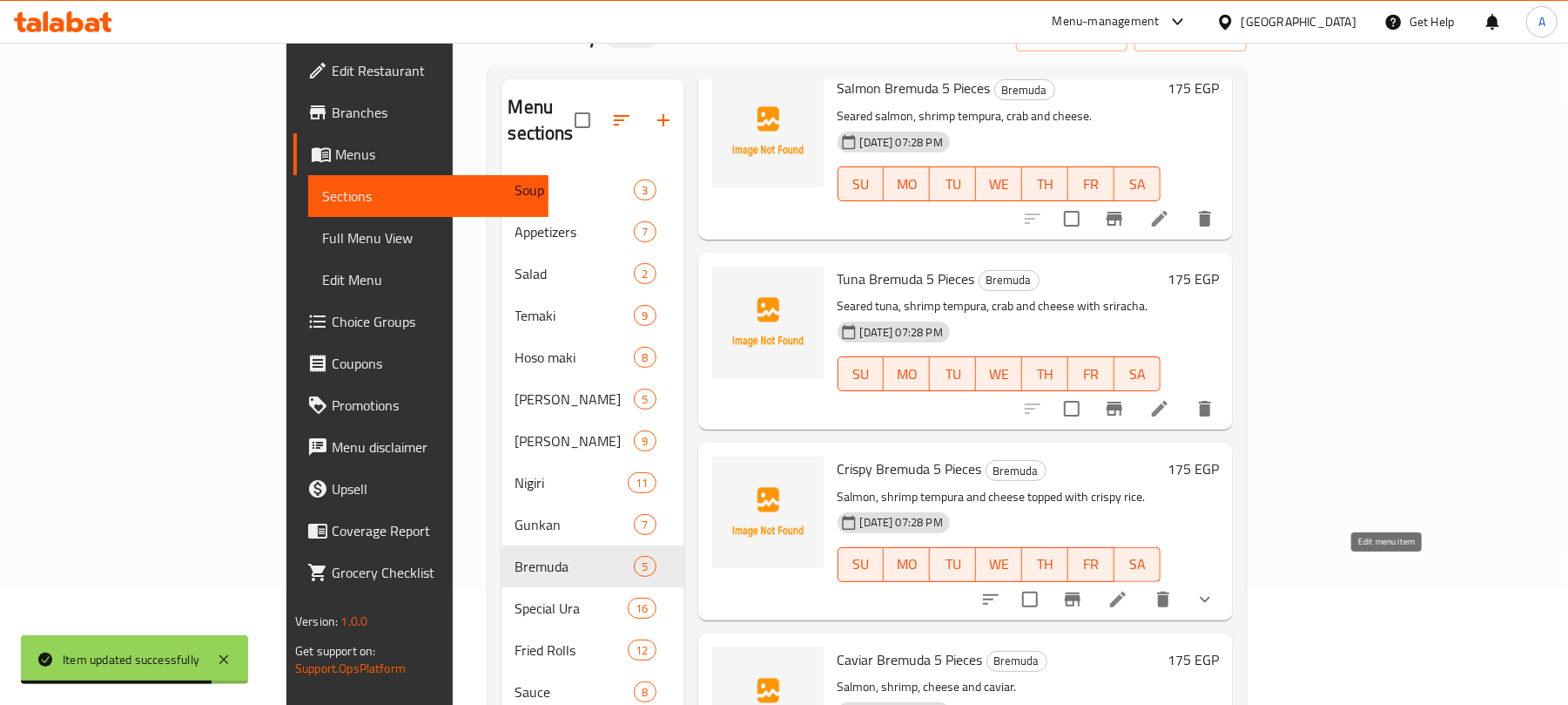
click at [1128, 589] on icon at bounding box center [1118, 599] width 21 height 21
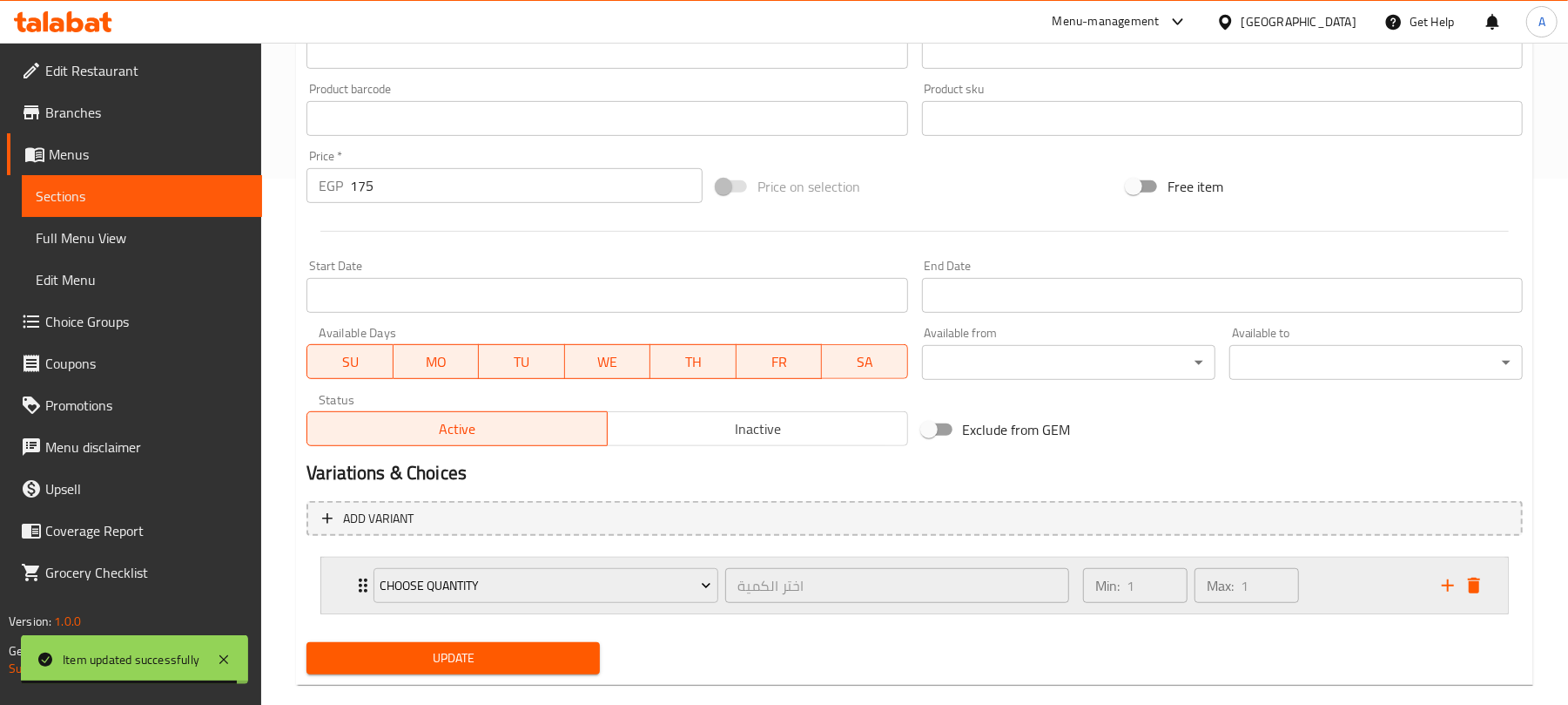
scroll to position [556, 0]
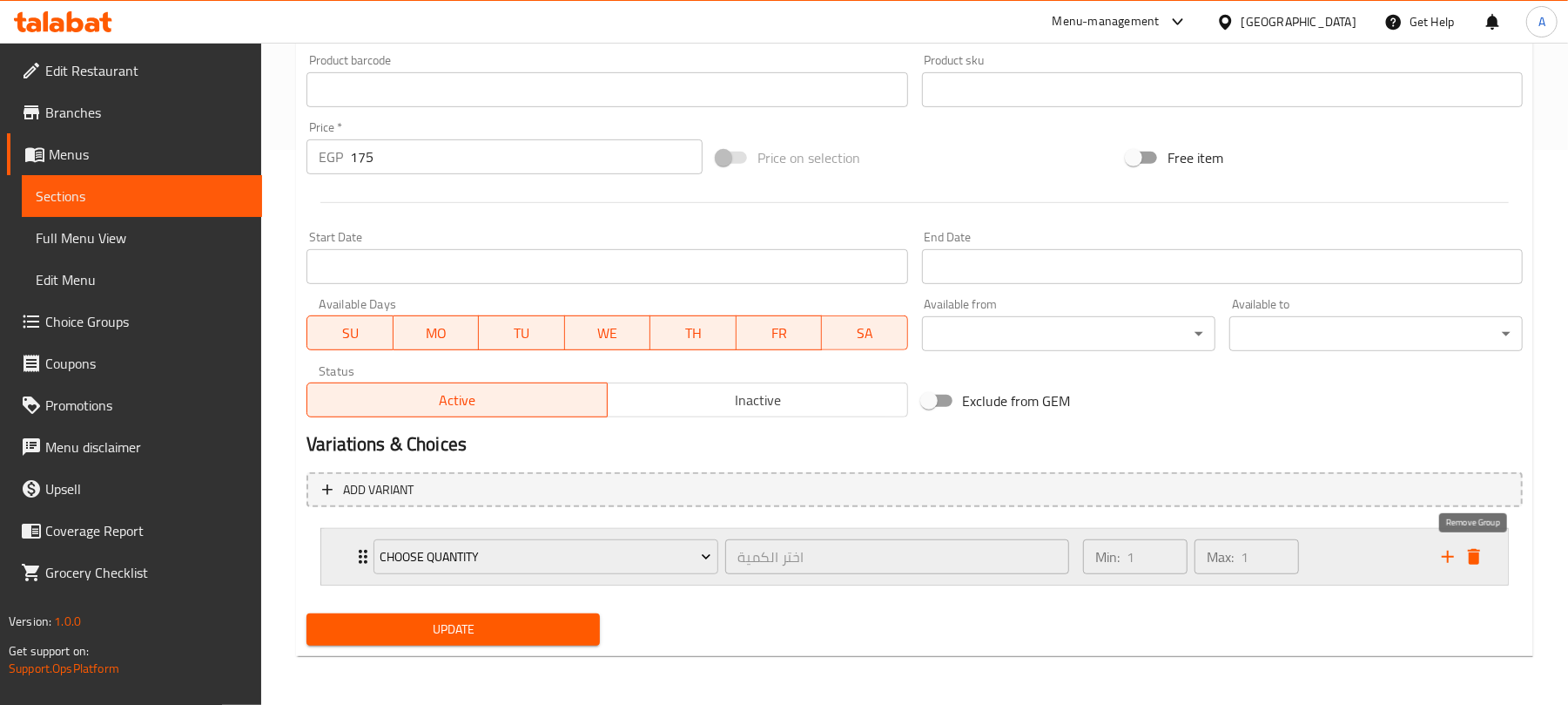
click at [1479, 561] on icon "delete" at bounding box center [1475, 557] width 12 height 16
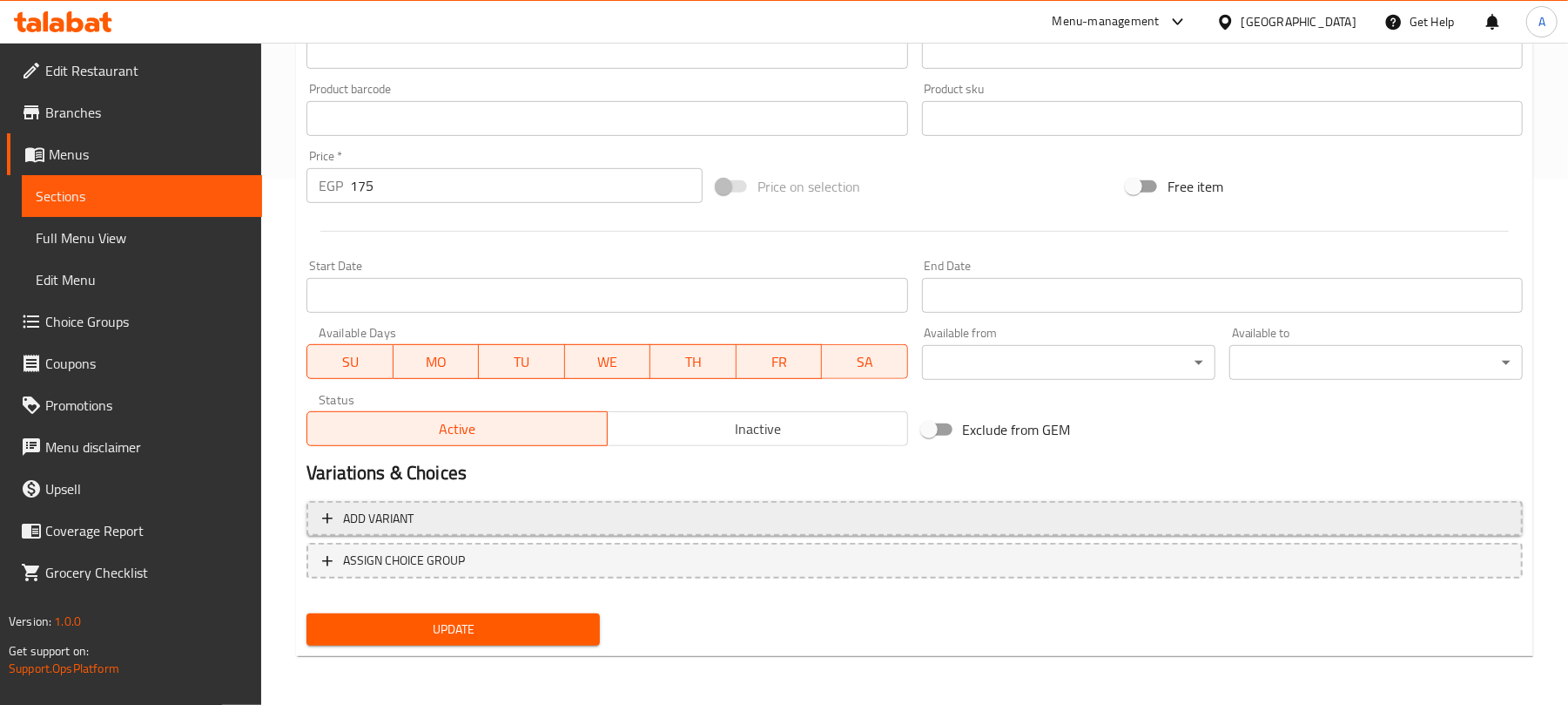
scroll to position [524, 0]
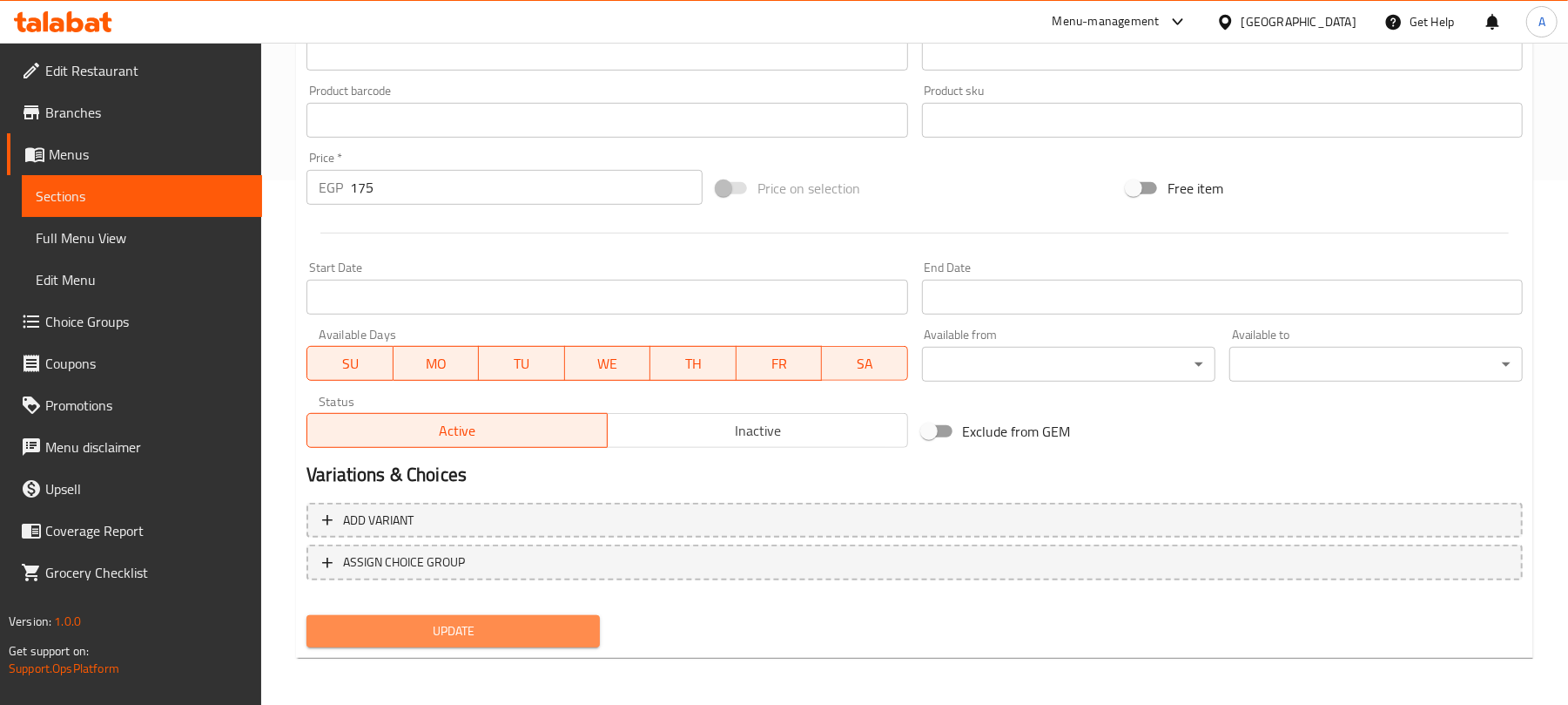
click at [436, 620] on span "Update" at bounding box center [453, 631] width 266 height 22
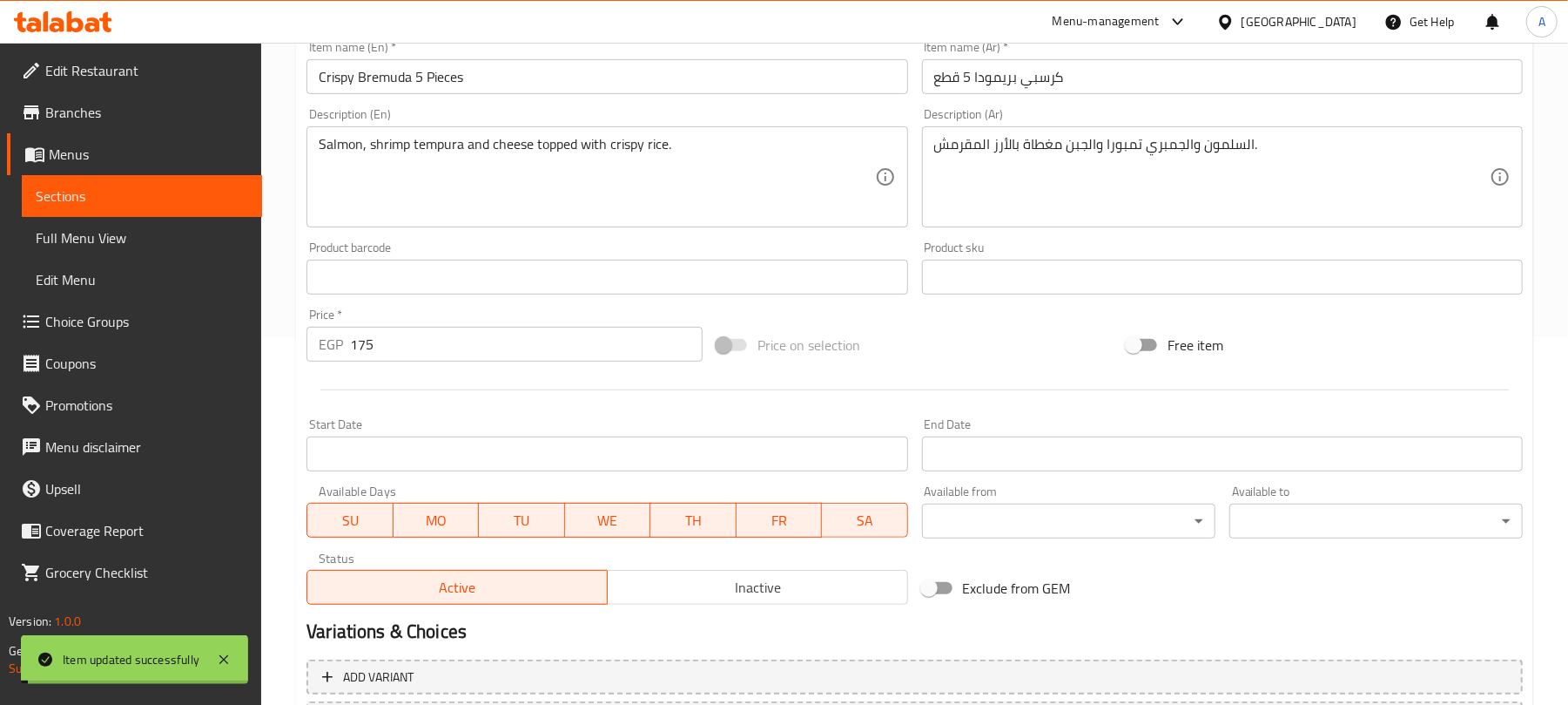
scroll to position [0, 0]
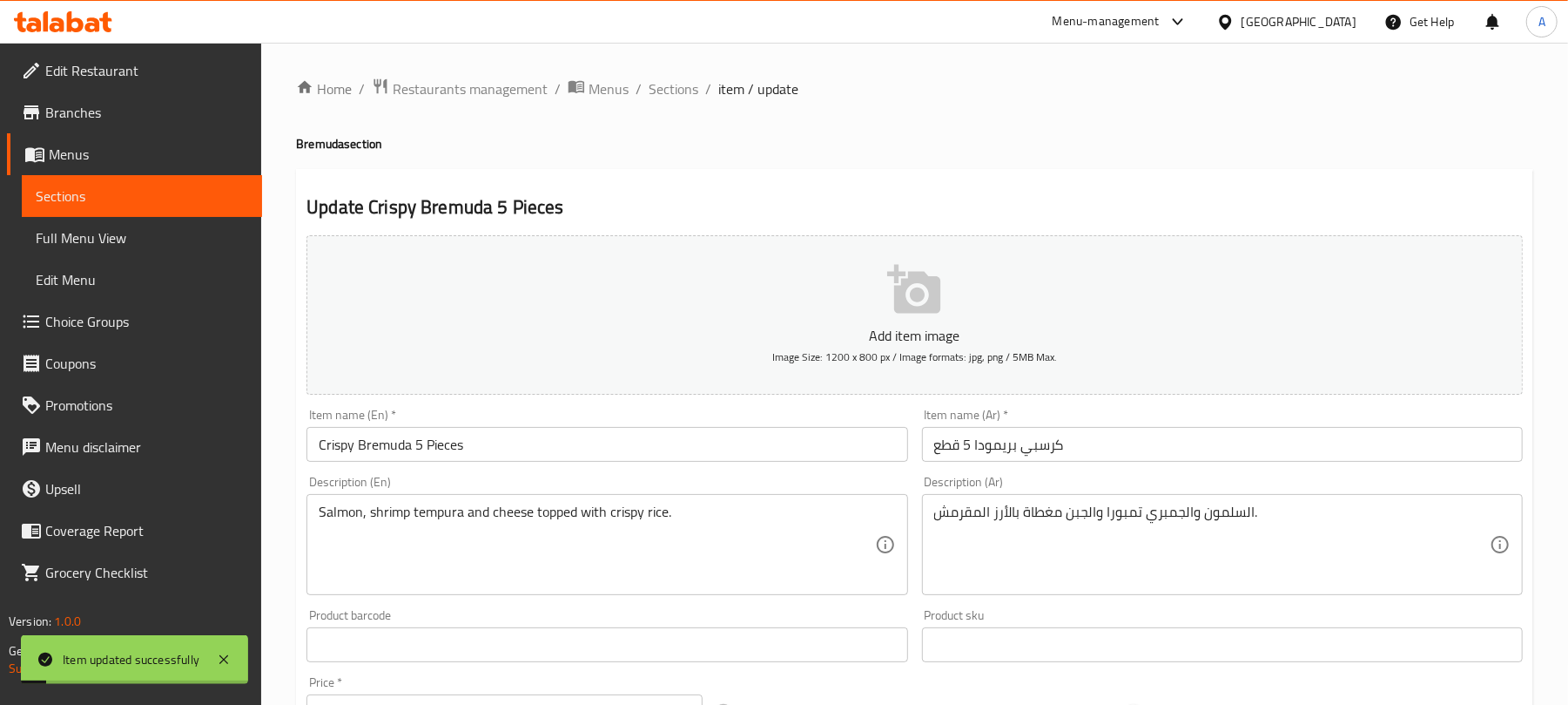
click at [701, 82] on ol "Home / Restaurants management / Menus / Sections / item / update" at bounding box center [915, 89] width 1237 height 23
click at [674, 86] on span "Sections" at bounding box center [673, 89] width 50 height 21
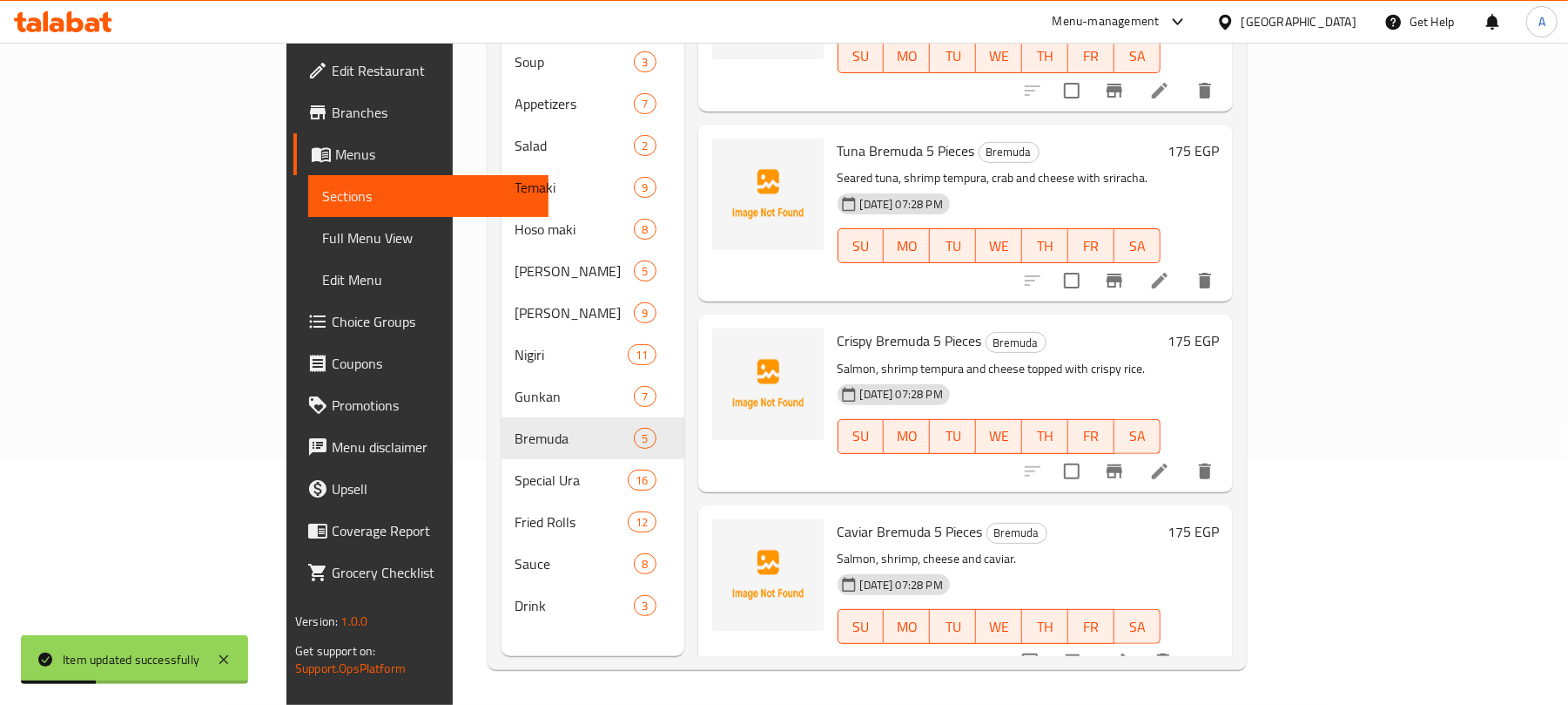
scroll to position [245, 0]
click at [1128, 651] on icon at bounding box center [1118, 661] width 21 height 21
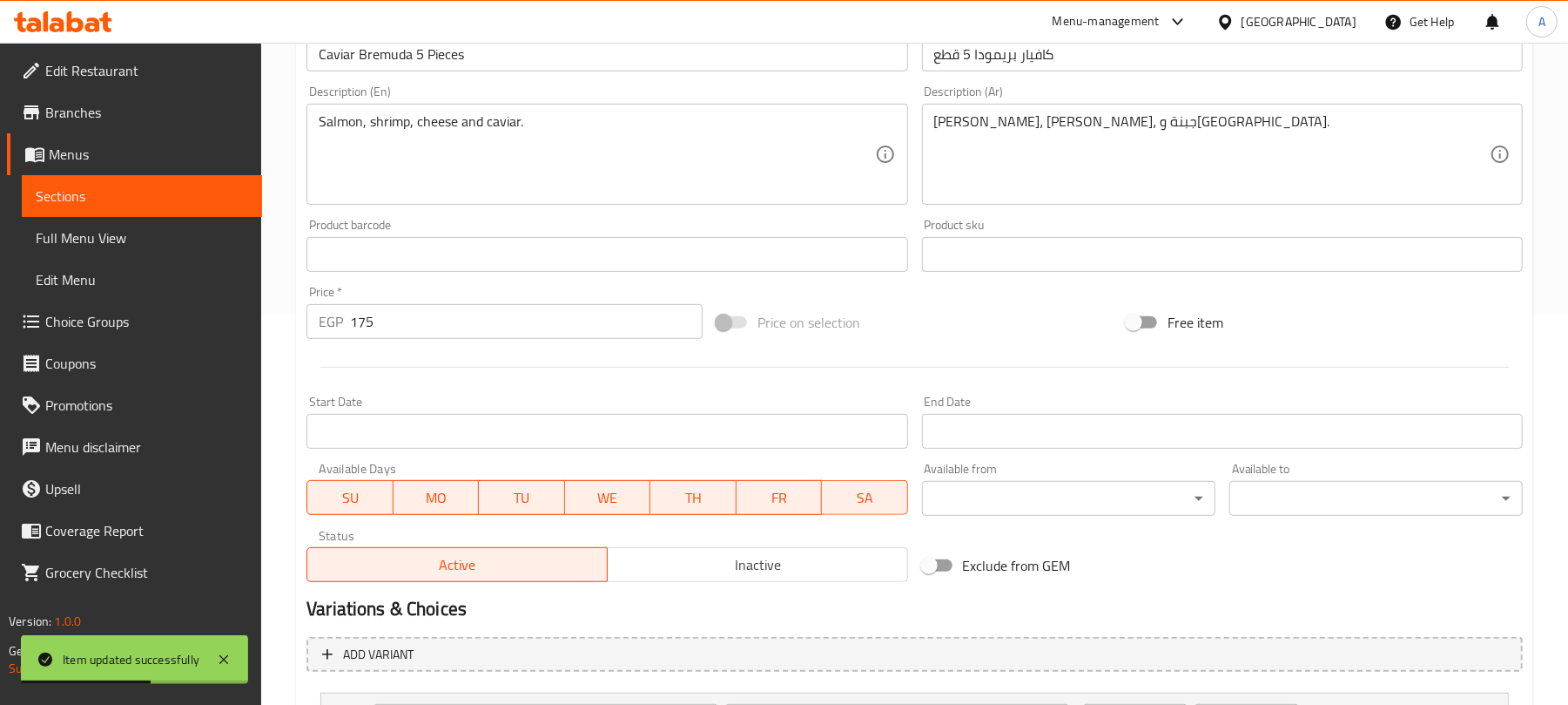
scroll to position [556, 0]
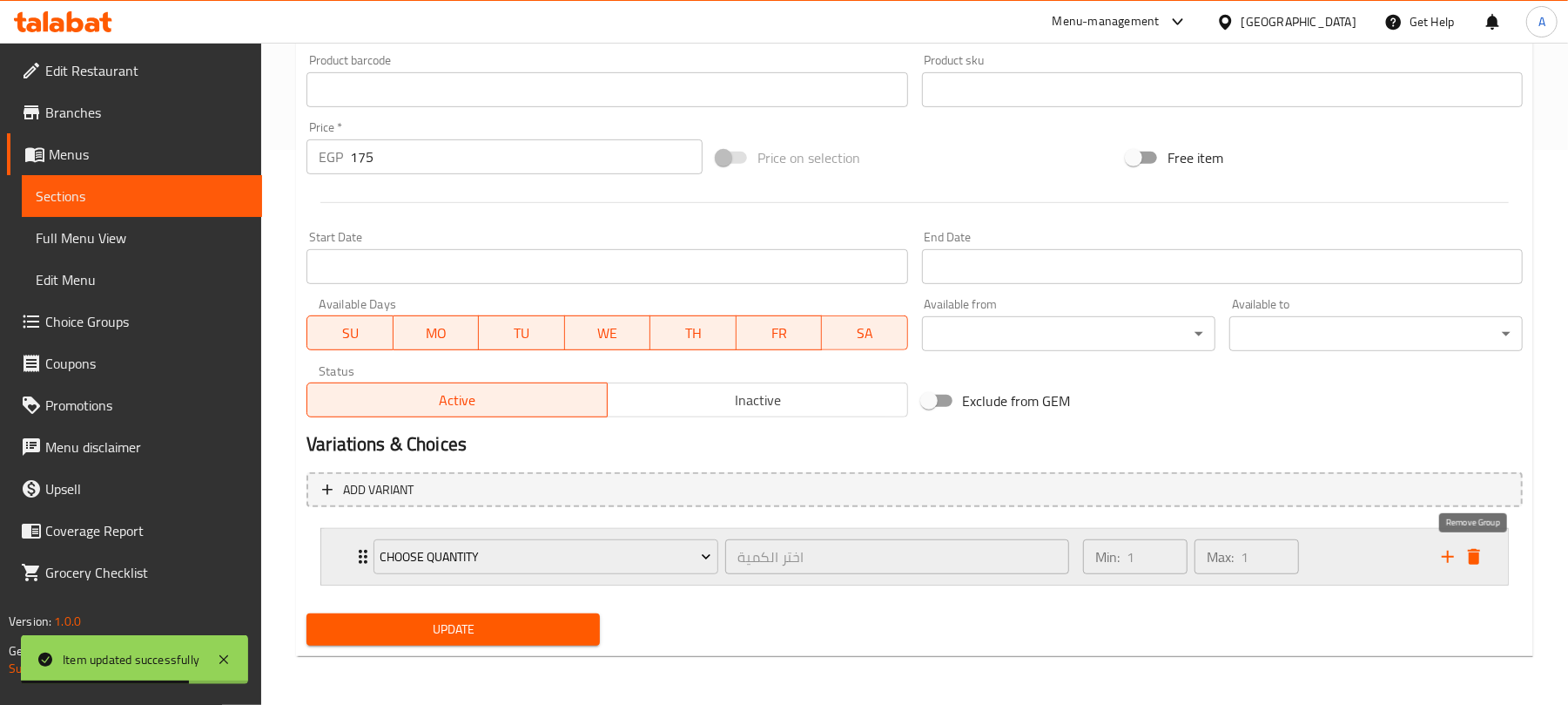
click at [1479, 555] on icon "delete" at bounding box center [1475, 557] width 12 height 16
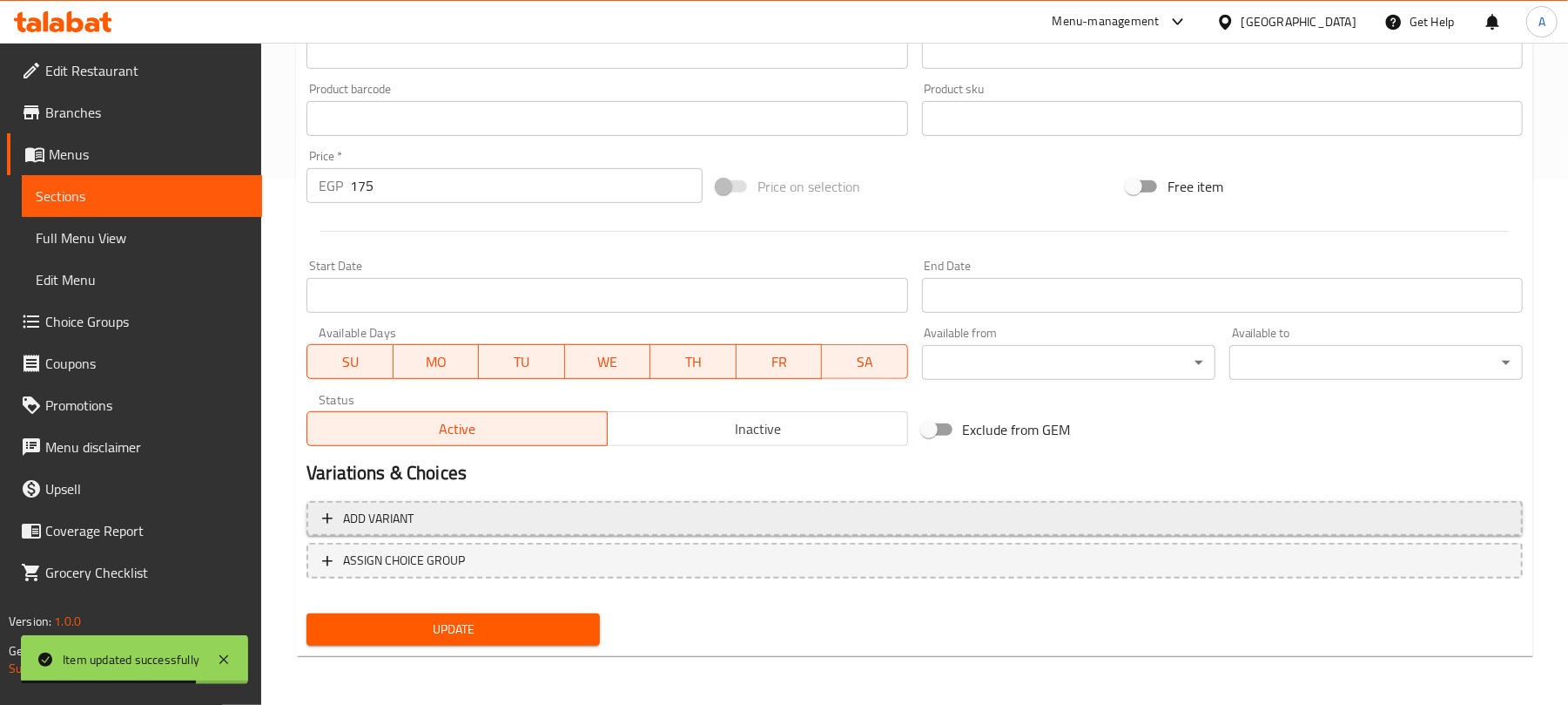
scroll to position [524, 0]
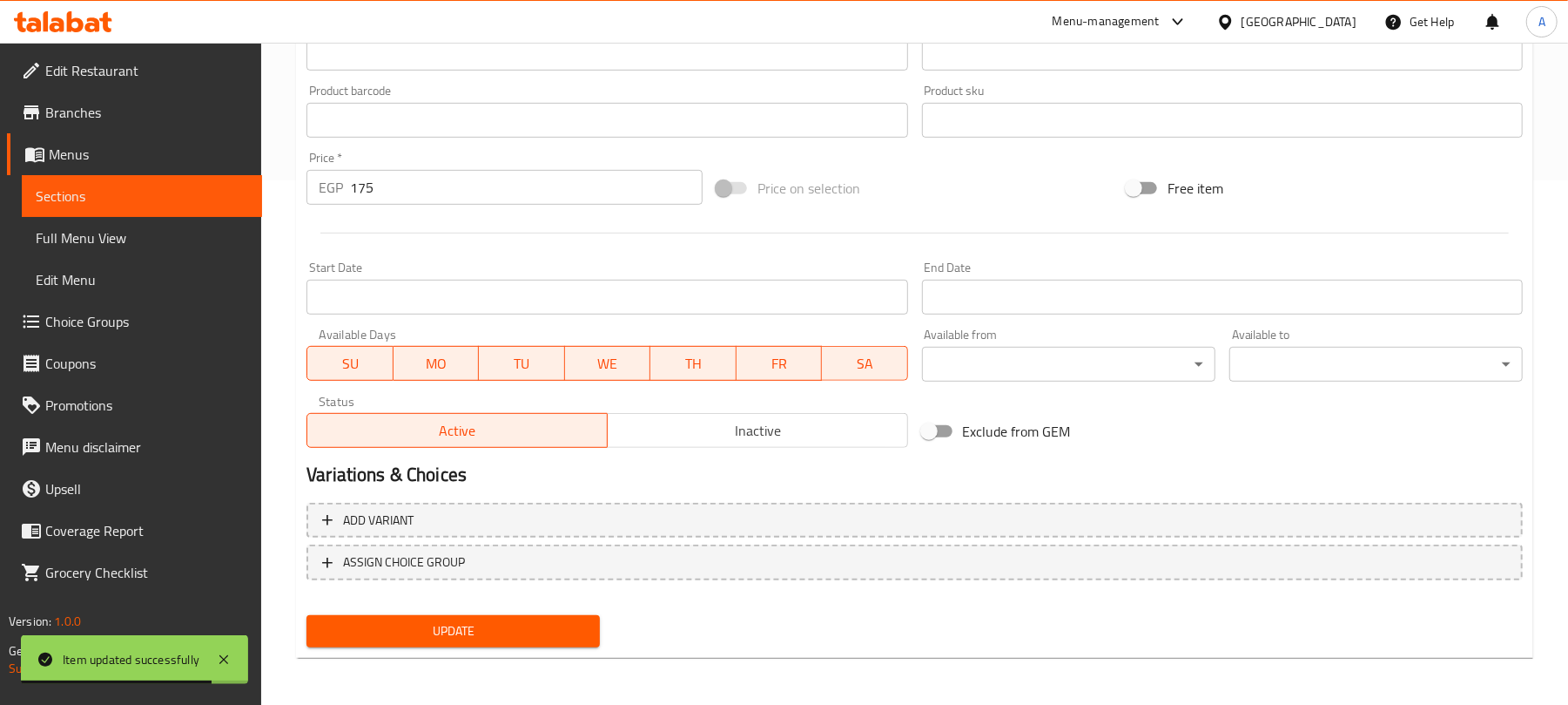
click at [419, 620] on span "Update" at bounding box center [453, 631] width 266 height 22
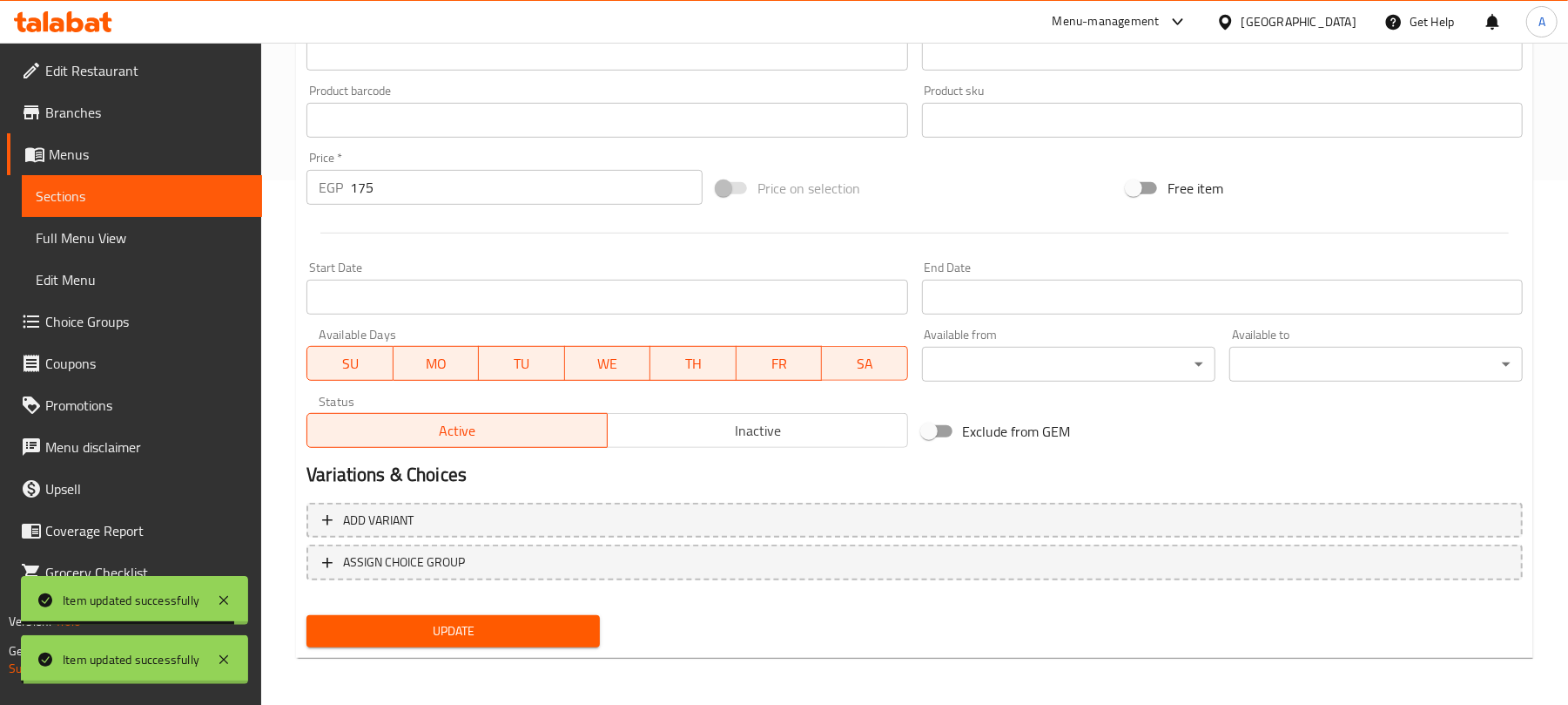
scroll to position [0, 0]
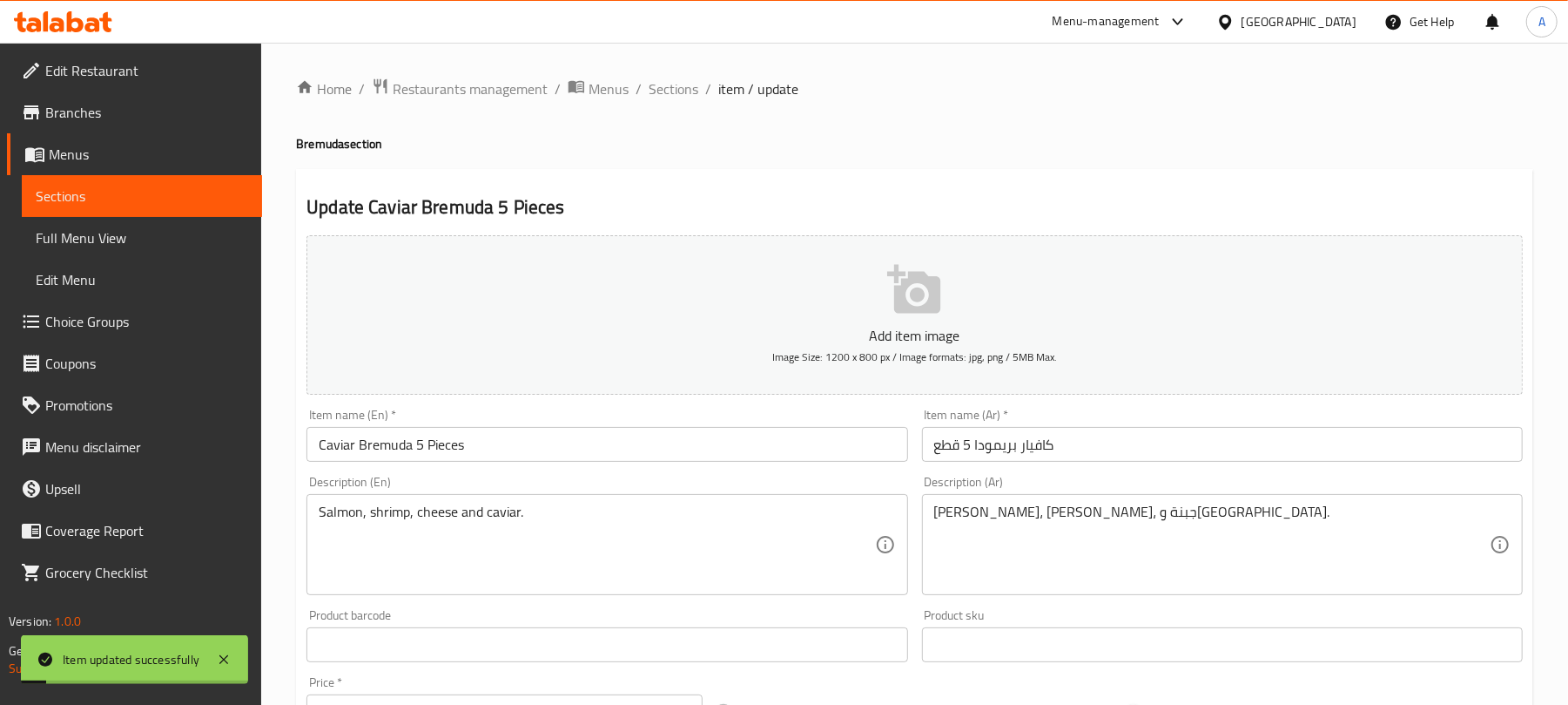
click at [686, 81] on span "Sections" at bounding box center [673, 89] width 50 height 21
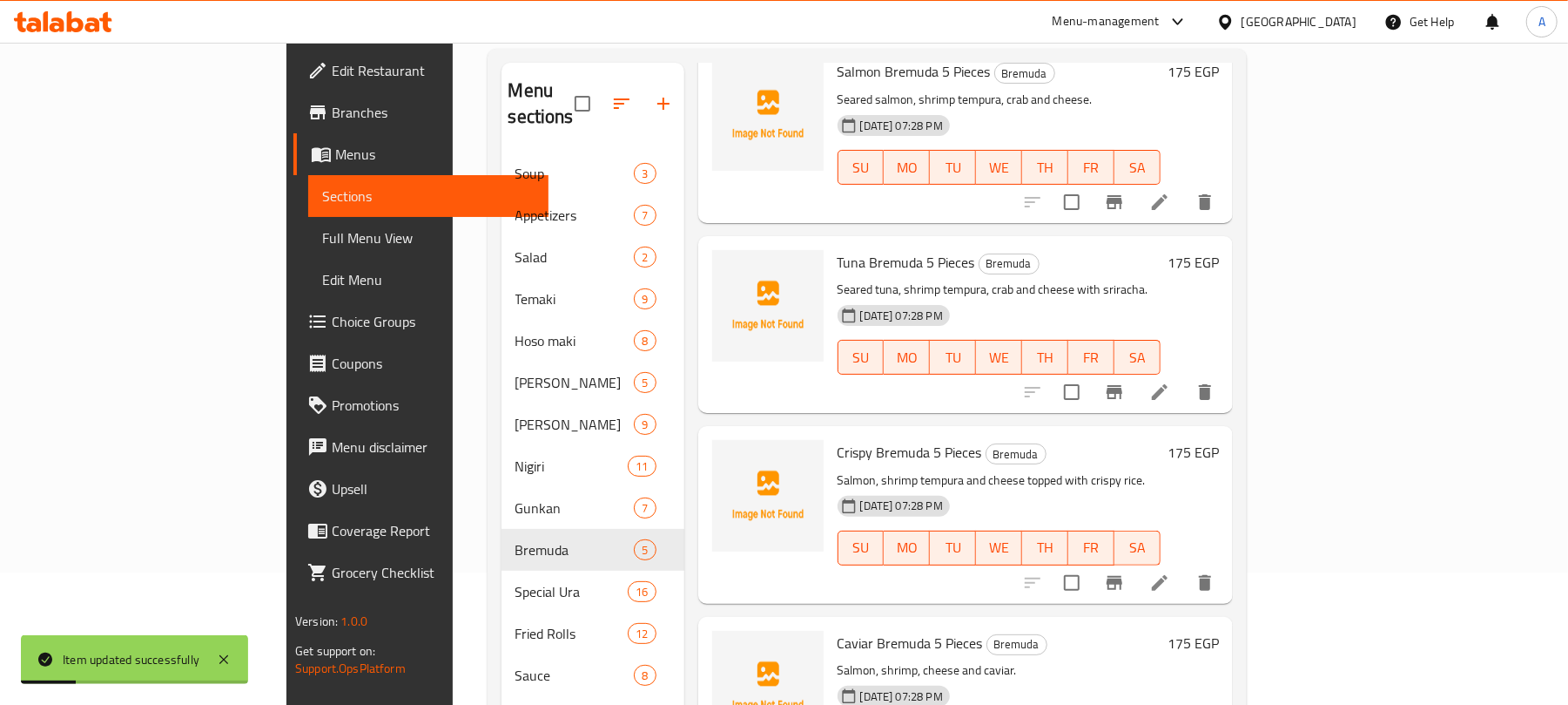
scroll to position [245, 0]
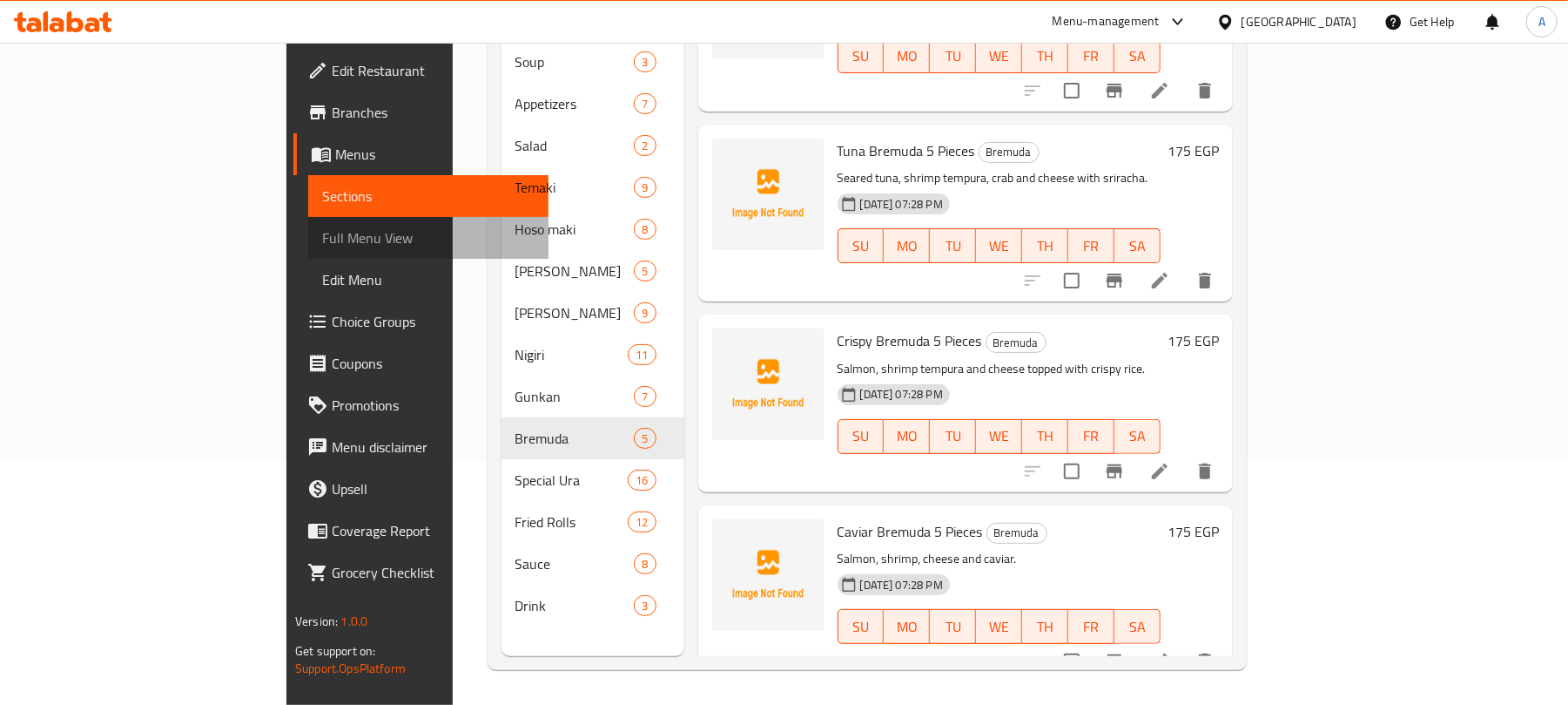
click at [322, 248] on span "Full Menu View" at bounding box center [428, 238] width 213 height 21
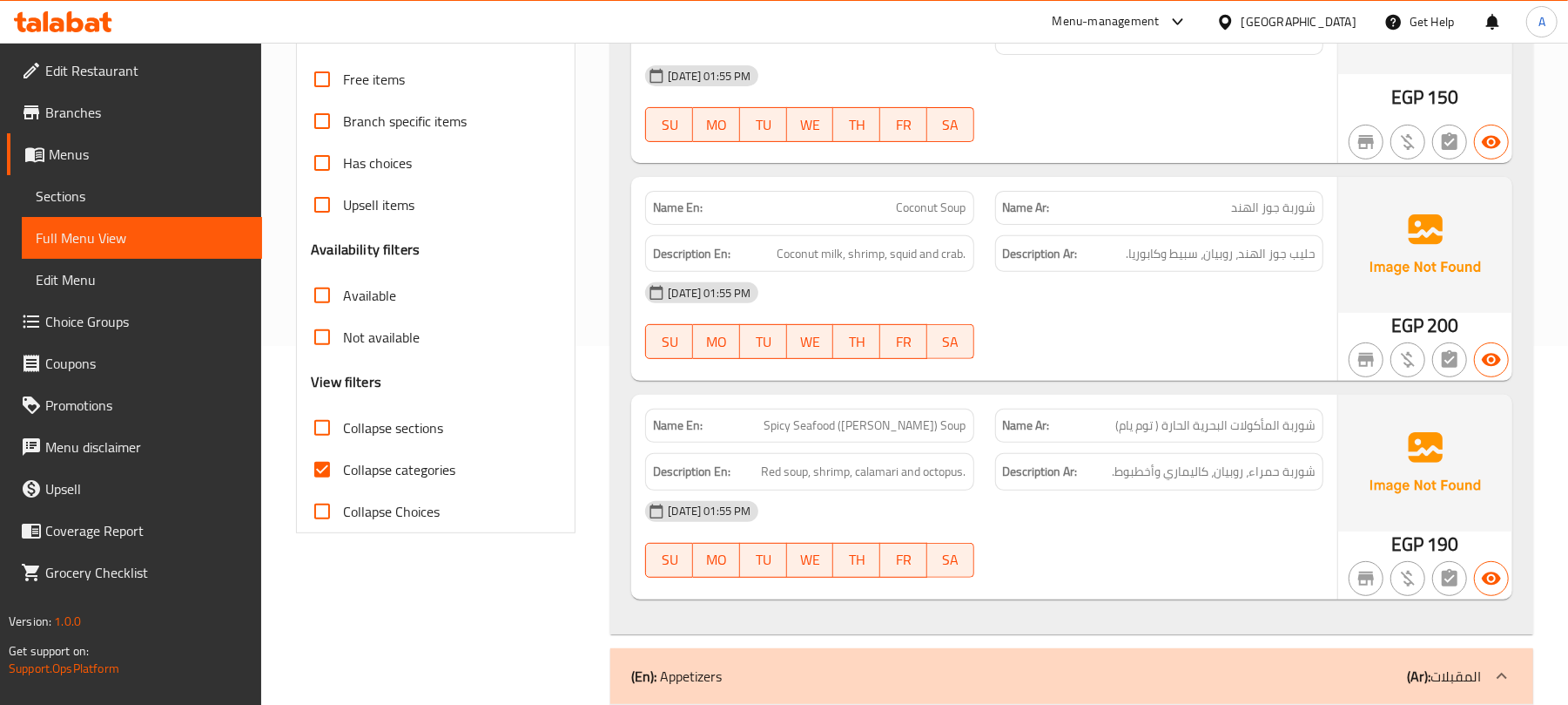
scroll to position [593, 0]
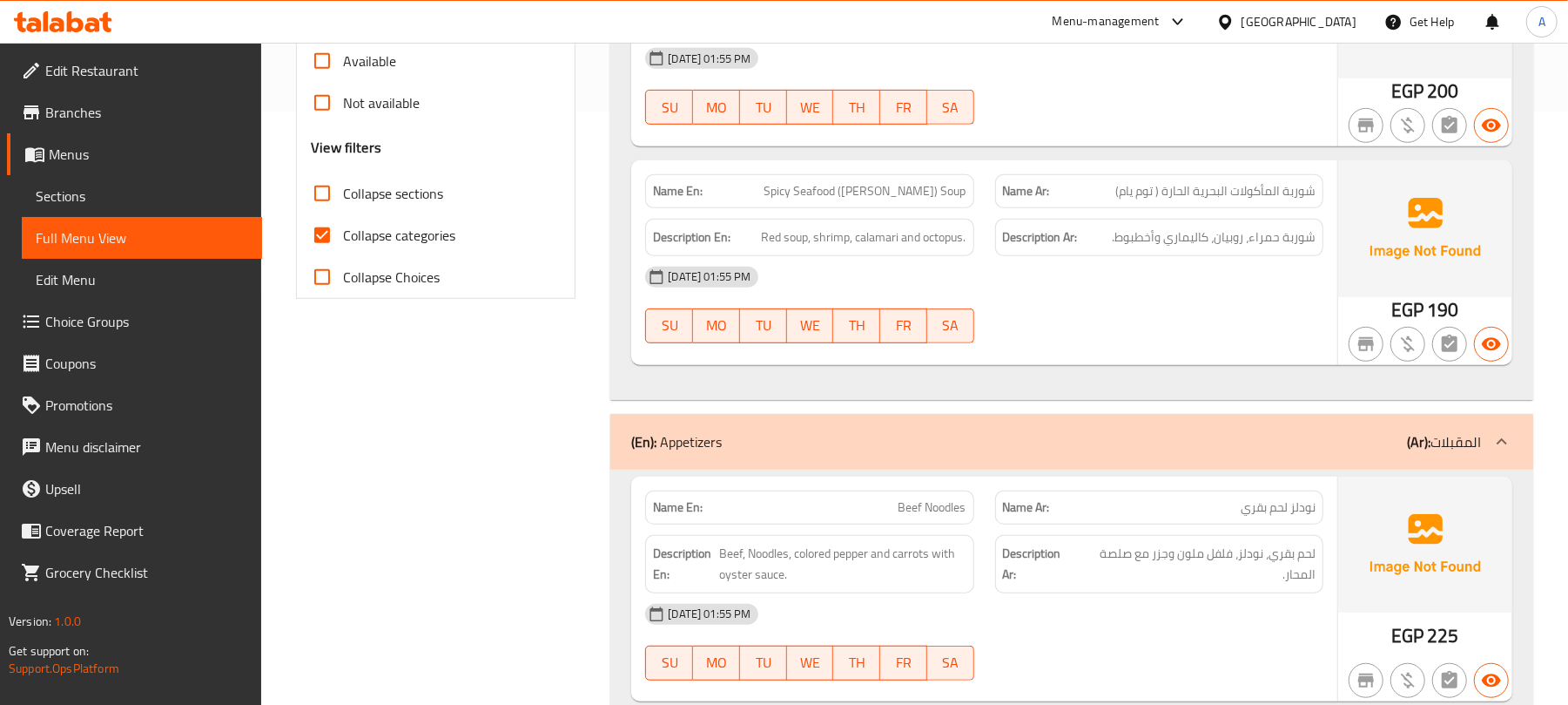
click at [400, 238] on span "Collapse categories" at bounding box center [399, 236] width 112 height 21
click at [343, 238] on input "Collapse categories" at bounding box center [323, 236] width 42 height 42
checkbox input "false"
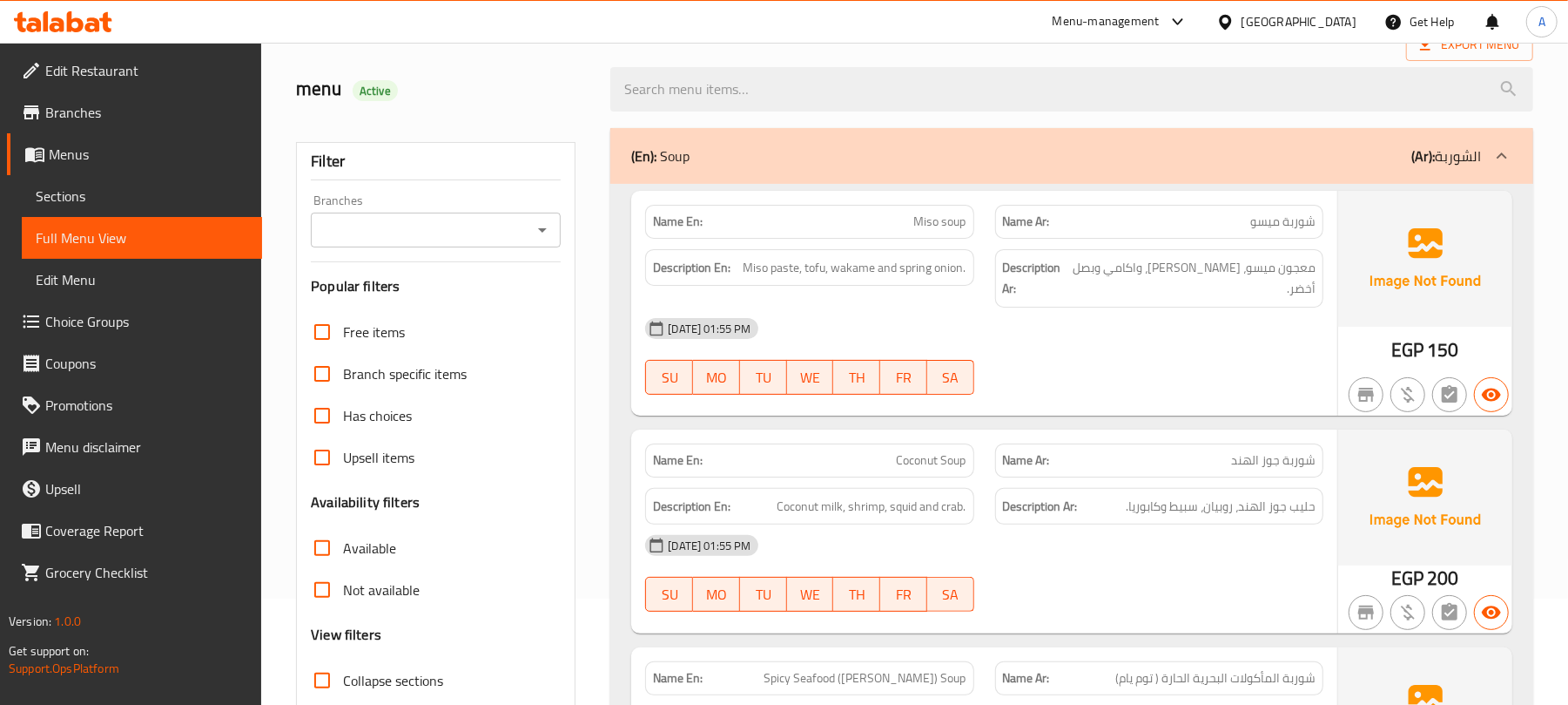
scroll to position [360, 0]
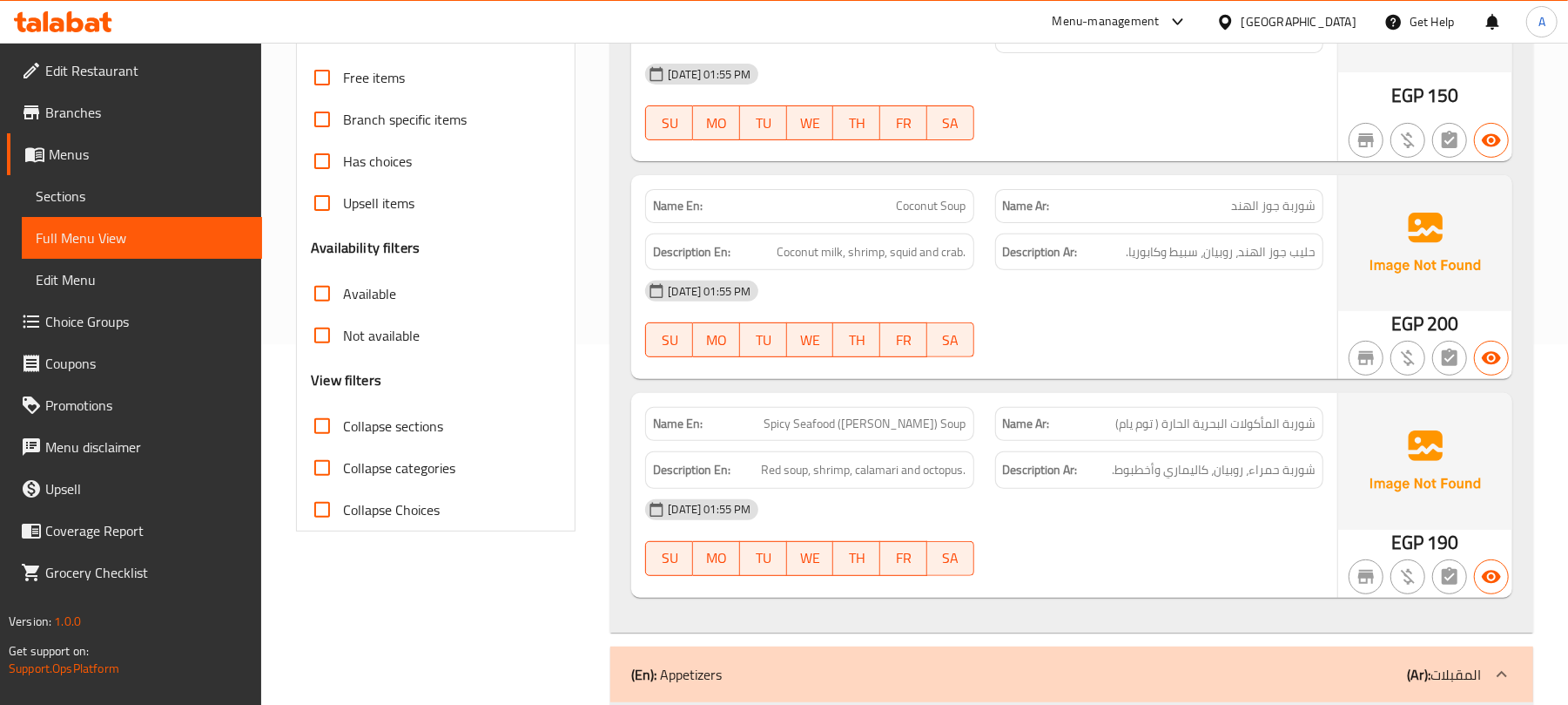
click at [395, 433] on span "Collapse sections" at bounding box center [392, 426] width 100 height 21
click at [343, 433] on input "Collapse sections" at bounding box center [323, 426] width 42 height 42
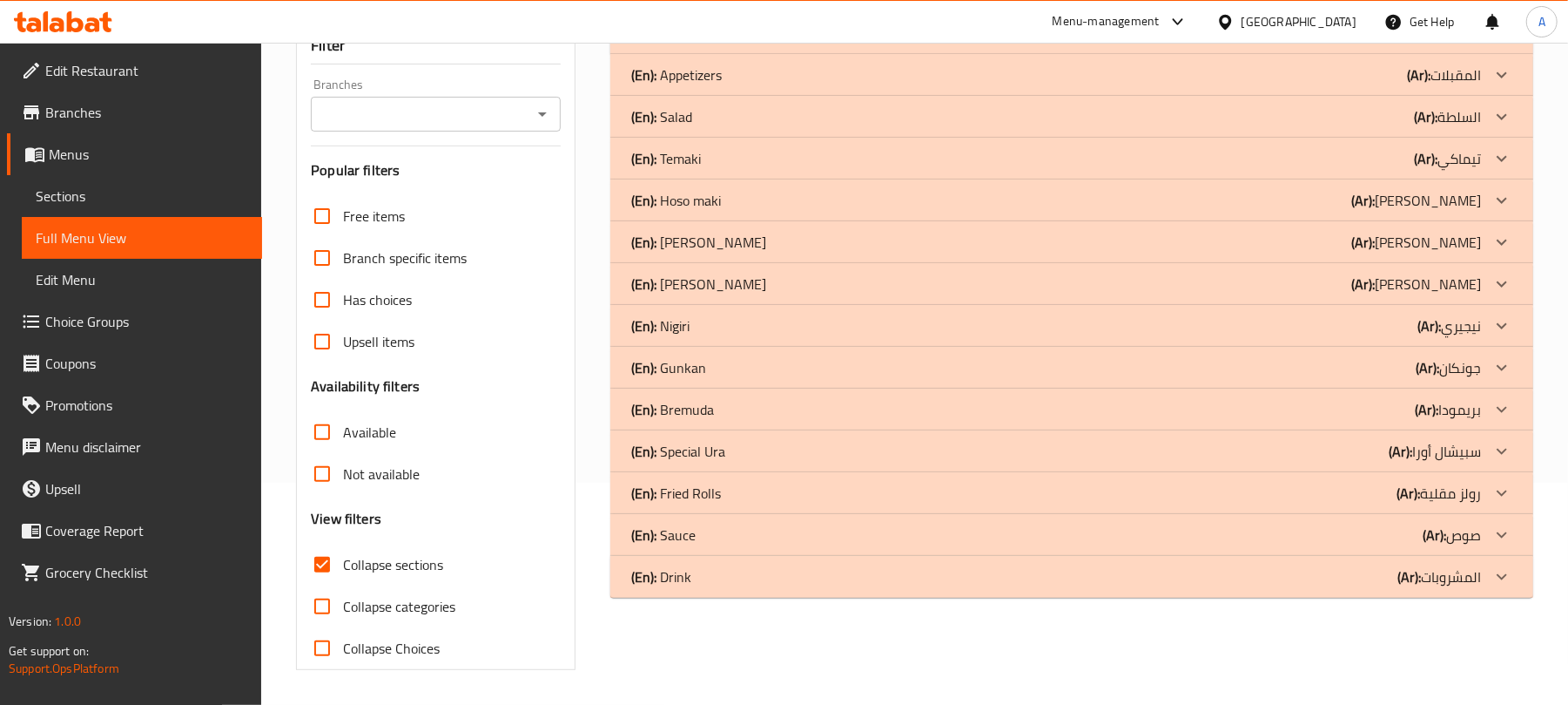
scroll to position [224, 0]
click at [1056, 54] on div "(En): Drink (Ar): المشروبات" at bounding box center [1072, 33] width 924 height 42
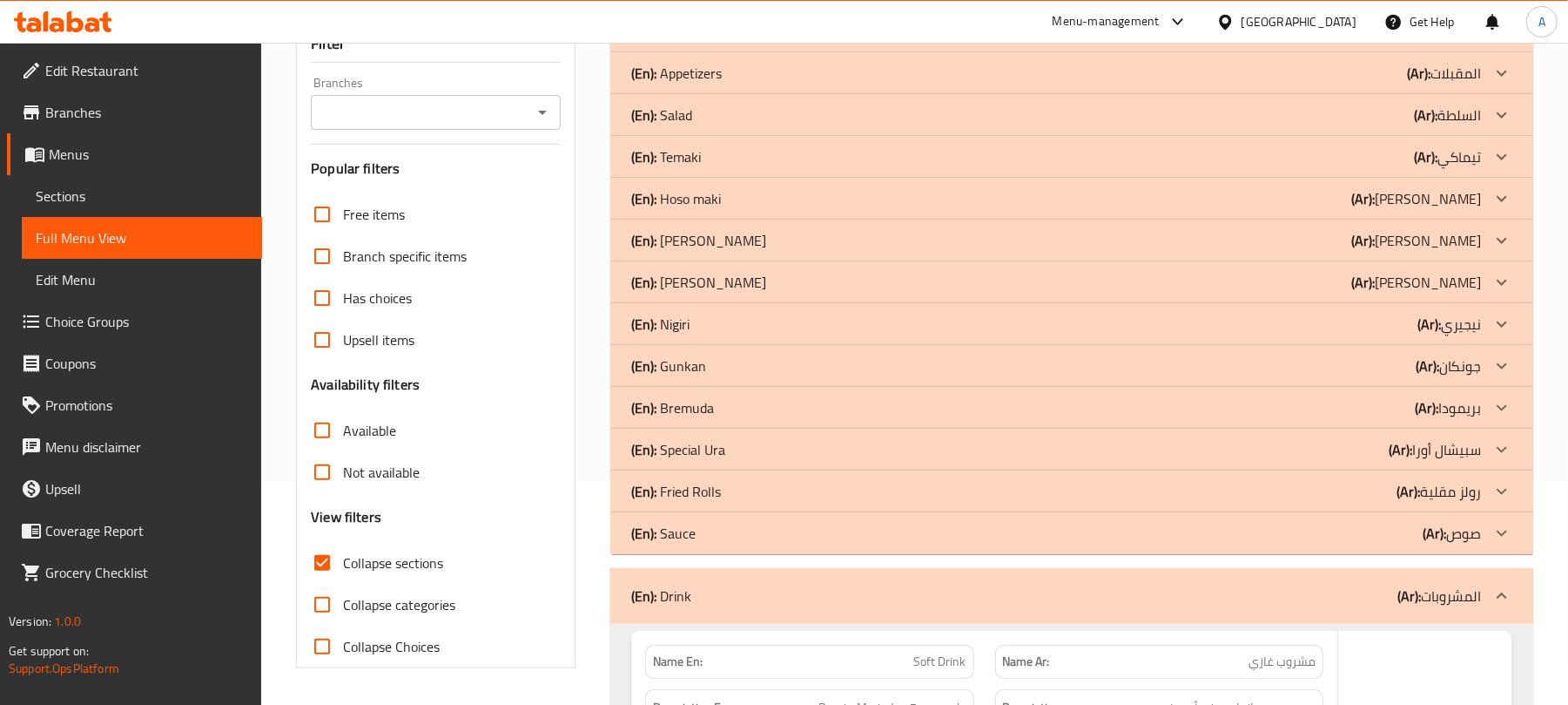
click at [1049, 42] on div "(En): Sauce (Ar): صوص" at bounding box center [1056, 31] width 850 height 21
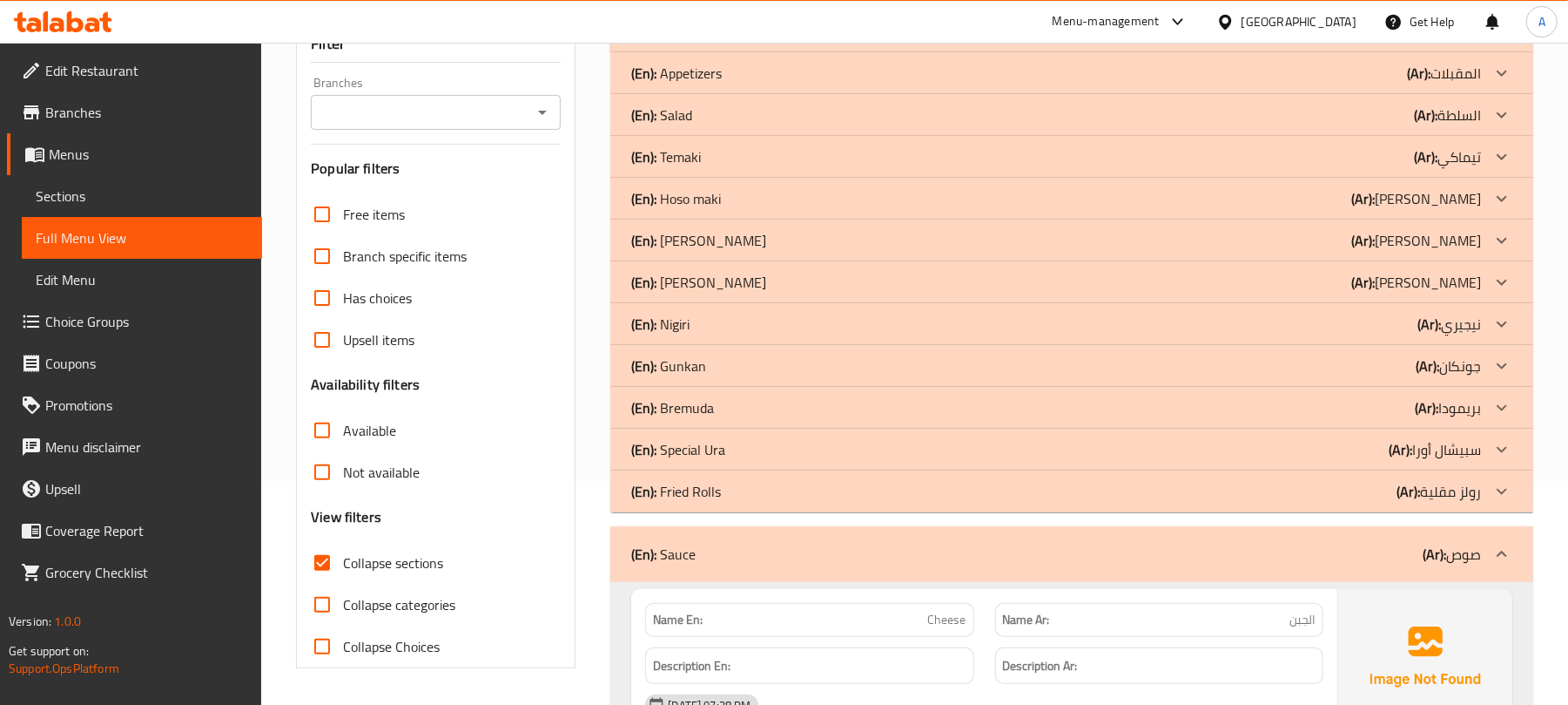
drag, startPoint x: 1046, startPoint y: 506, endPoint x: 1046, endPoint y: 470, distance: 36.0
click at [1046, 52] on div "(En): Fried Rolls (Ar): رولز مقلية" at bounding box center [1072, 31] width 924 height 42
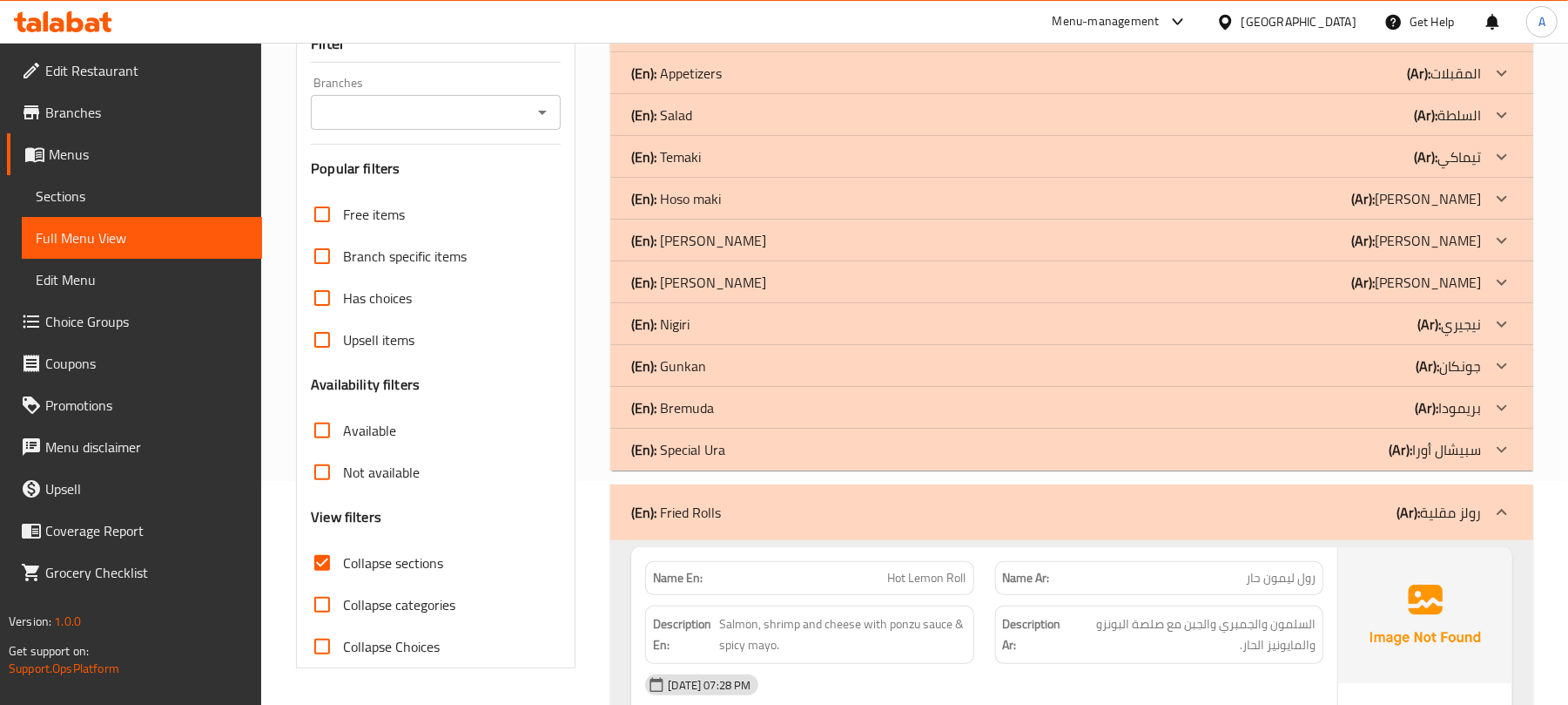
click at [1049, 42] on div "(En): Special Ura (Ar): سبيشال أورا" at bounding box center [1056, 31] width 850 height 21
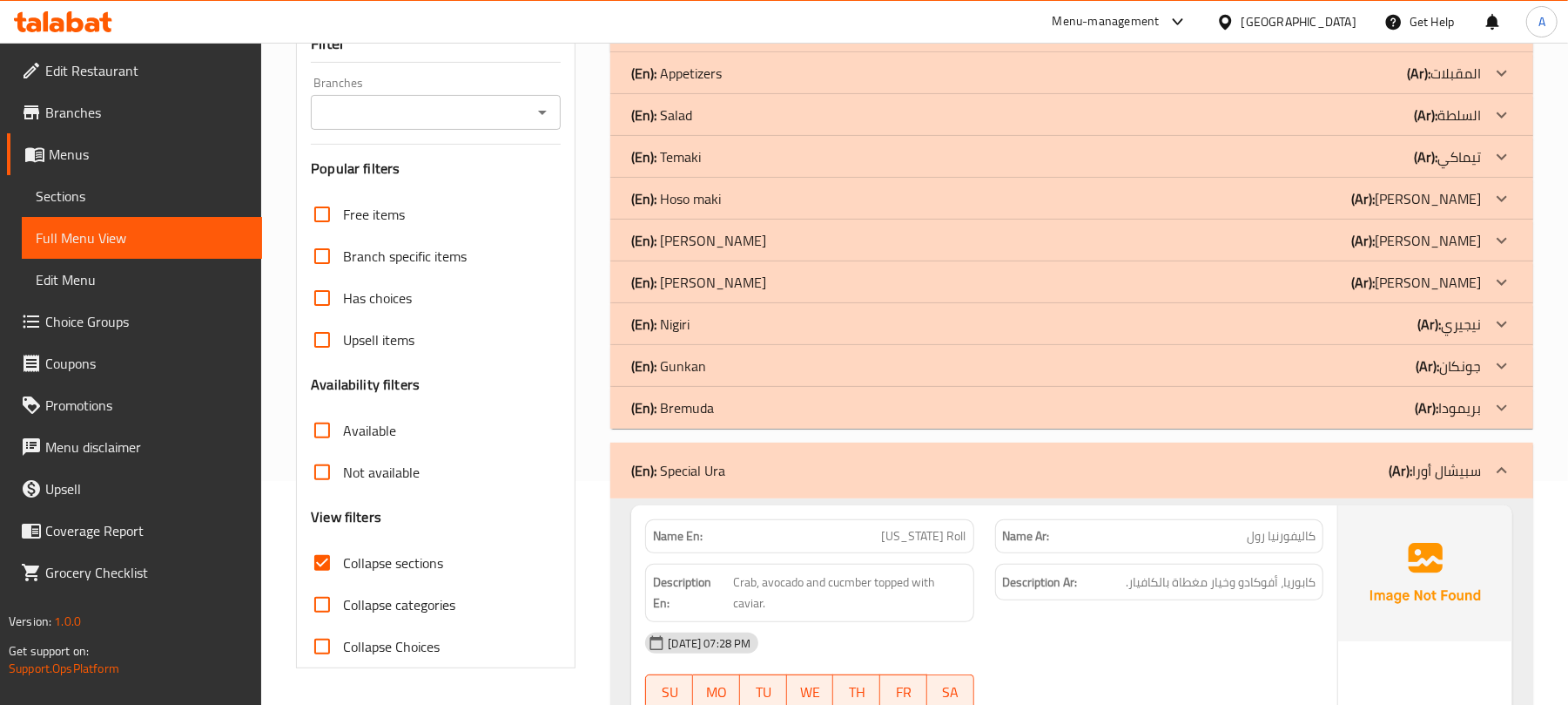
click at [1055, 42] on div "(En): Bremuda (Ar): بريمودا" at bounding box center [1056, 31] width 850 height 21
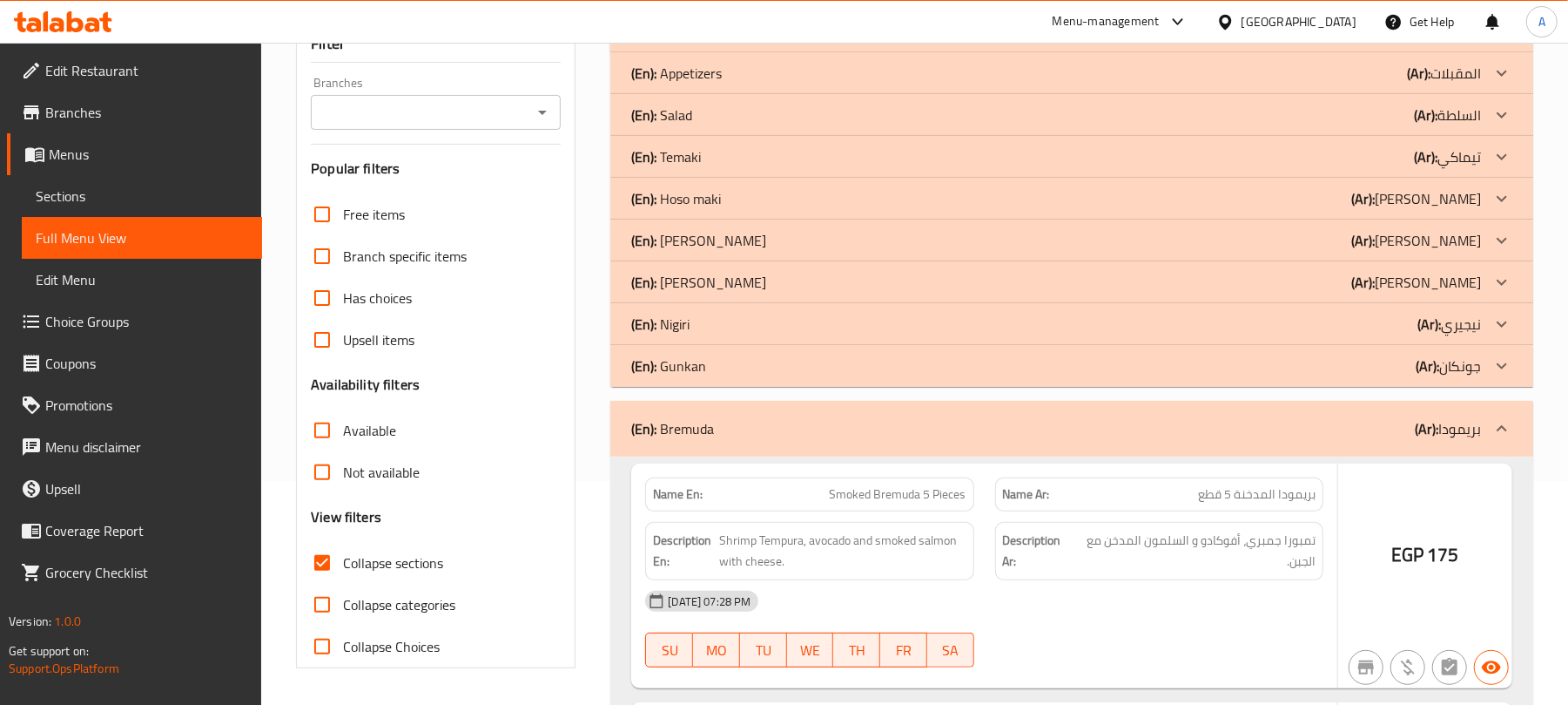
click at [1063, 42] on div "(En): [PERSON_NAME] (Ar): جونكان" at bounding box center [1056, 31] width 850 height 21
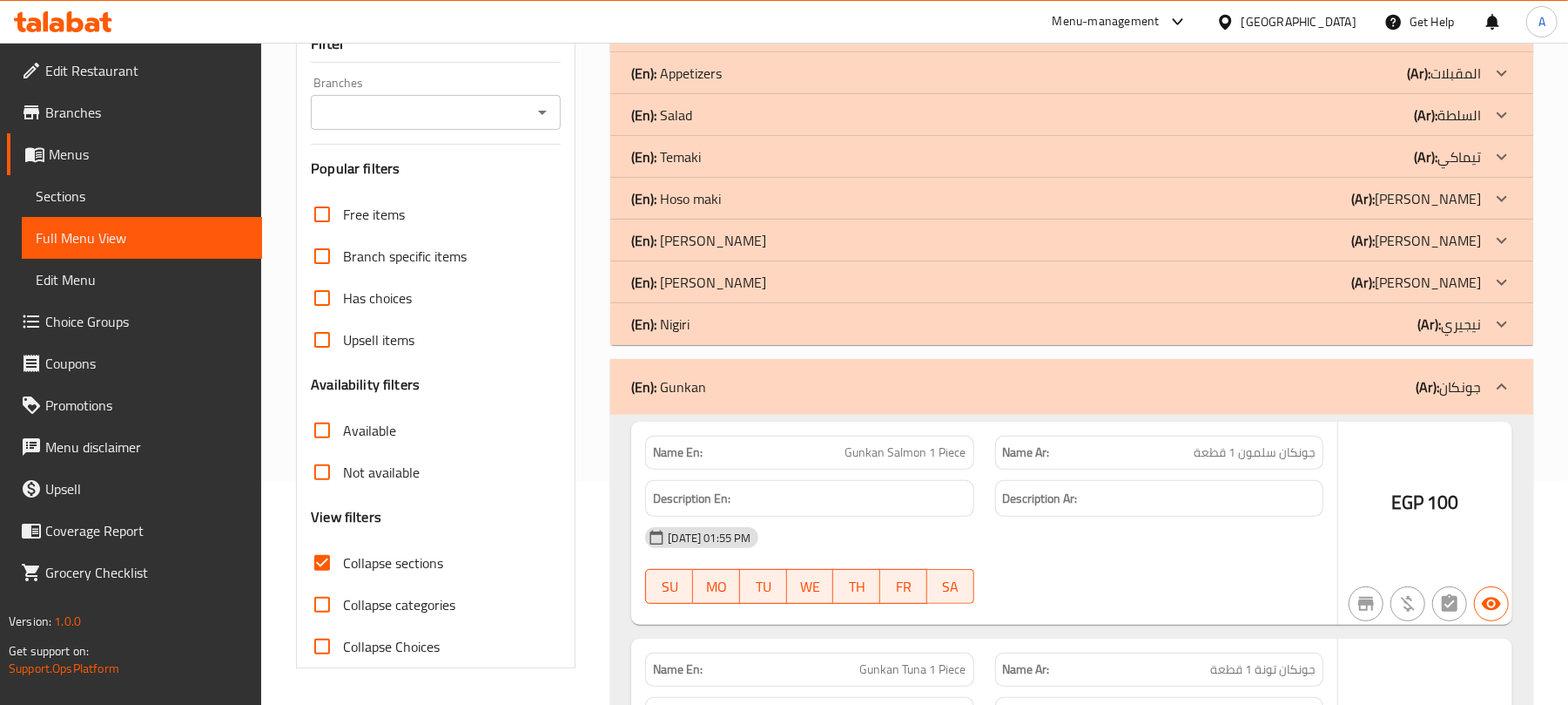
click at [1076, 42] on div "(En): Nigiri (Ar): نيجيري" at bounding box center [1056, 31] width 850 height 21
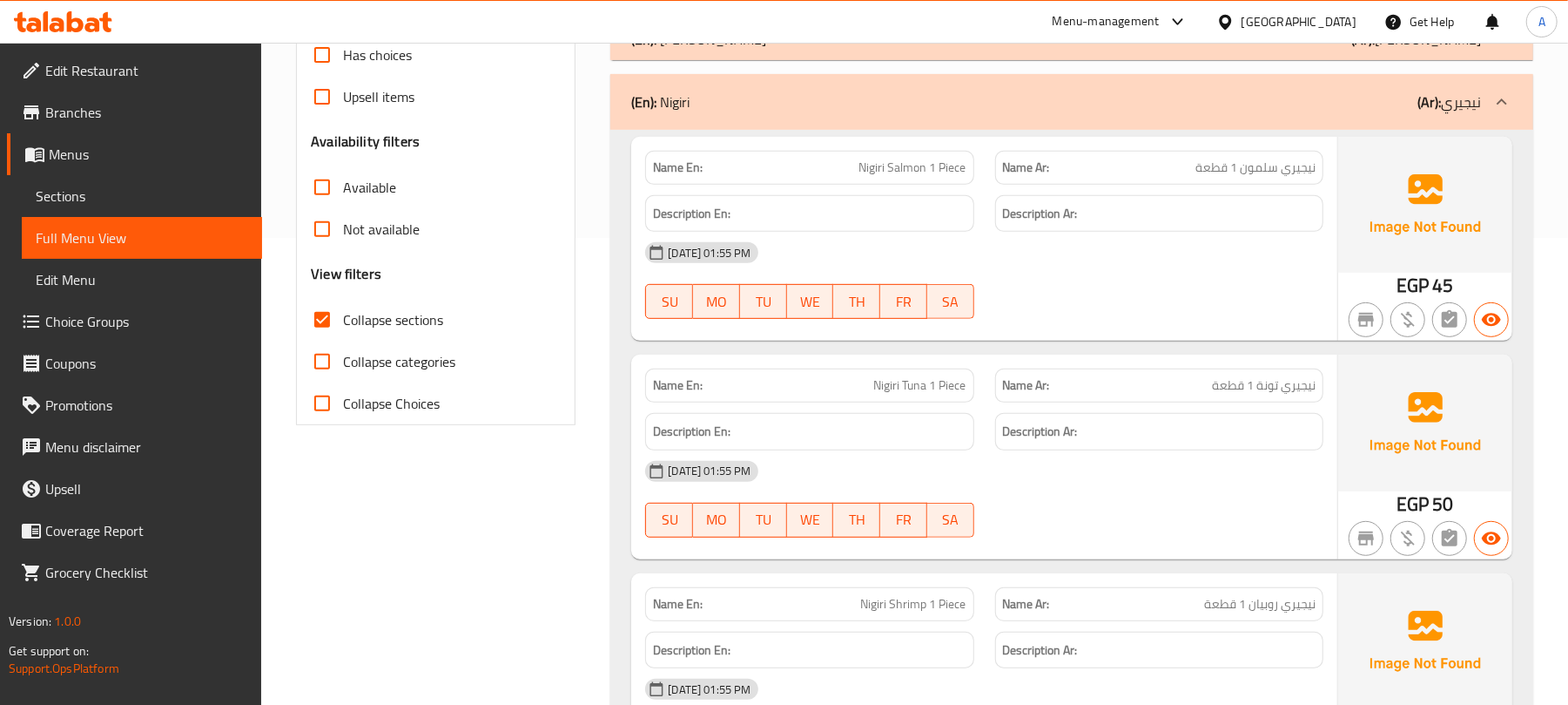
scroll to position [456, 0]
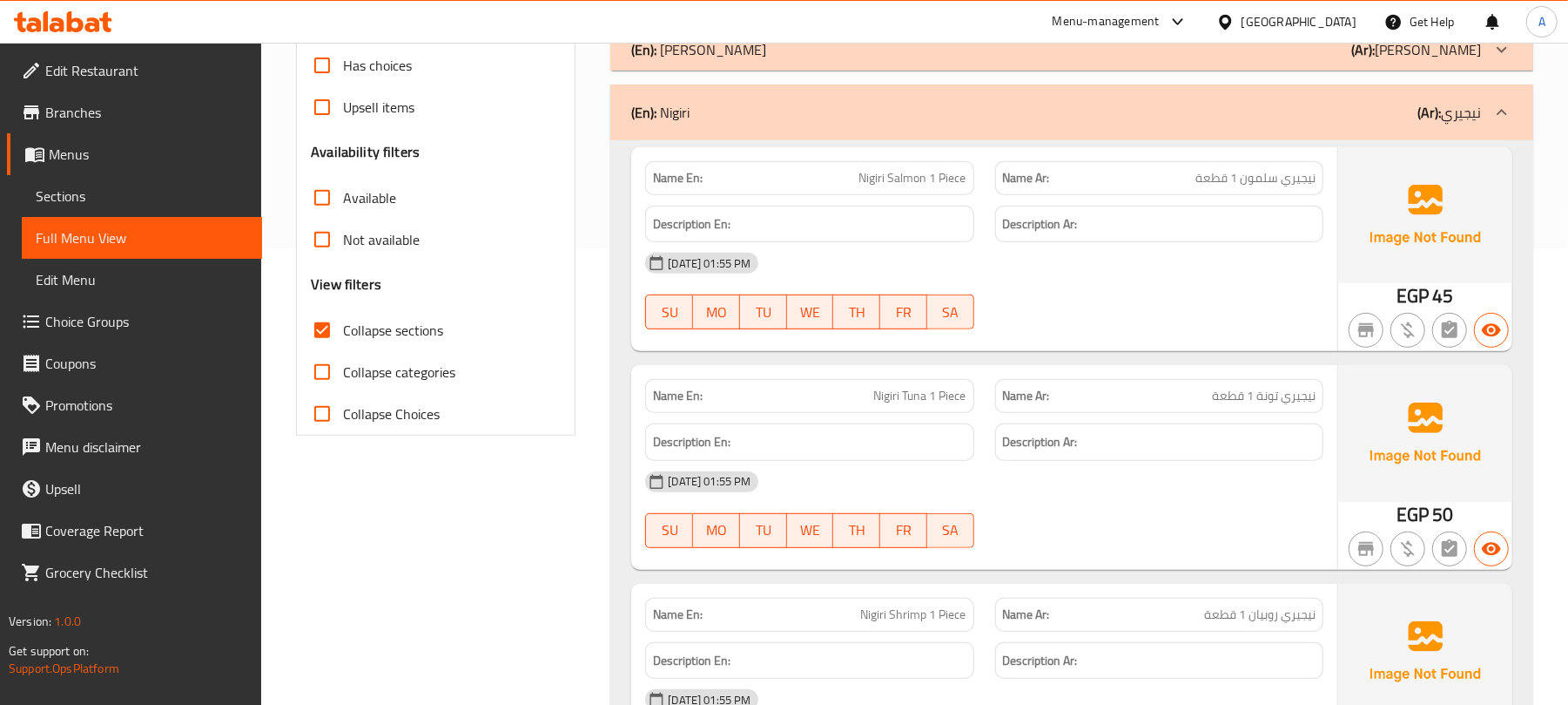
drag, startPoint x: 350, startPoint y: 334, endPoint x: 372, endPoint y: 331, distance: 22.2
click at [351, 332] on span "Collapse sections" at bounding box center [392, 330] width 100 height 21
click at [343, 332] on input "Collapse sections" at bounding box center [323, 331] width 42 height 42
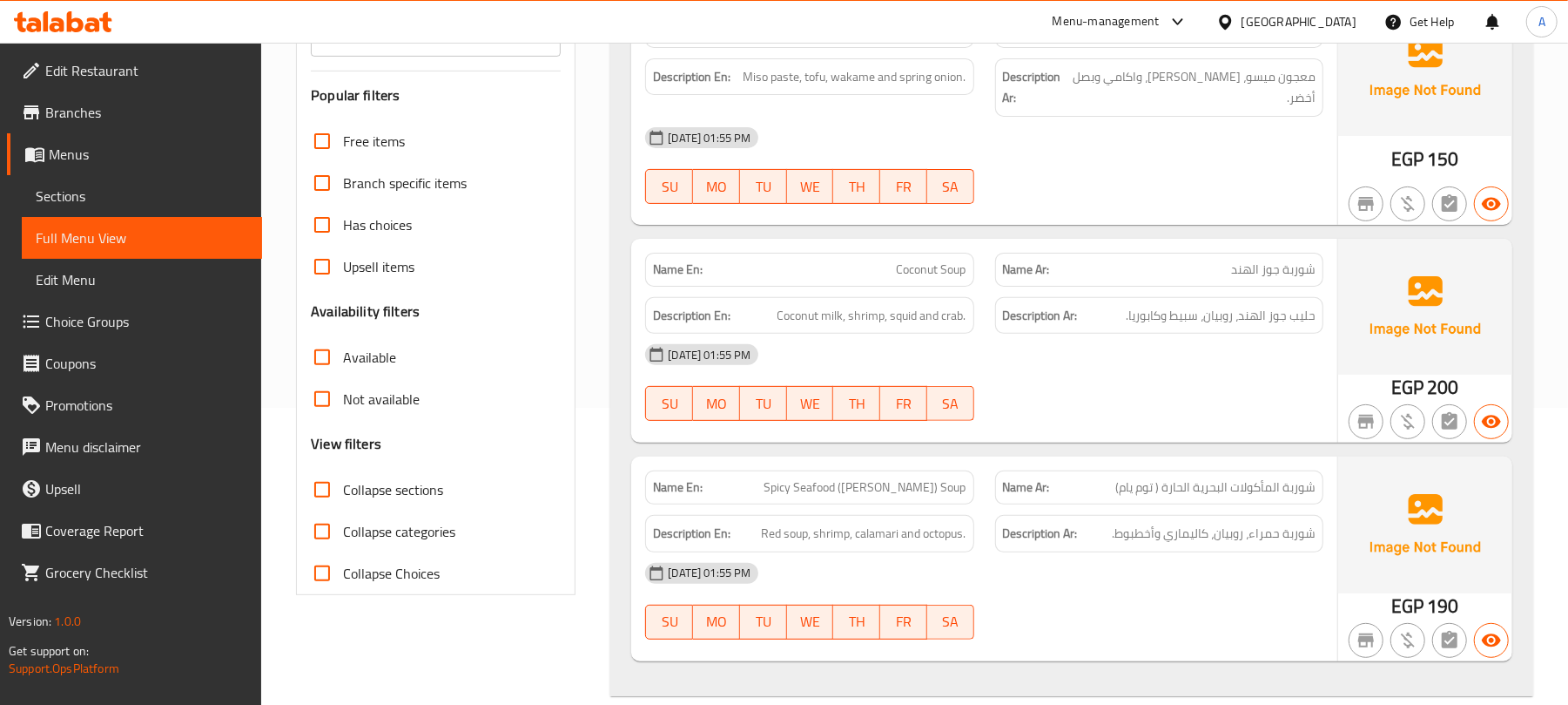
scroll to position [224, 0]
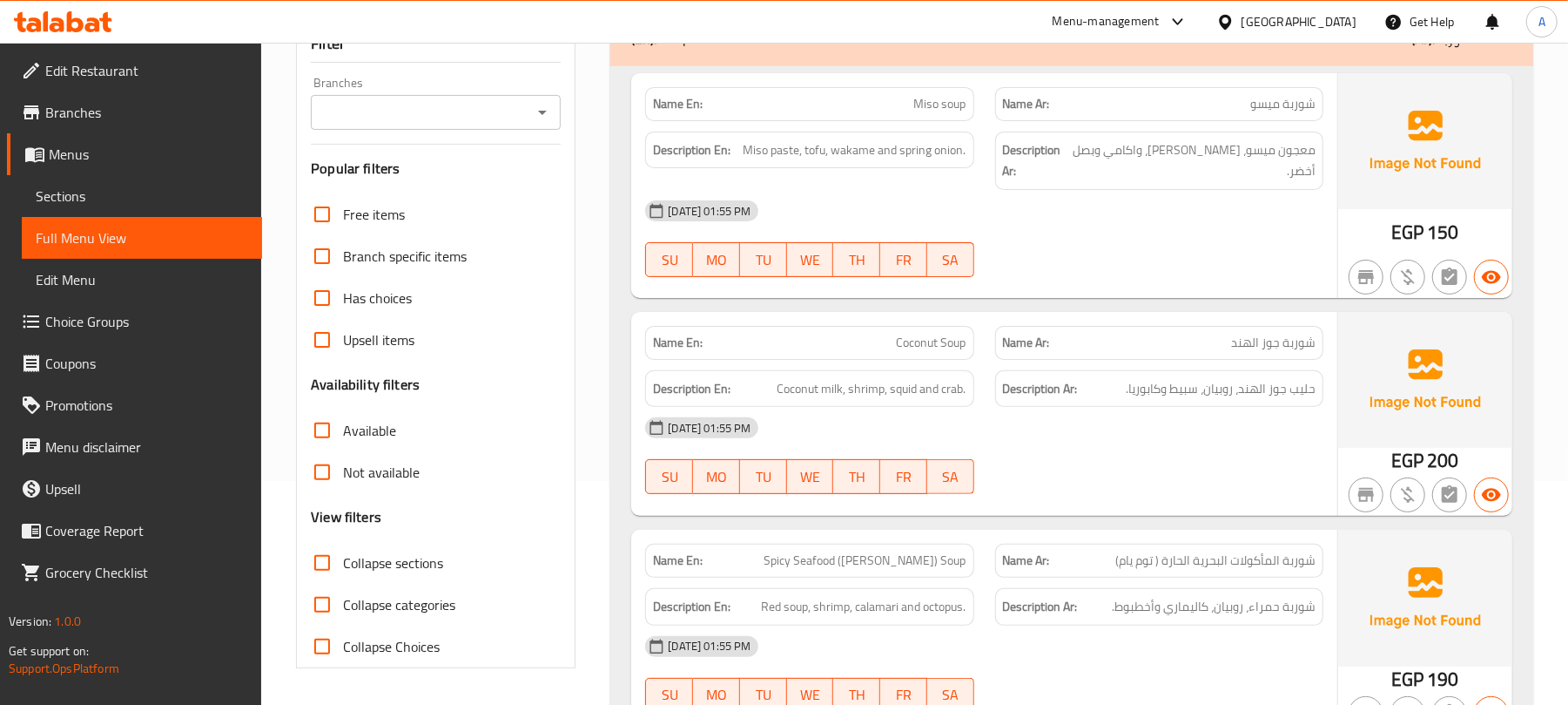
click at [325, 565] on input "Collapse sections" at bounding box center [323, 563] width 42 height 42
checkbox input "true"
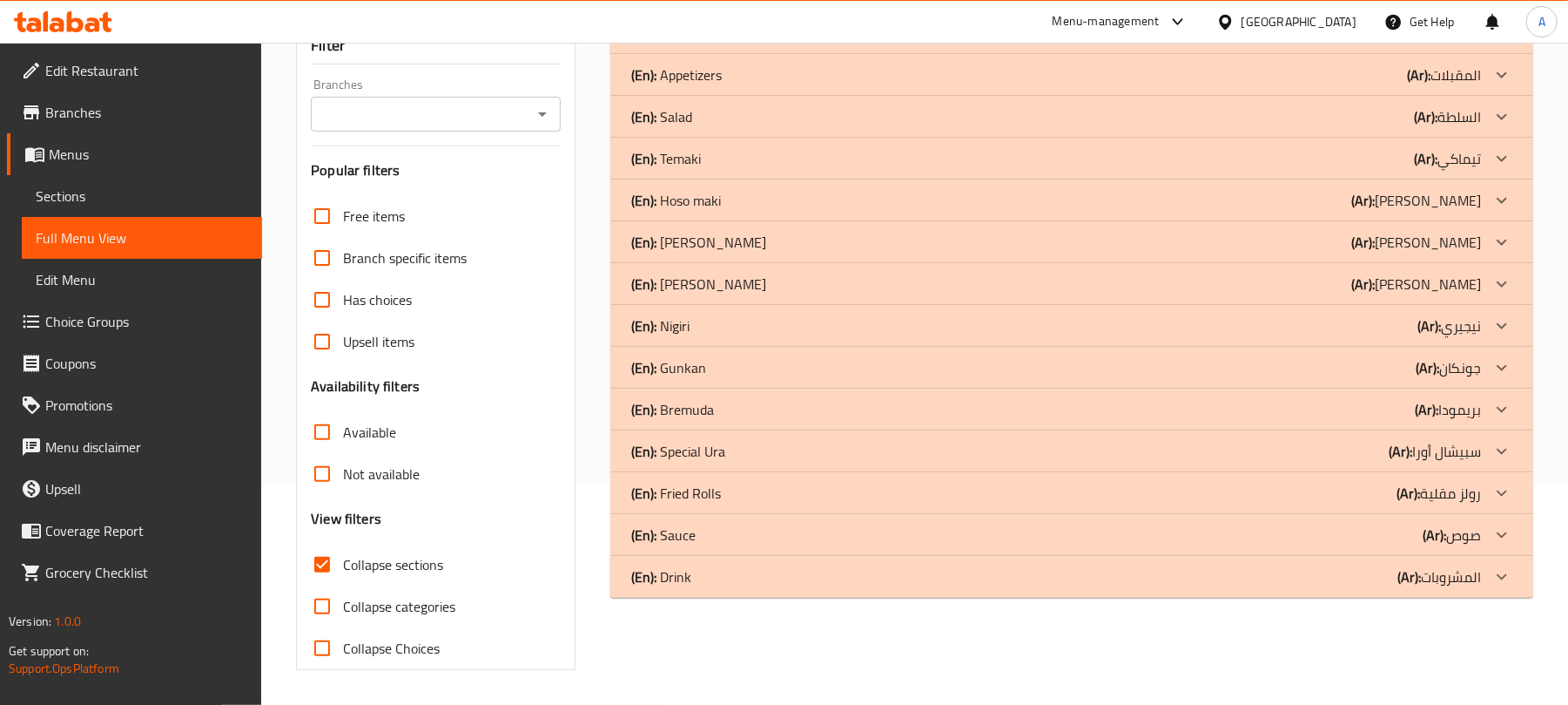
click at [876, 54] on div "(En): Drink (Ar): المشروبات" at bounding box center [1072, 33] width 924 height 42
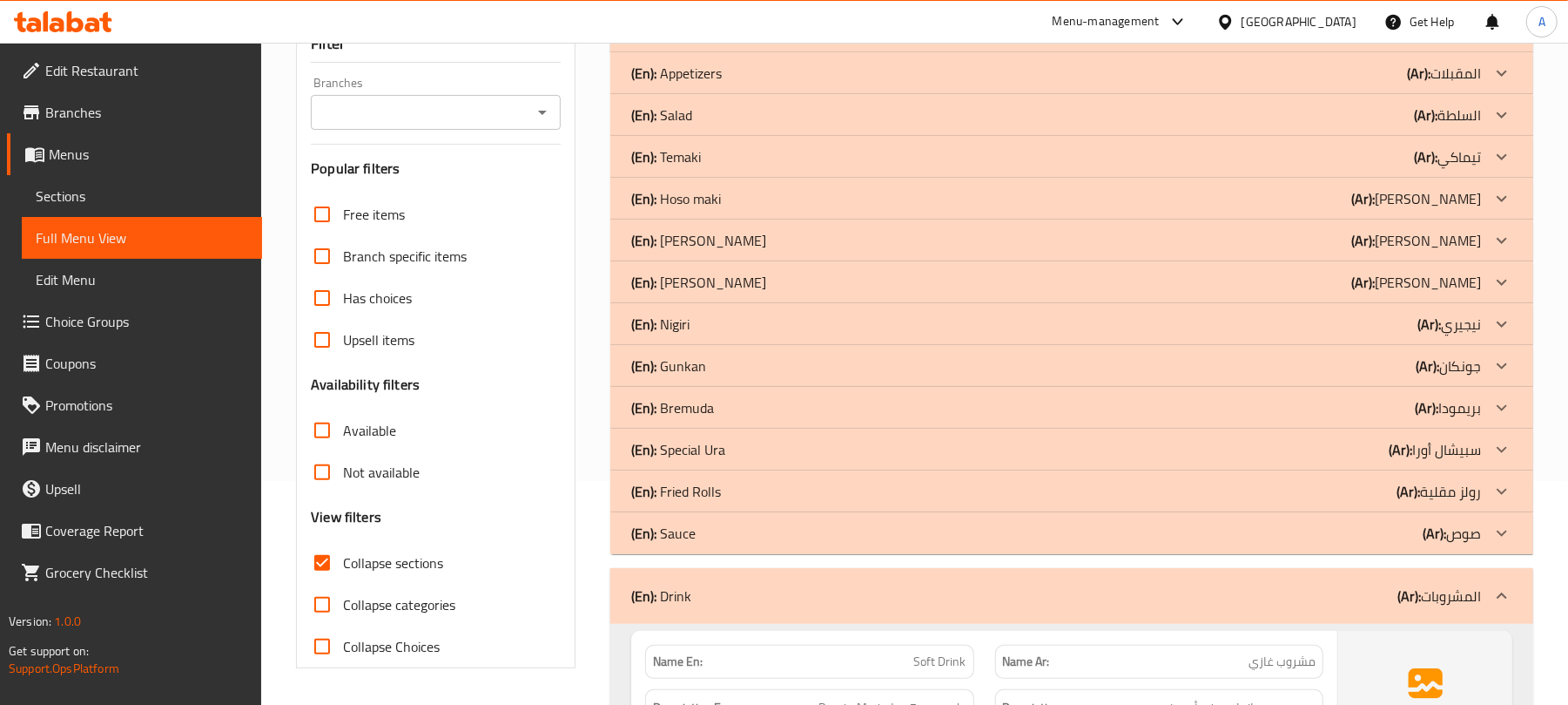
click at [814, 52] on div "(En): Sauce (Ar): صوص" at bounding box center [1072, 31] width 924 height 42
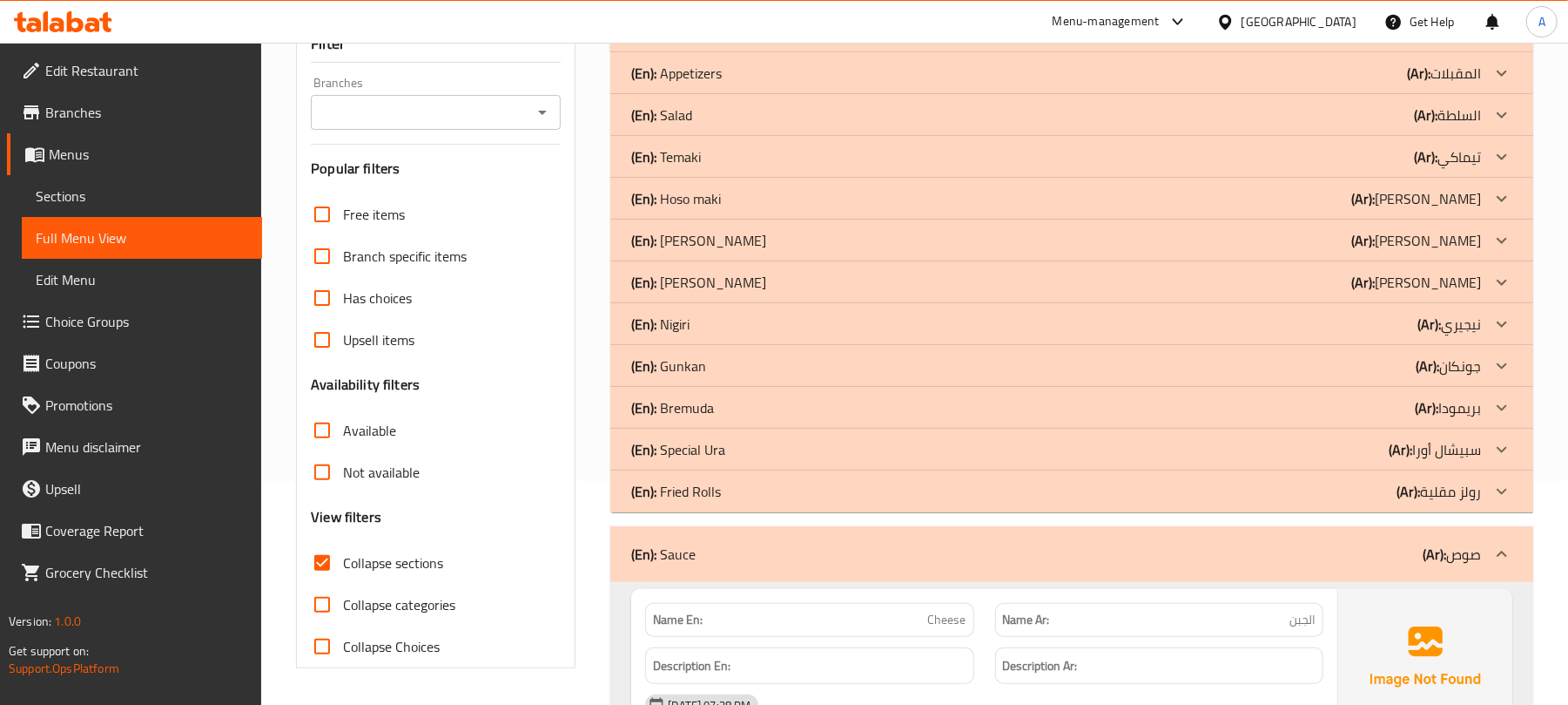
click at [781, 42] on div "(En): Fried Rolls (Ar): رولز مقلية" at bounding box center [1056, 31] width 850 height 21
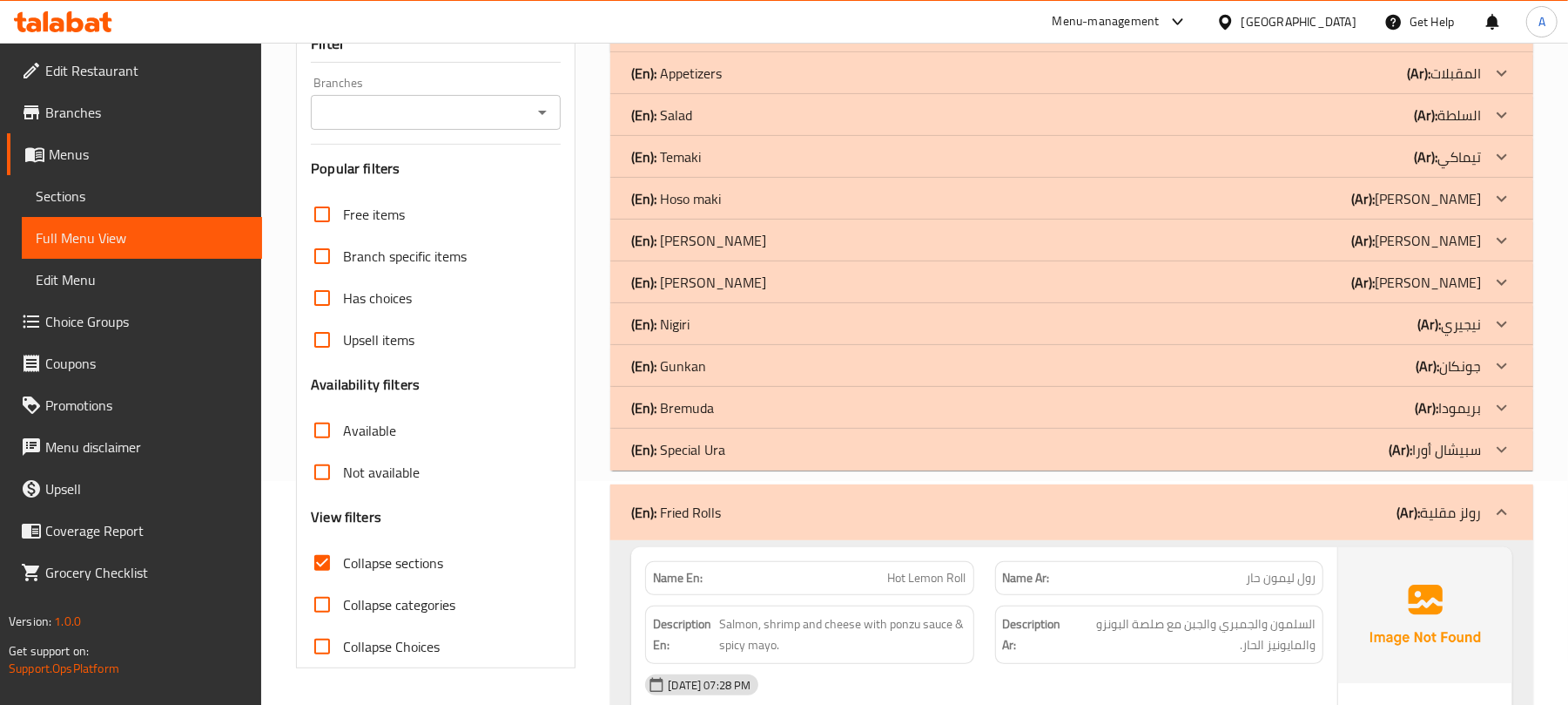
click at [770, 42] on div "(En): Special Ura (Ar): سبيشال أورا" at bounding box center [1056, 31] width 850 height 21
click at [764, 42] on div "(En): Bremuda (Ar): بريمودا" at bounding box center [1056, 31] width 850 height 21
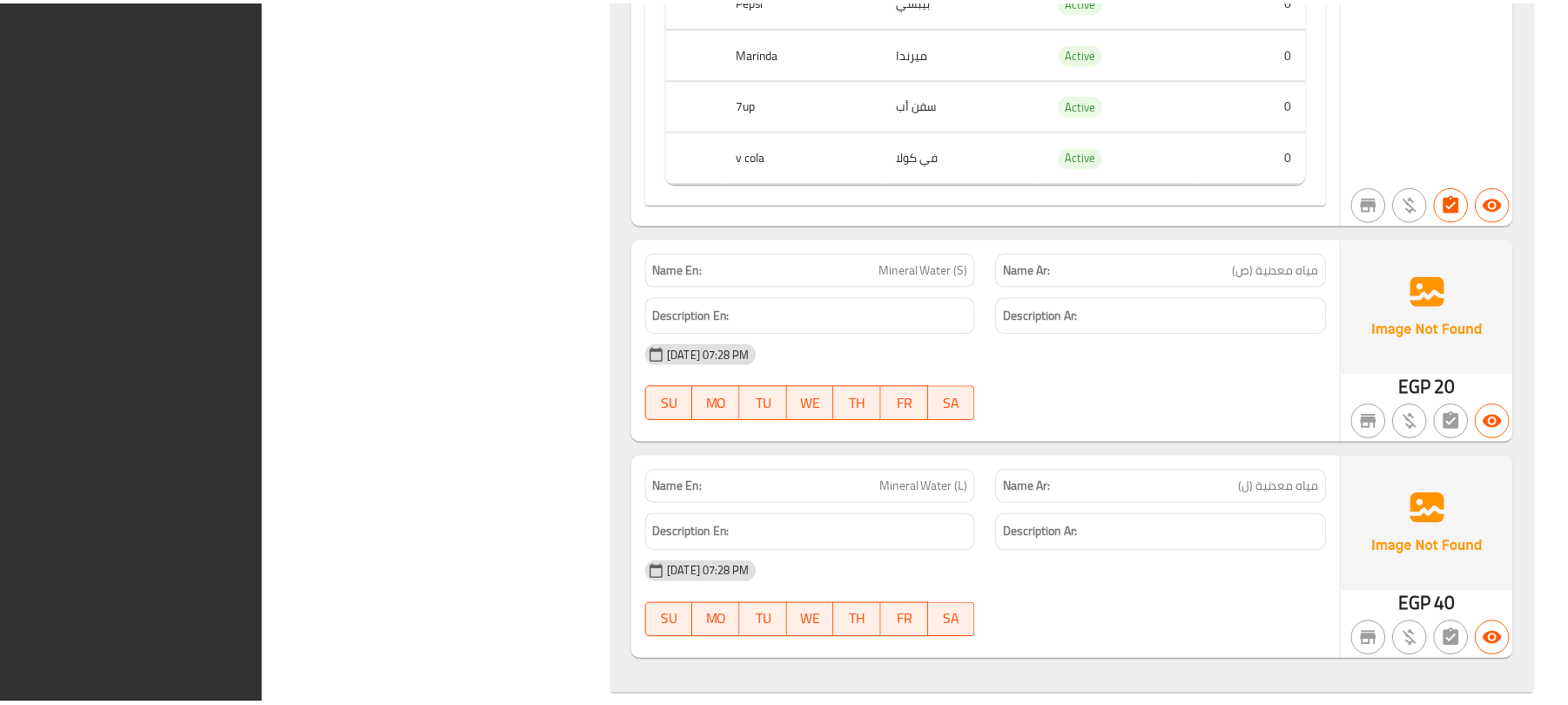
scroll to position [19682, 0]
